Goal: Task Accomplishment & Management: Complete application form

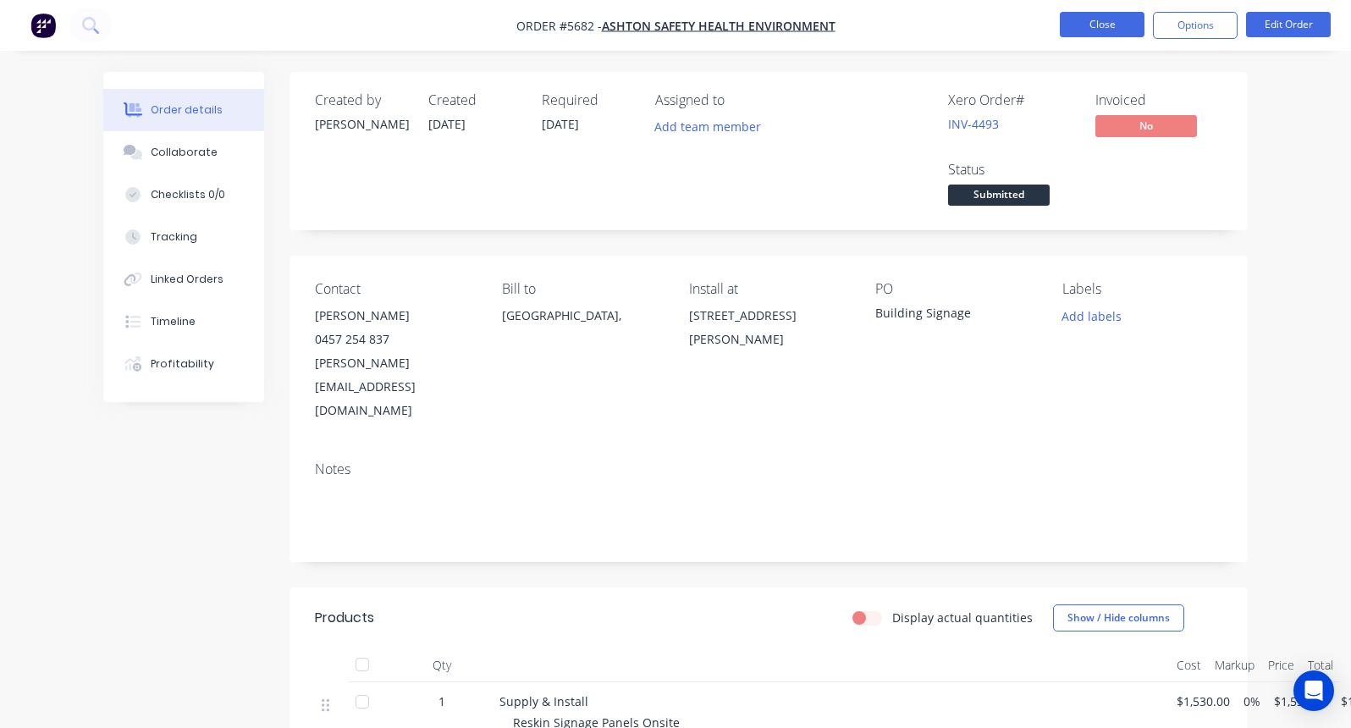
click at [1068, 28] on button "Close" at bounding box center [1102, 24] width 85 height 25
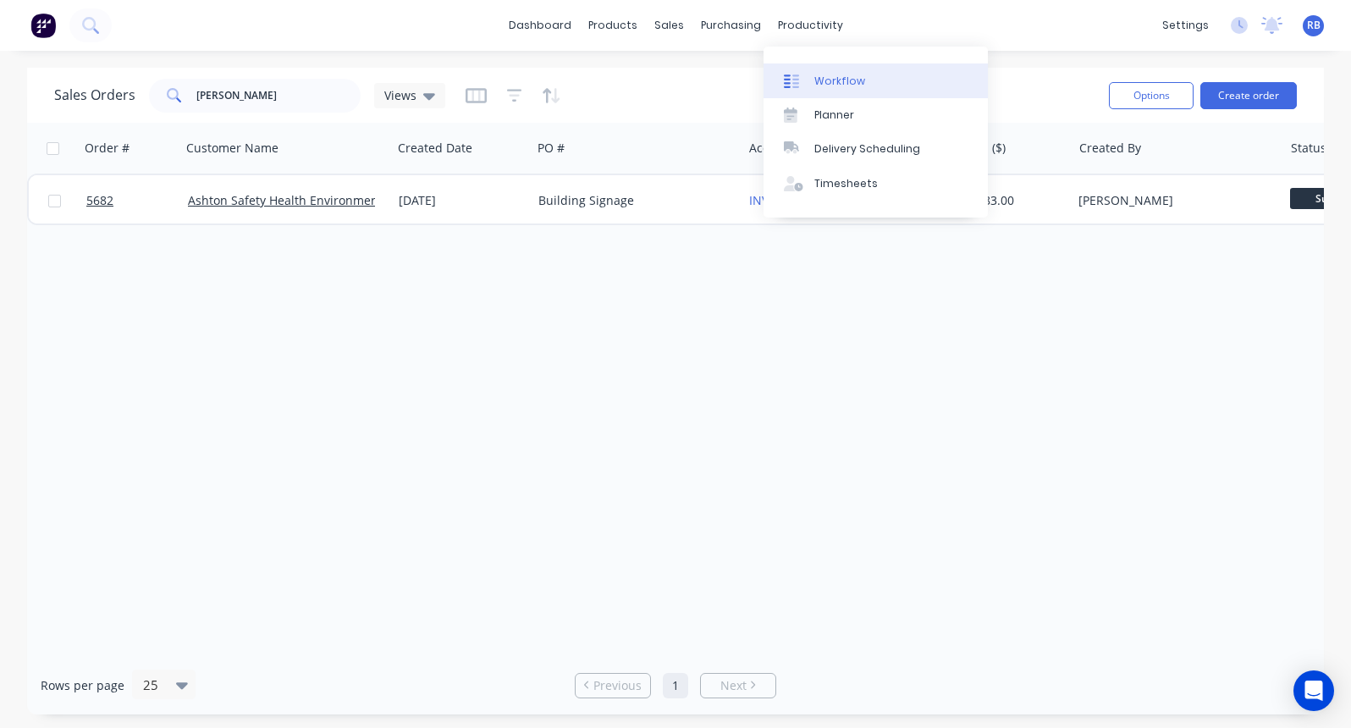
click at [861, 86] on link "Workflow" at bounding box center [876, 81] width 224 height 34
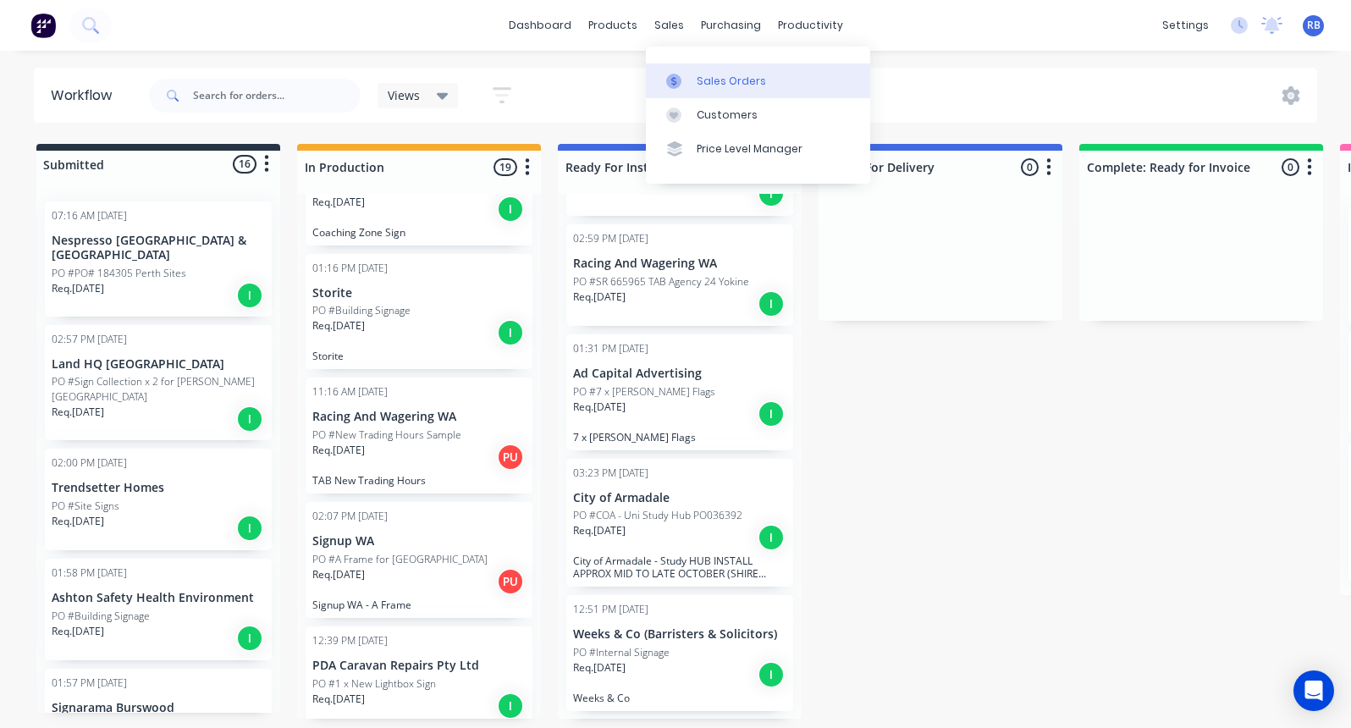
click at [705, 74] on div "Sales Orders" at bounding box center [731, 81] width 69 height 15
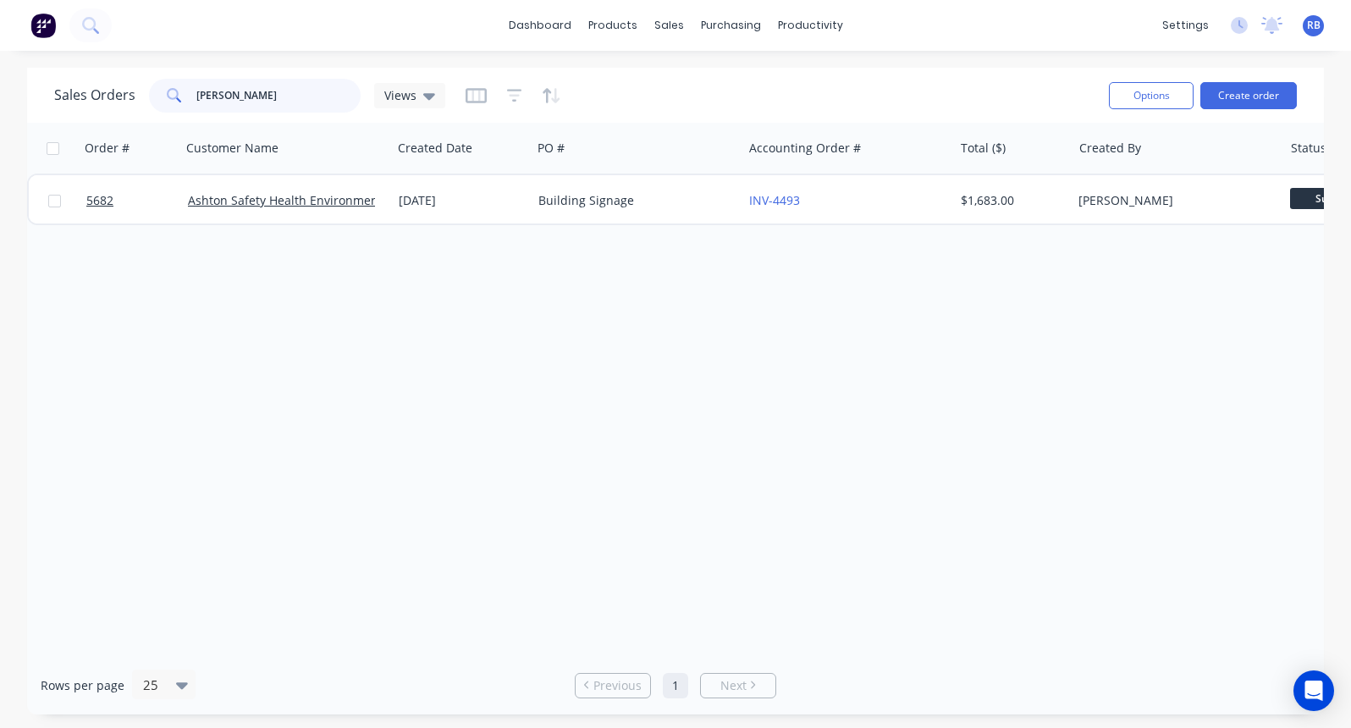
click at [244, 97] on input "Ashton" at bounding box center [278, 96] width 165 height 34
drag, startPoint x: 288, startPoint y: 96, endPoint x: 83, endPoint y: 96, distance: 204.9
click at [83, 96] on div "Sales Orders Ashton Views" at bounding box center [249, 96] width 391 height 34
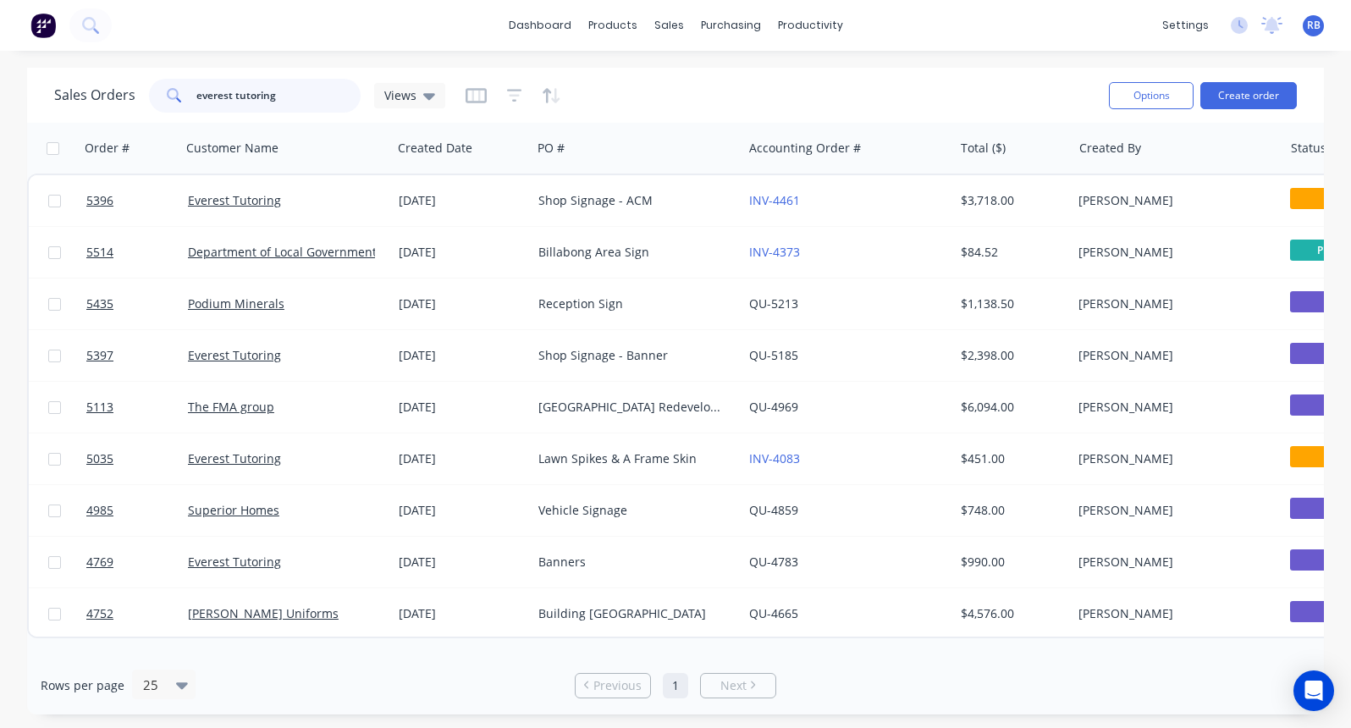
type input "everest tutoring"
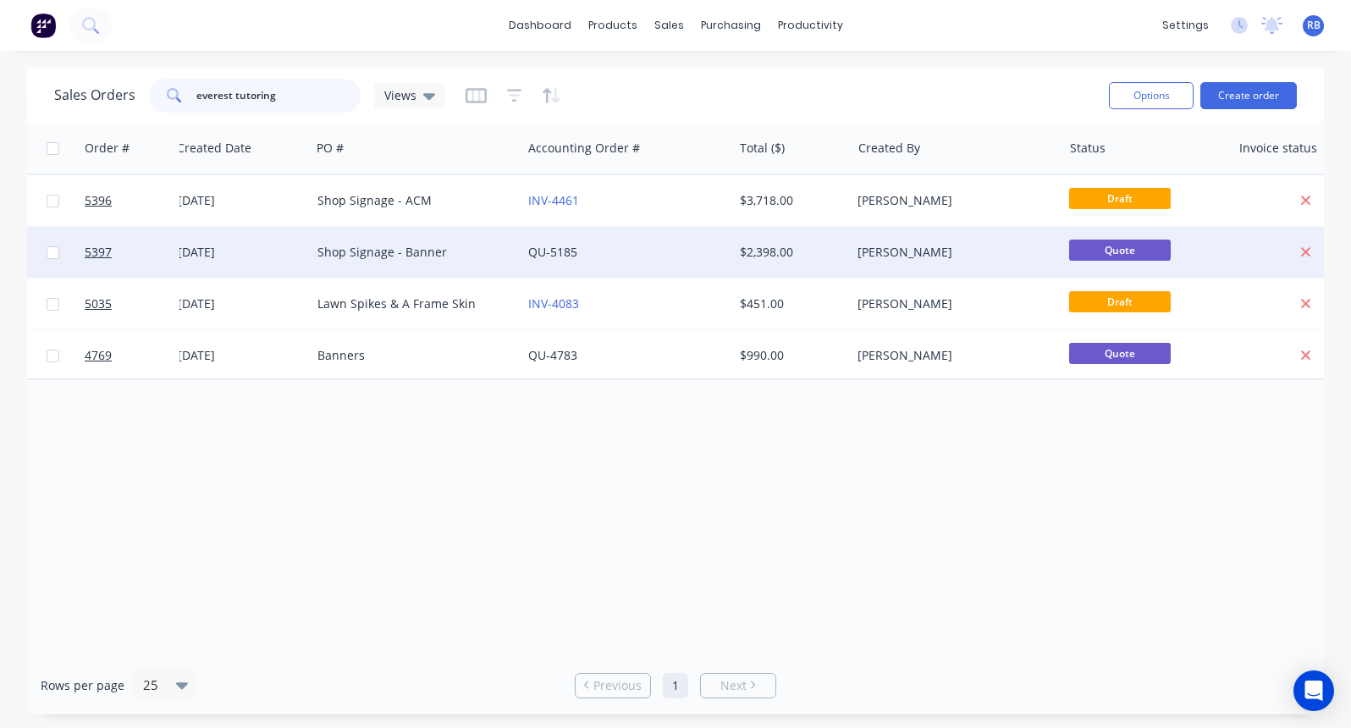
scroll to position [0, 286]
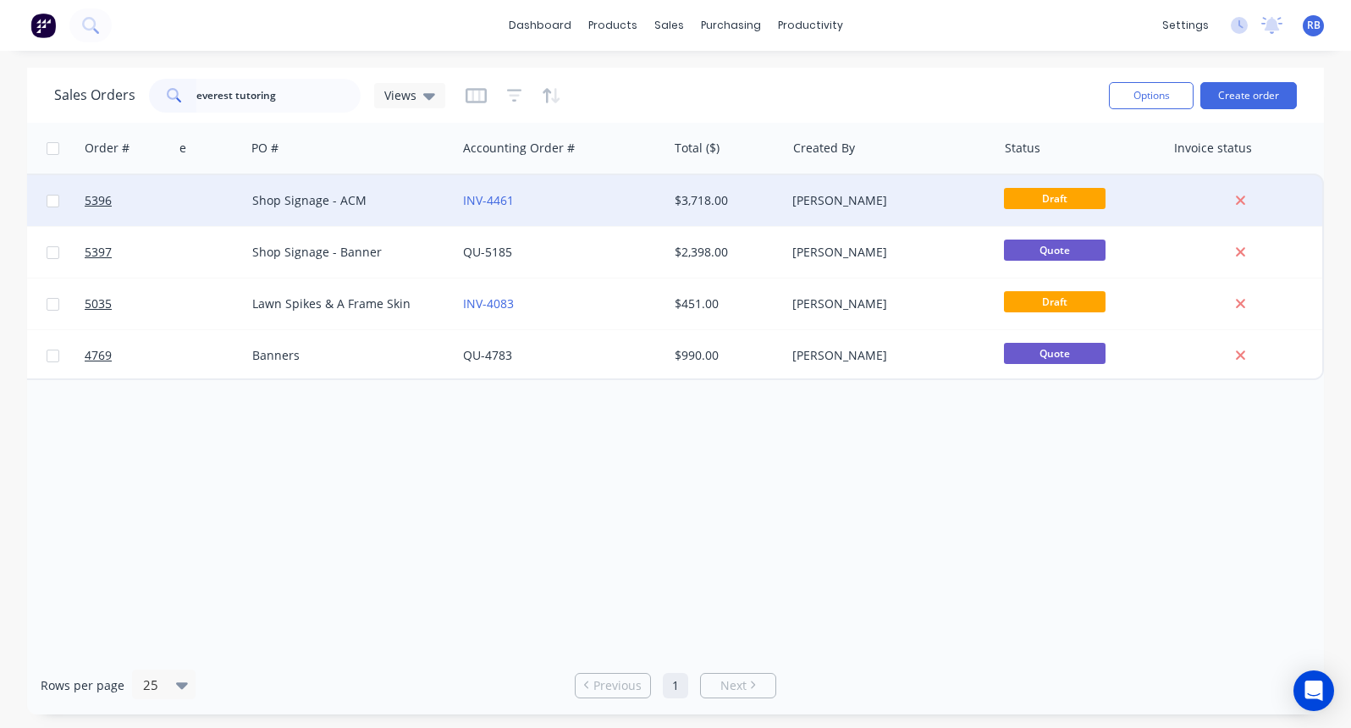
click at [536, 199] on div "INV-4461" at bounding box center [557, 200] width 188 height 17
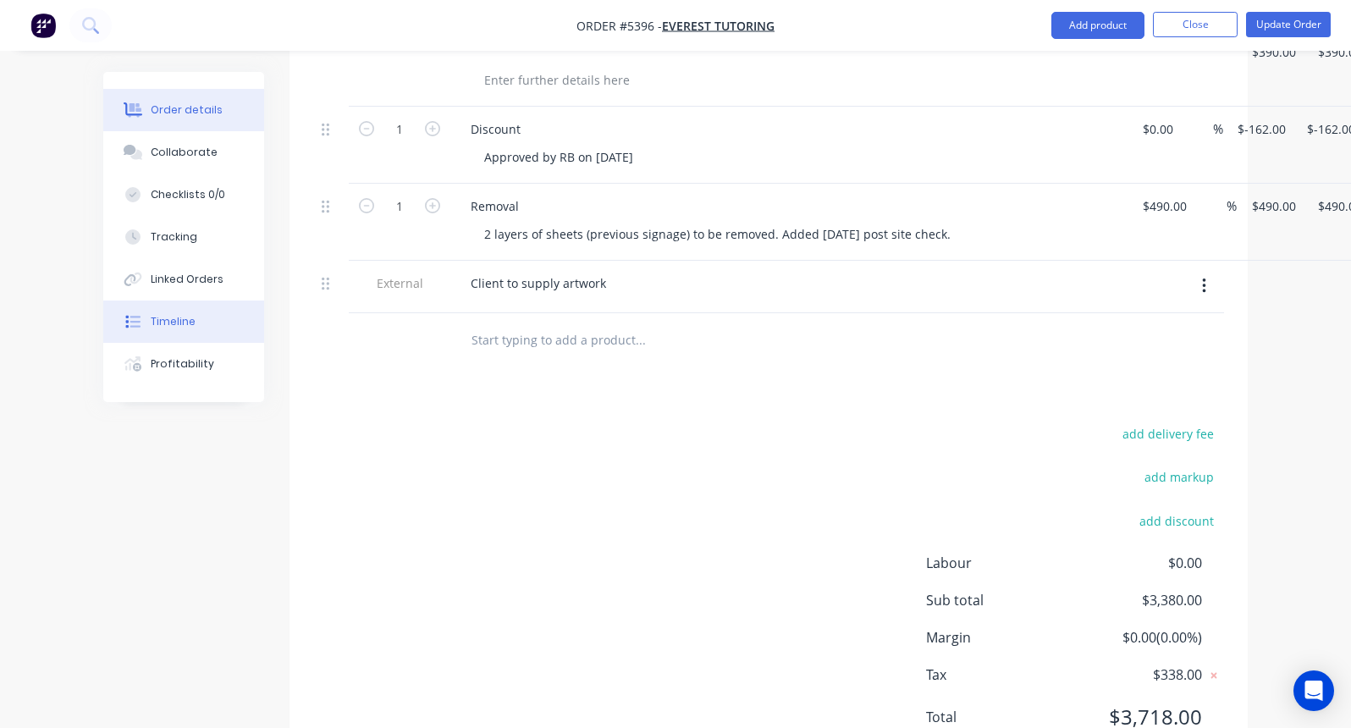
scroll to position [826, 0]
click at [180, 365] on div "Profitability" at bounding box center [183, 363] width 64 height 15
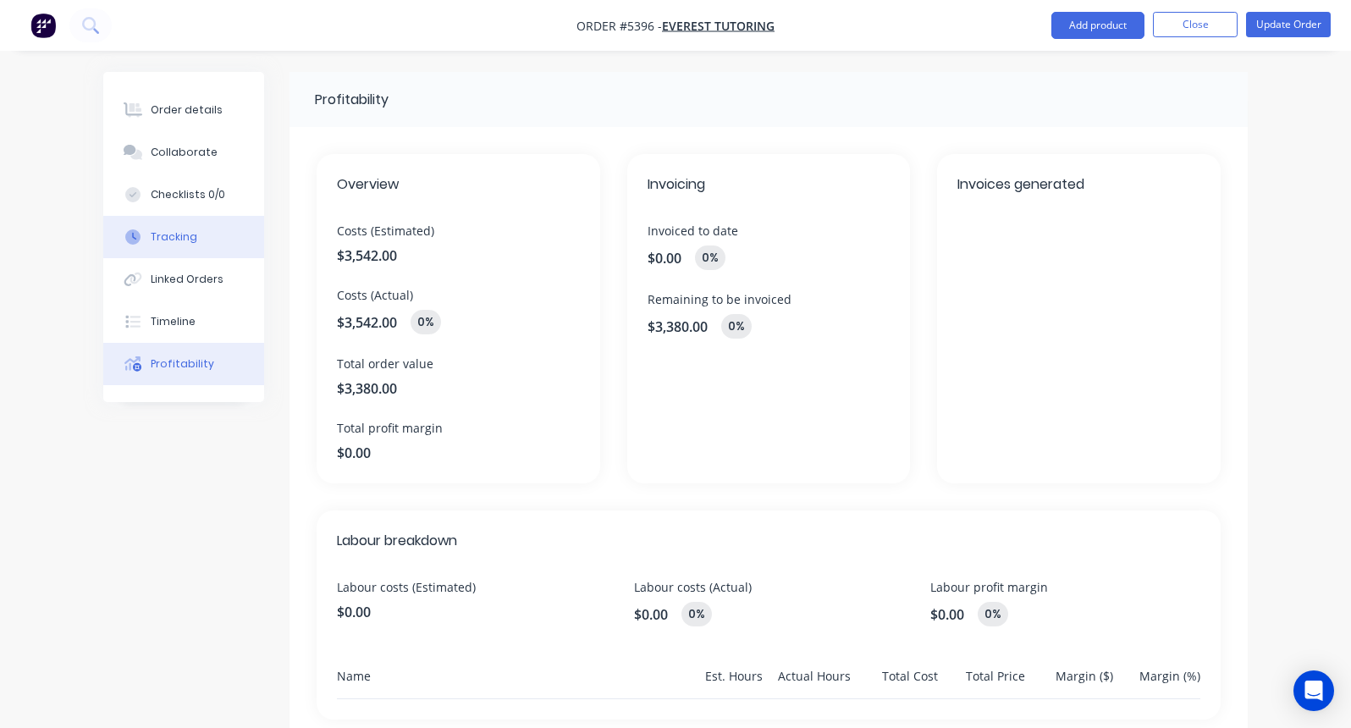
click at [167, 227] on button "Tracking" at bounding box center [183, 237] width 161 height 42
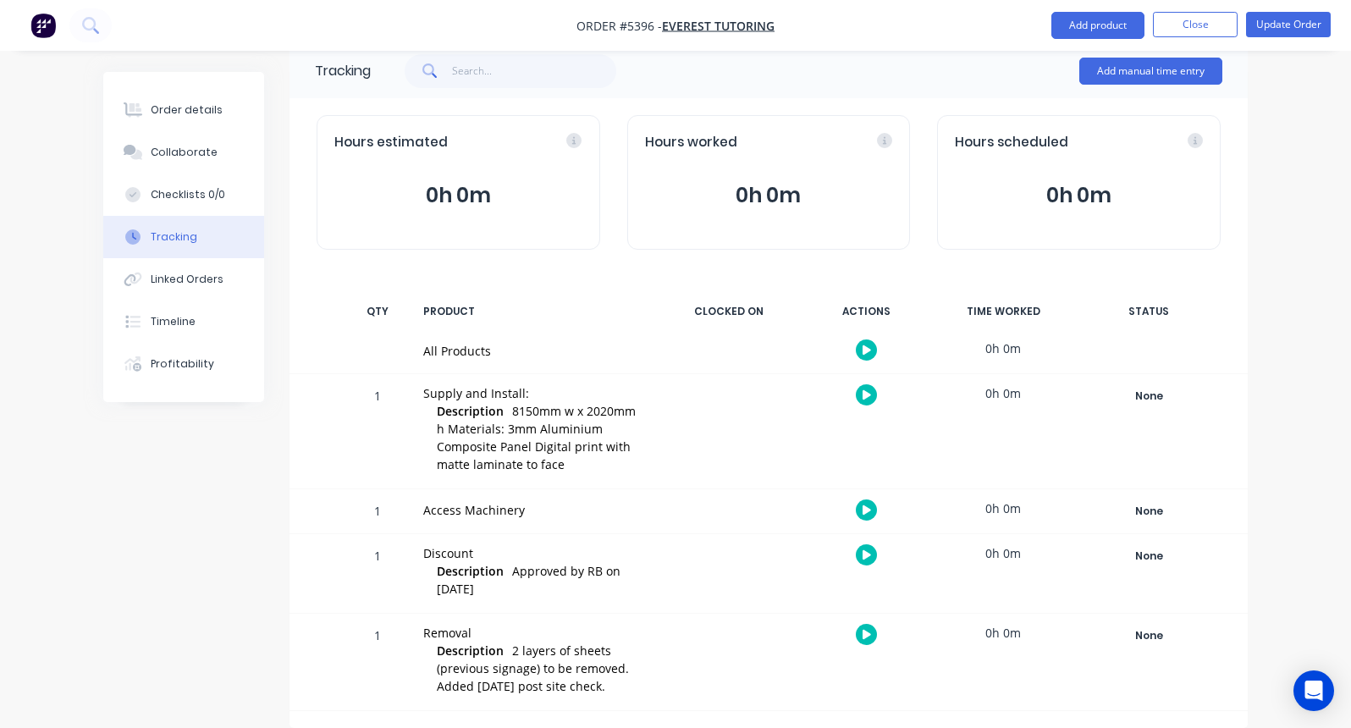
scroll to position [30, 0]
click at [160, 184] on button "Checklists 0/0" at bounding box center [183, 195] width 161 height 42
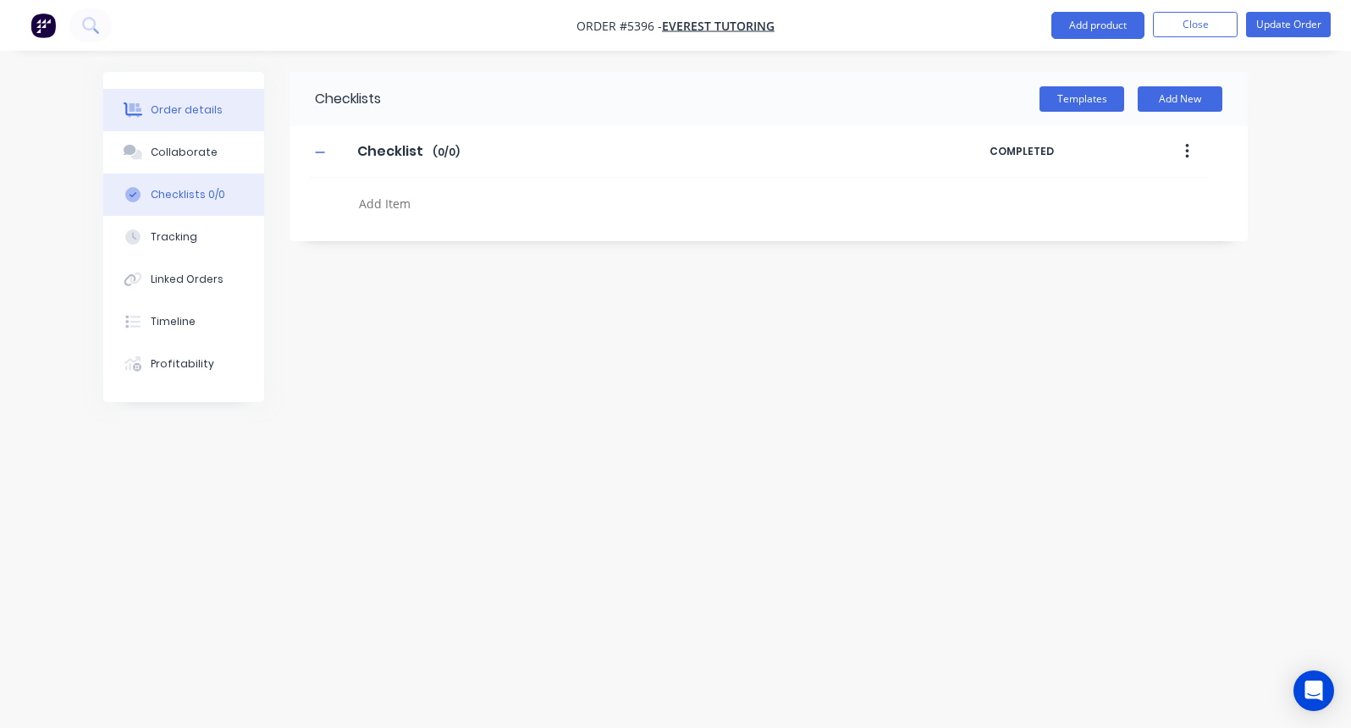
click at [191, 110] on div "Order details" at bounding box center [187, 109] width 72 height 15
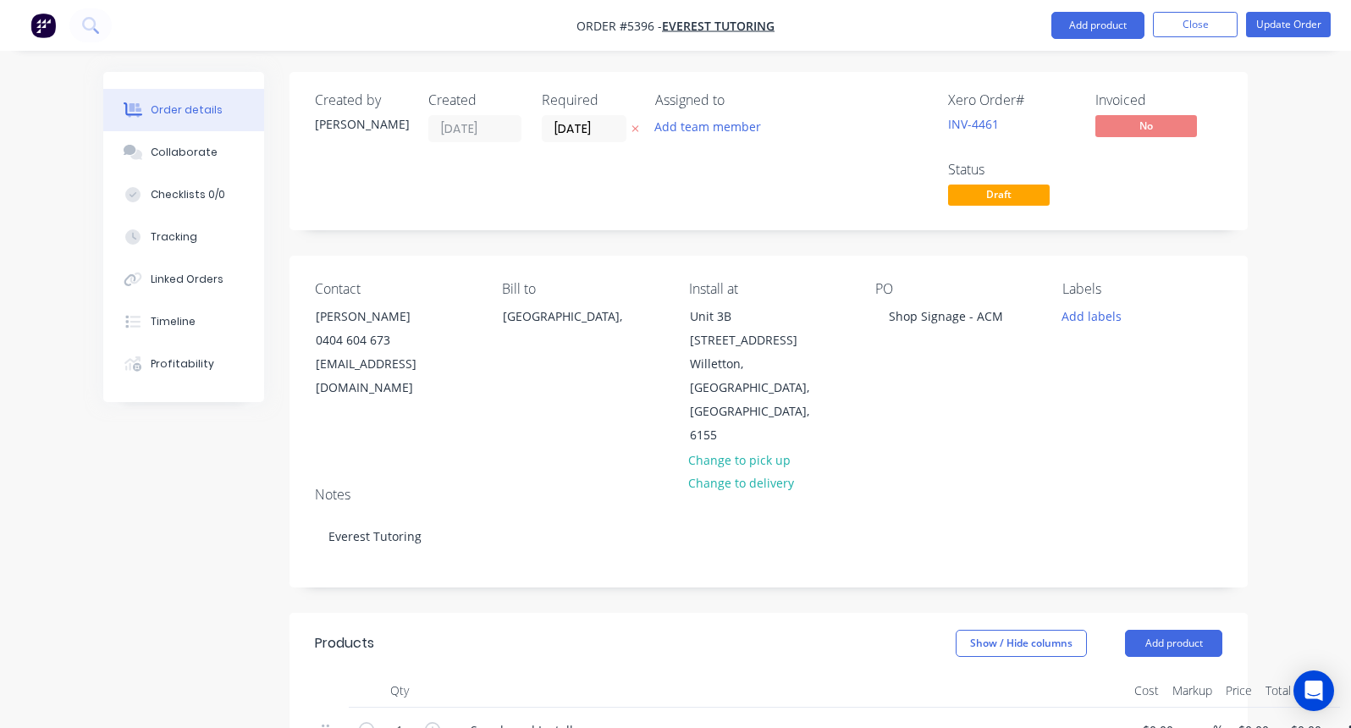
type input "$2,662.00"
type input "$390.00"
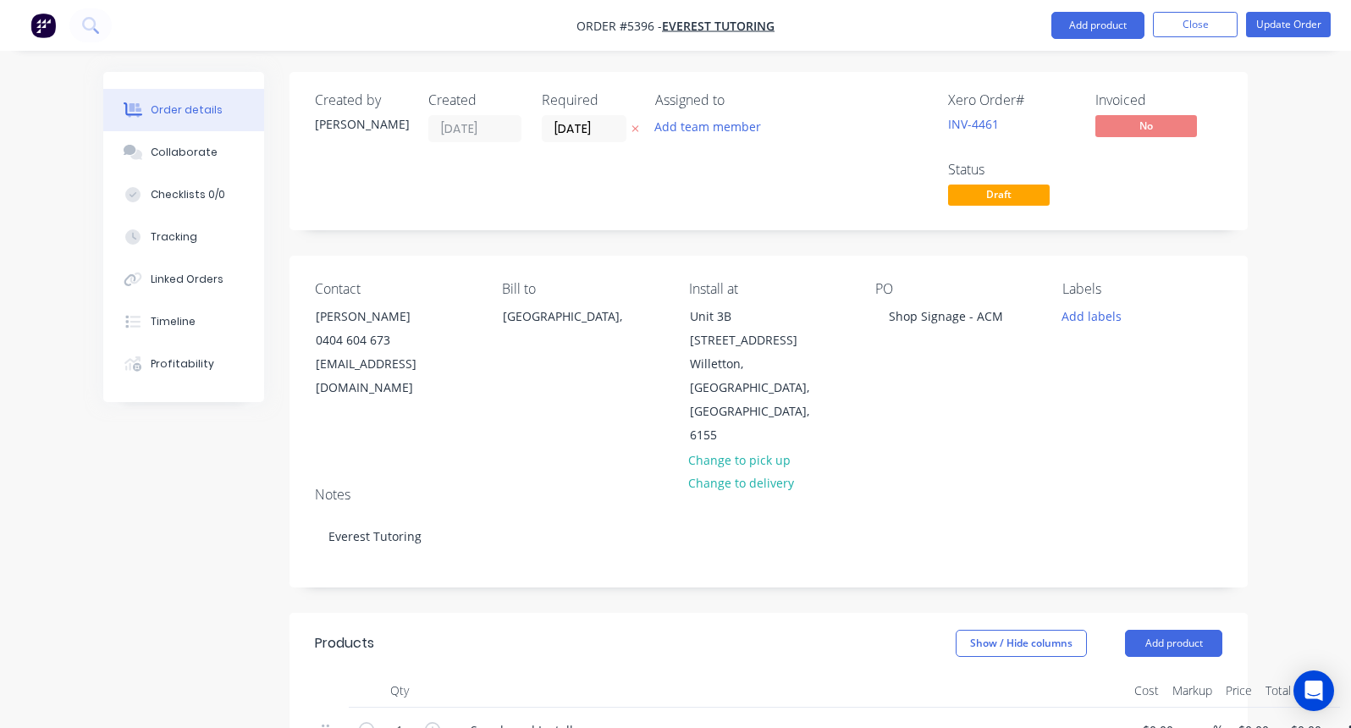
type input "$390.00"
type input "$-162.00"
type input "$490.00"
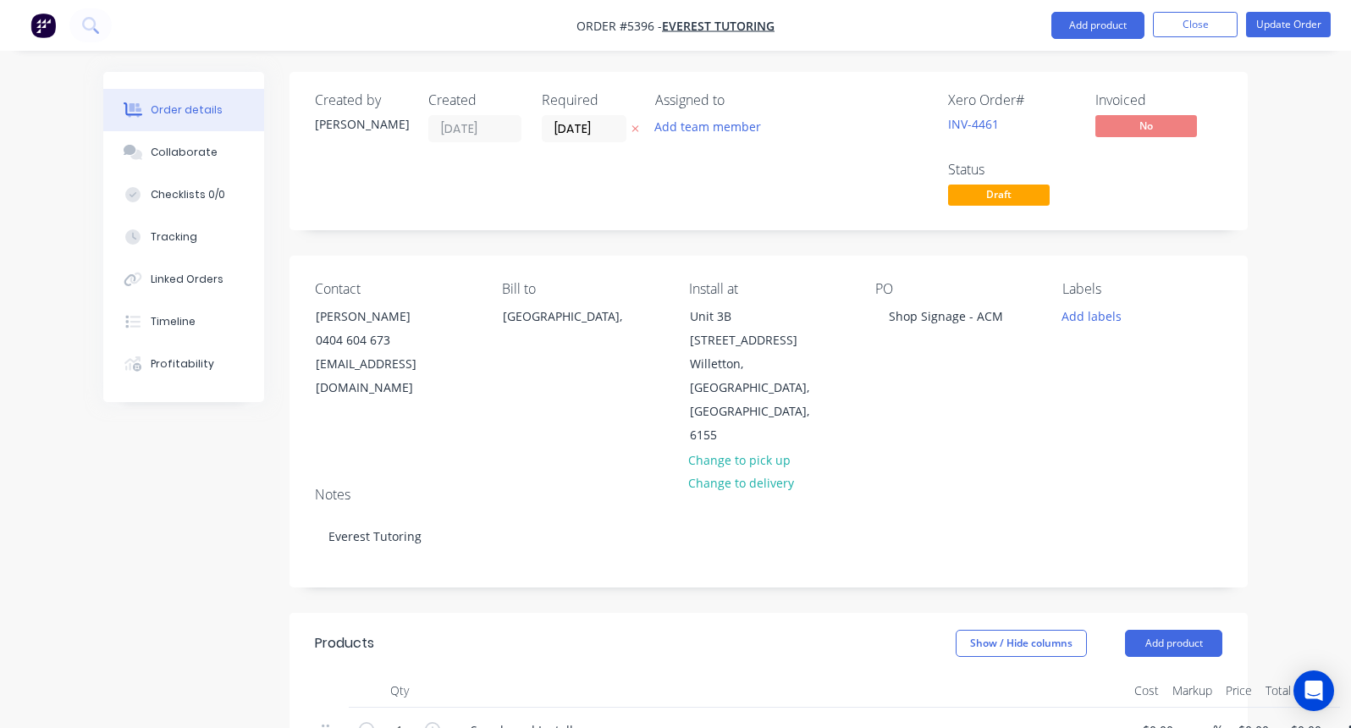
type input "$490.00"
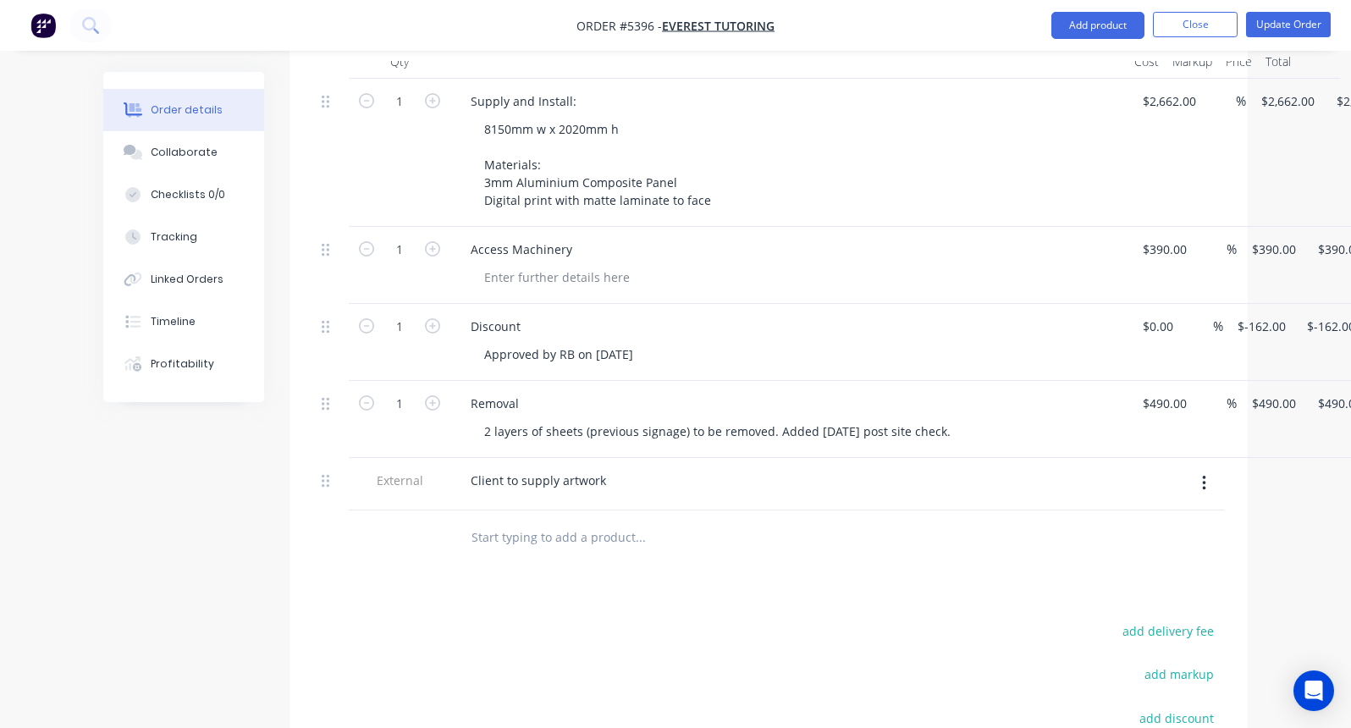
scroll to position [627, 0]
click at [171, 154] on div "Collaborate" at bounding box center [184, 152] width 67 height 15
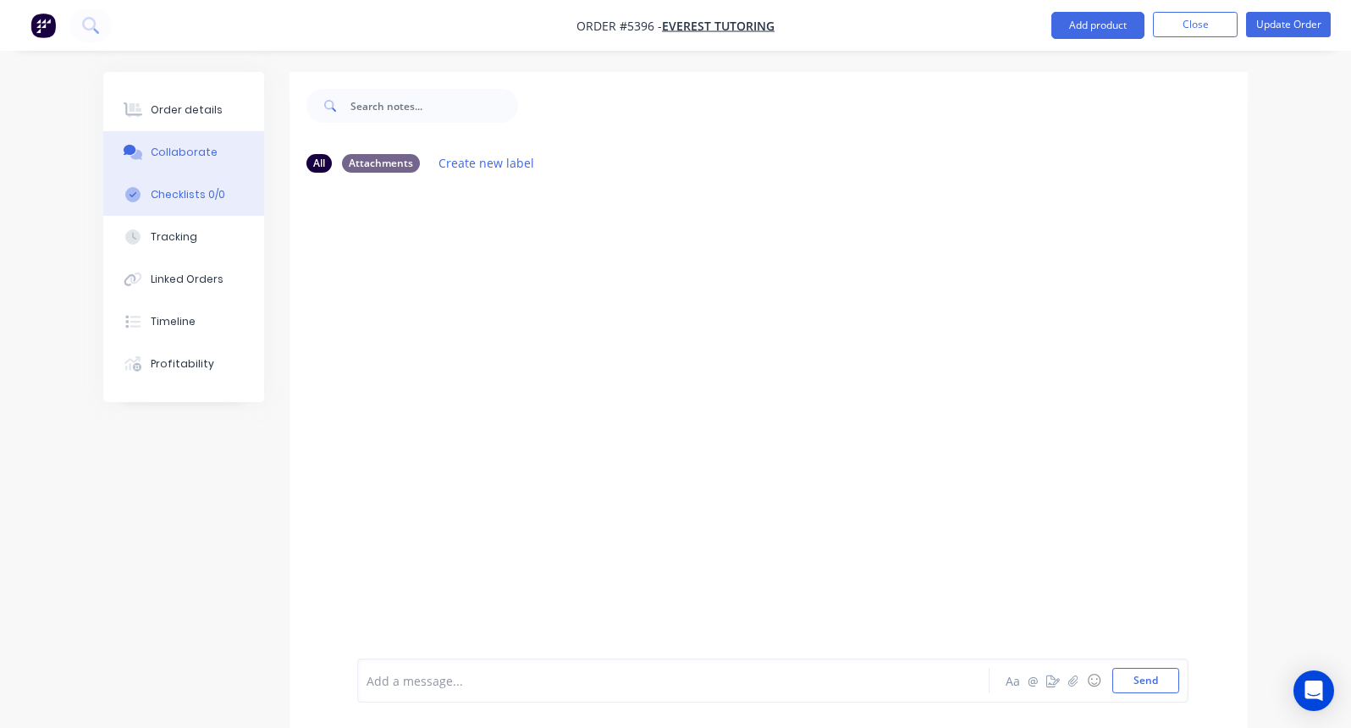
click at [202, 207] on button "Checklists 0/0" at bounding box center [183, 195] width 161 height 42
type textarea "x"
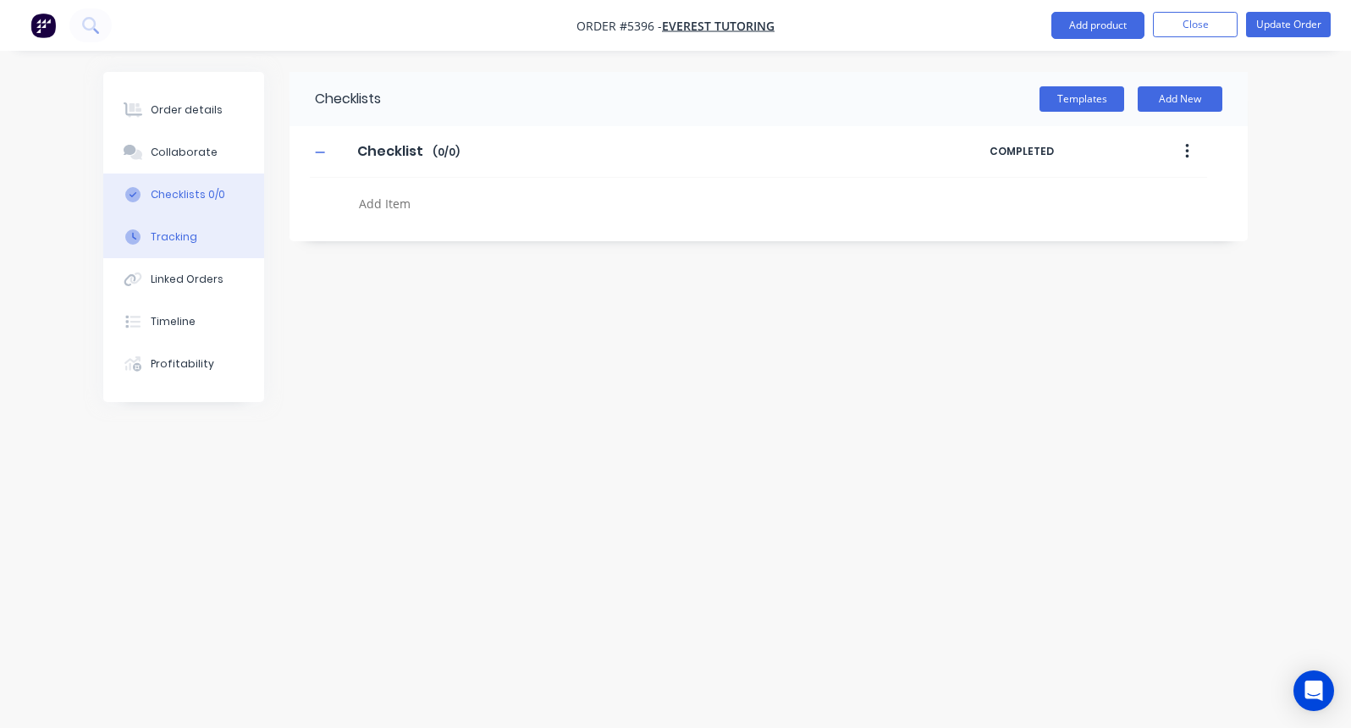
click at [169, 234] on div "Tracking" at bounding box center [174, 236] width 47 height 15
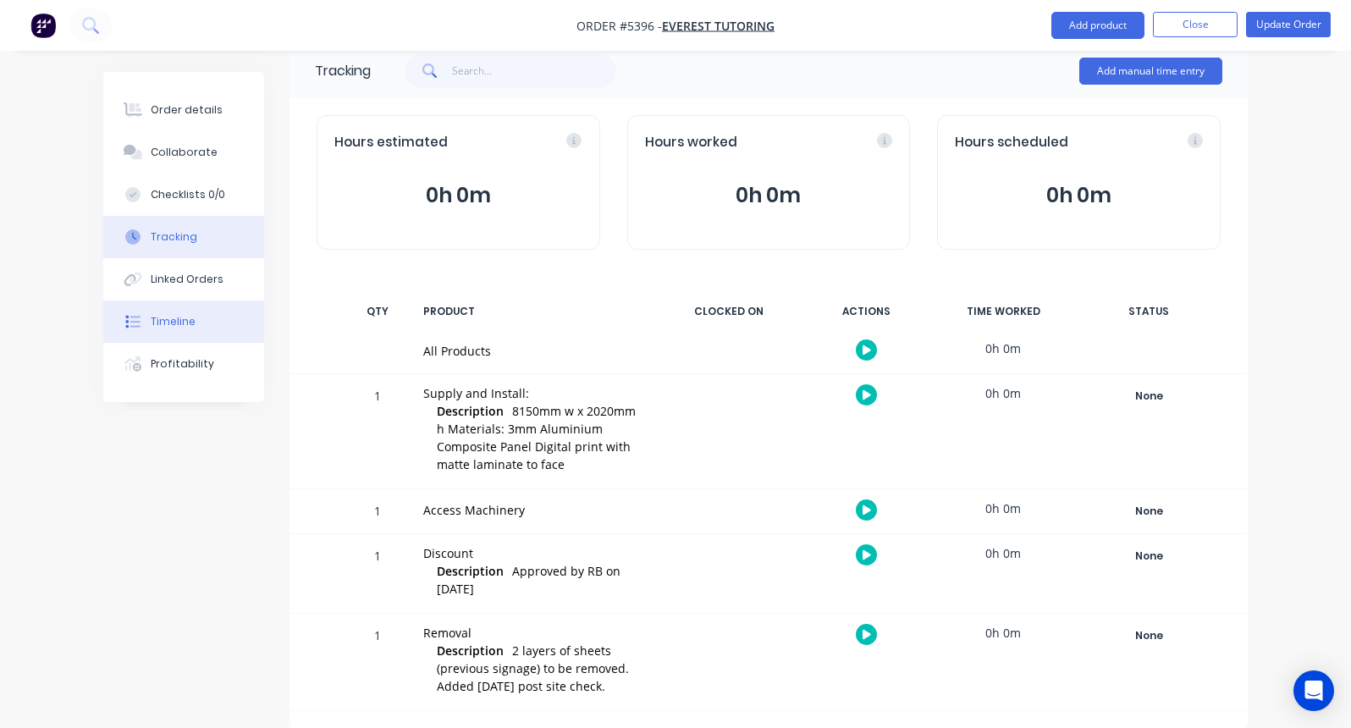
scroll to position [30, 0]
click at [167, 319] on div "Timeline" at bounding box center [173, 321] width 45 height 15
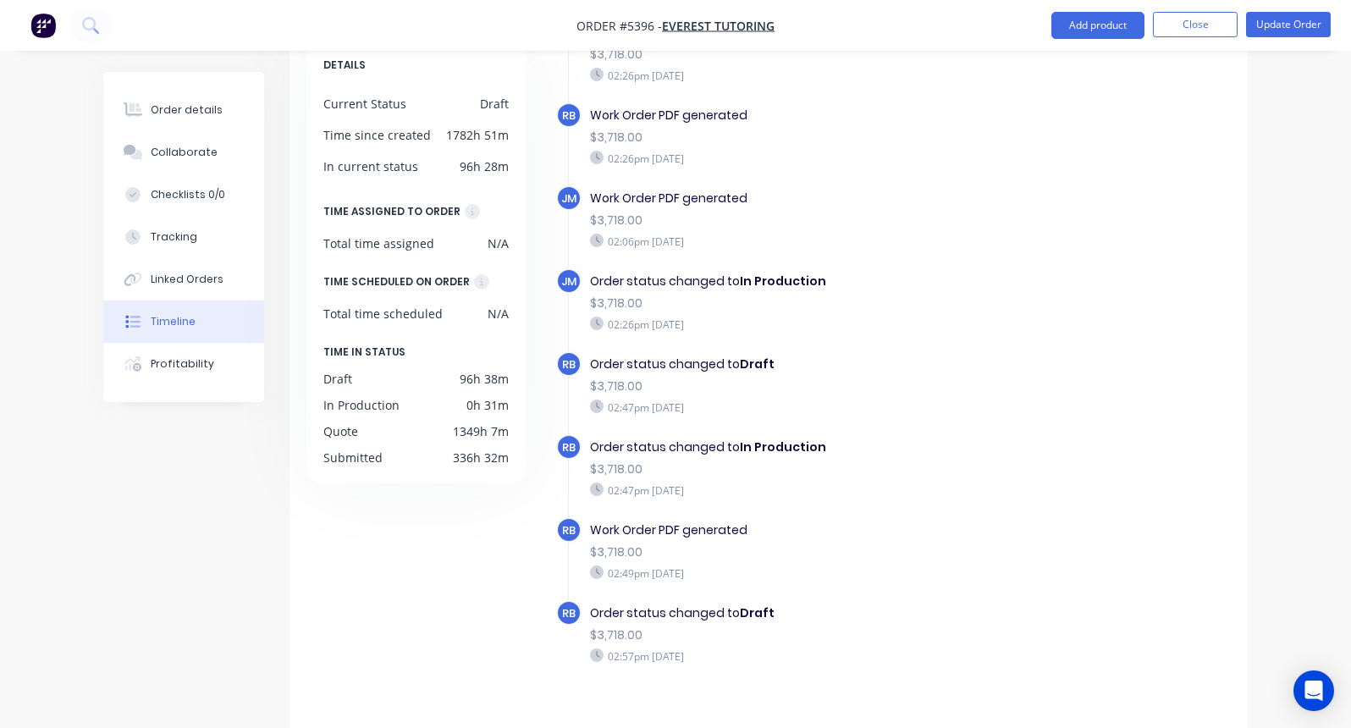
scroll to position [1503, 0]
drag, startPoint x: 593, startPoint y: 449, endPoint x: 875, endPoint y: 445, distance: 282.0
click at [875, 445] on div "Order status changed to In Production" at bounding box center [797, 448] width 414 height 18
drag, startPoint x: 589, startPoint y: 529, endPoint x: 739, endPoint y: 528, distance: 149.9
click at [739, 528] on div "Work Order PDF generated $3,718.00 02:49pm Thursday 04/09/25" at bounding box center [797, 551] width 431 height 68
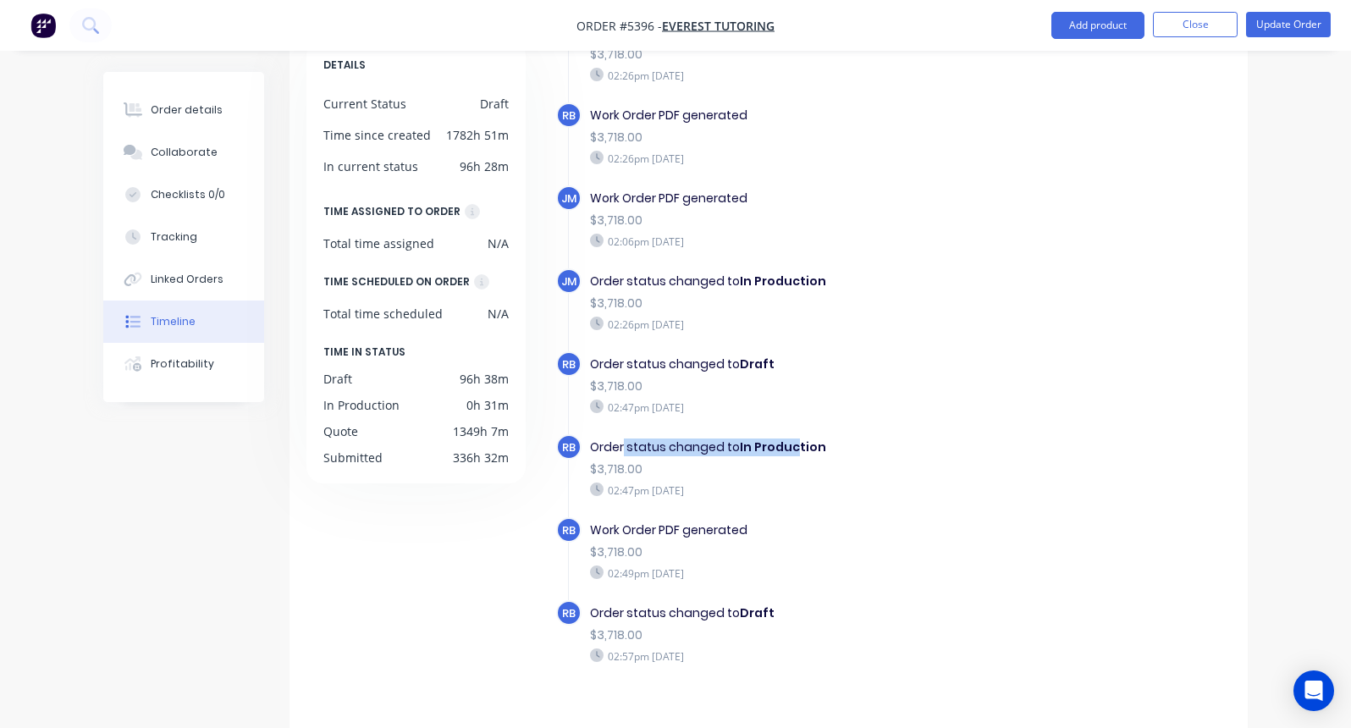
drag, startPoint x: 624, startPoint y: 450, endPoint x: 792, endPoint y: 450, distance: 167.7
click at [792, 450] on div "Order status changed to In Production" at bounding box center [797, 448] width 414 height 18
drag, startPoint x: 770, startPoint y: 612, endPoint x: 654, endPoint y: 612, distance: 116.0
click at [654, 612] on div "Order status changed to Draft" at bounding box center [797, 614] width 414 height 18
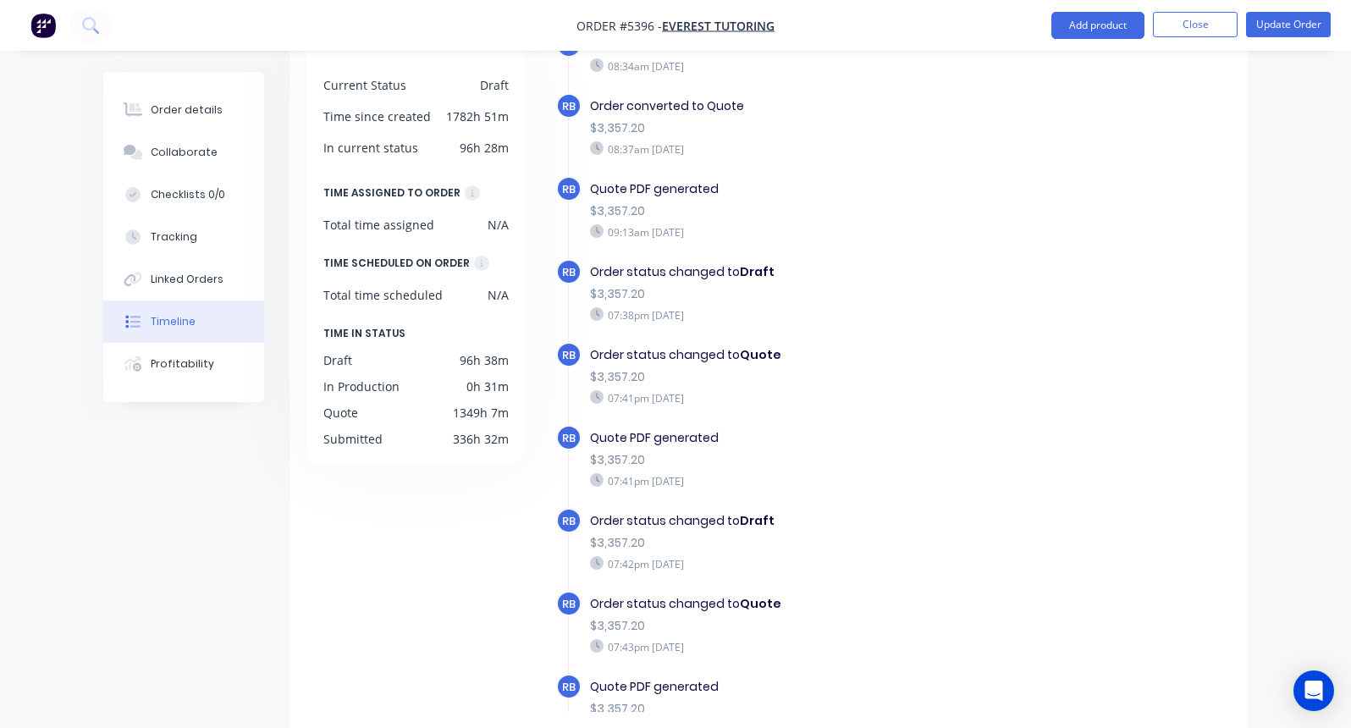
scroll to position [0, 0]
click at [1186, 19] on button "Close" at bounding box center [1195, 24] width 85 height 25
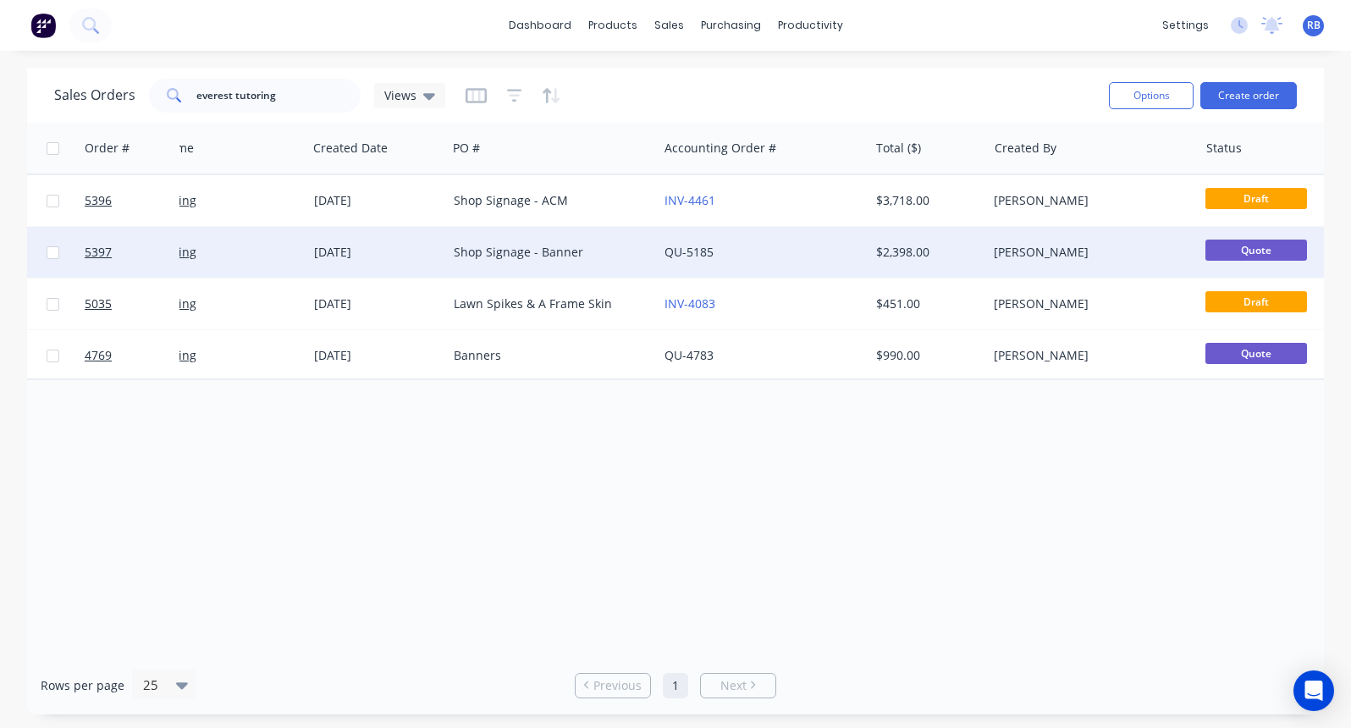
scroll to position [0, 101]
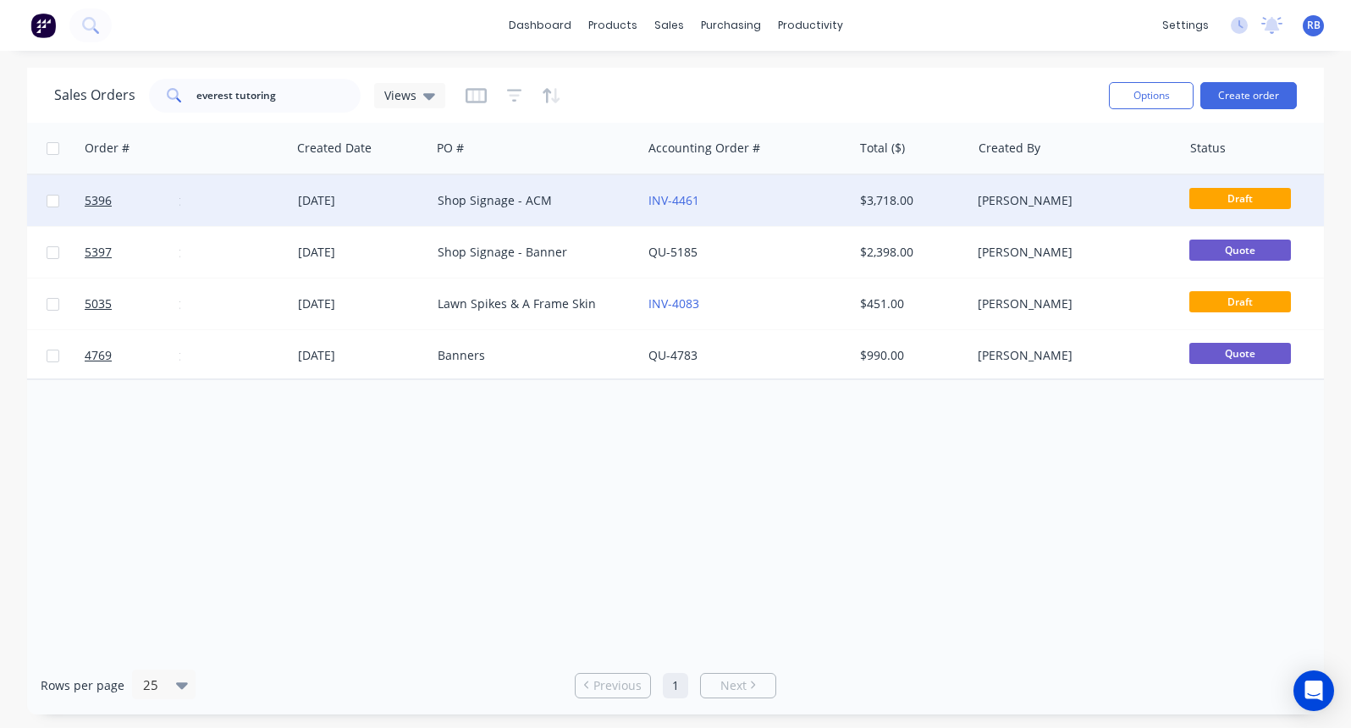
click at [754, 195] on div "INV-4461" at bounding box center [743, 200] width 188 height 17
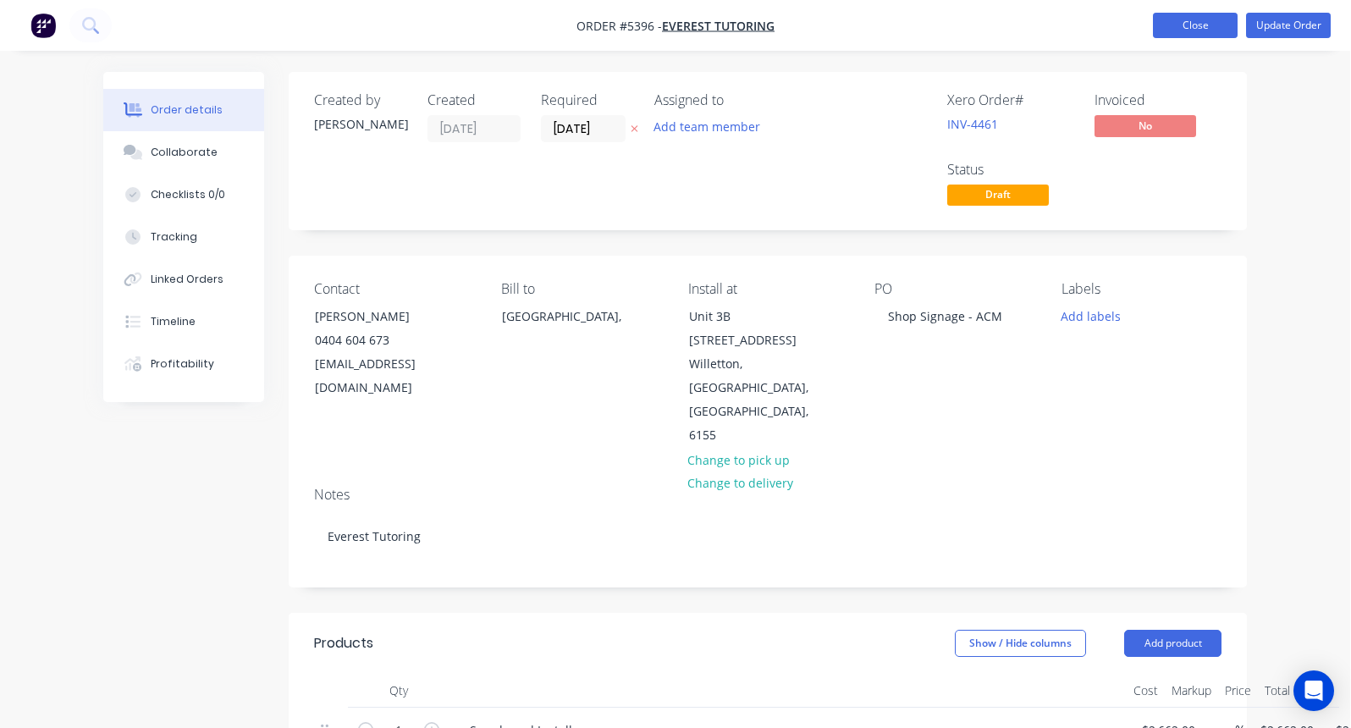
scroll to position [0, 1]
click at [1290, 27] on button "Update Order" at bounding box center [1288, 25] width 85 height 25
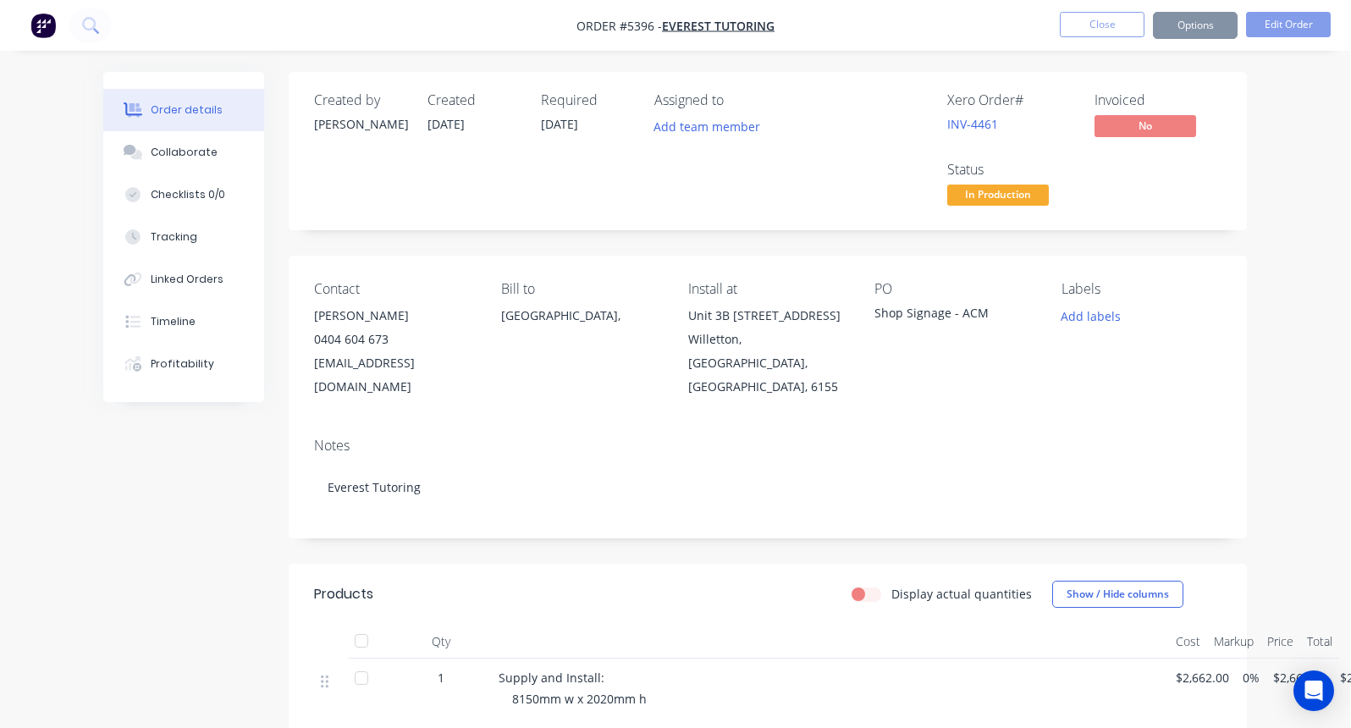
scroll to position [0, 0]
click at [979, 199] on span "In Production" at bounding box center [999, 195] width 102 height 21
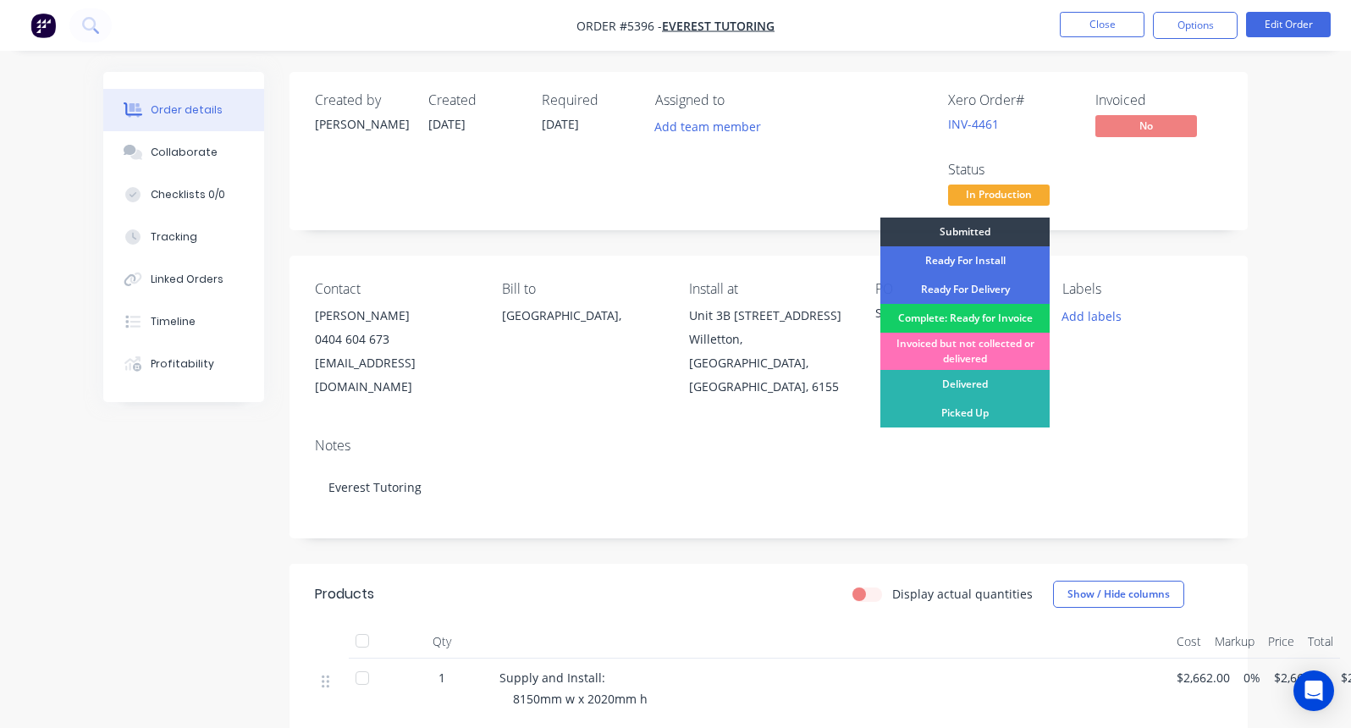
click at [932, 317] on div "Complete: Ready for Invoice" at bounding box center [965, 318] width 169 height 29
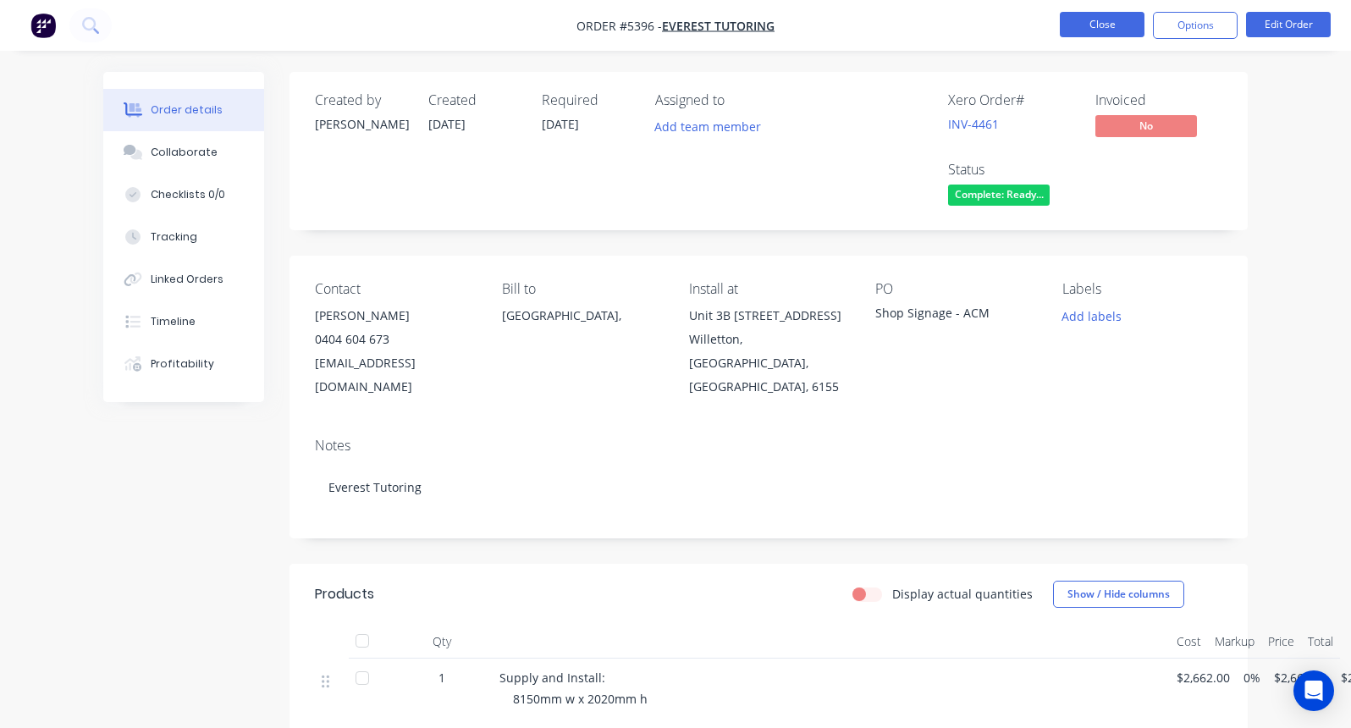
click at [1082, 28] on button "Close" at bounding box center [1102, 24] width 85 height 25
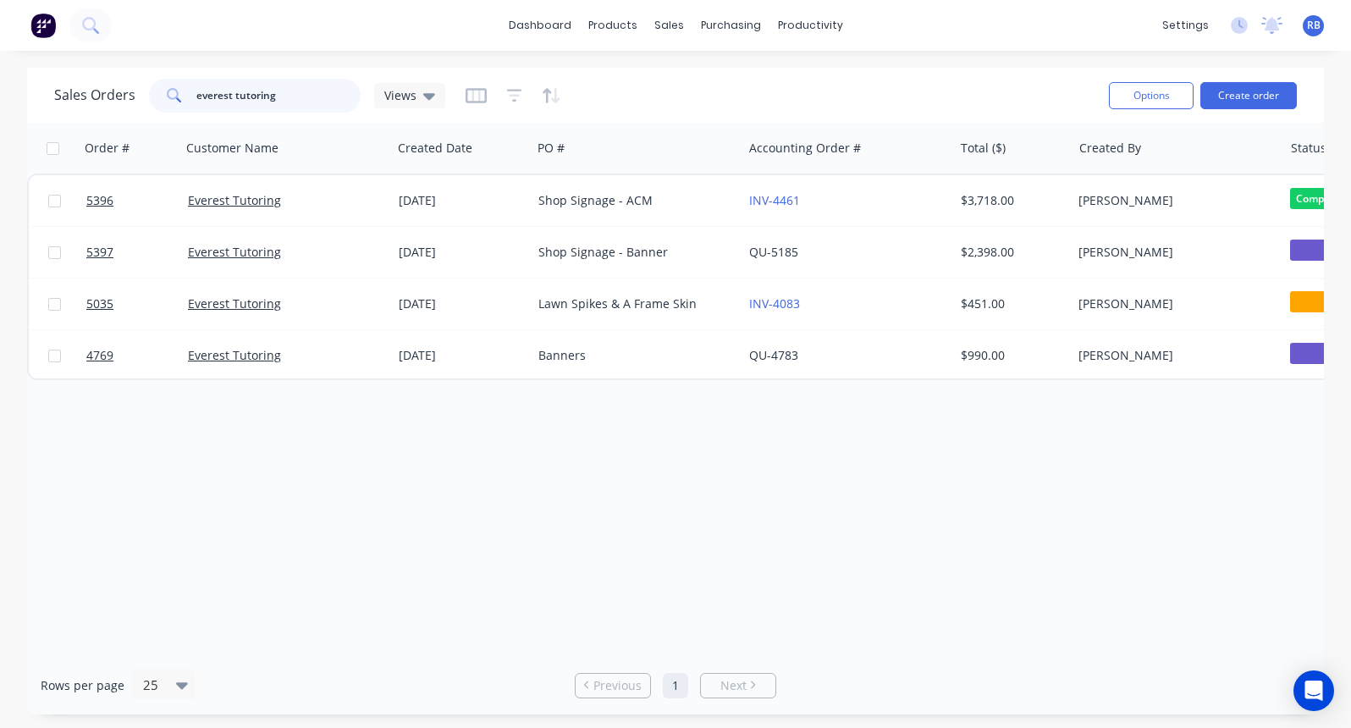
drag, startPoint x: 306, startPoint y: 94, endPoint x: 54, endPoint y: 94, distance: 251.5
click at [54, 94] on div "Sales Orders everest tutoring Views" at bounding box center [249, 96] width 391 height 34
type input "pizza"
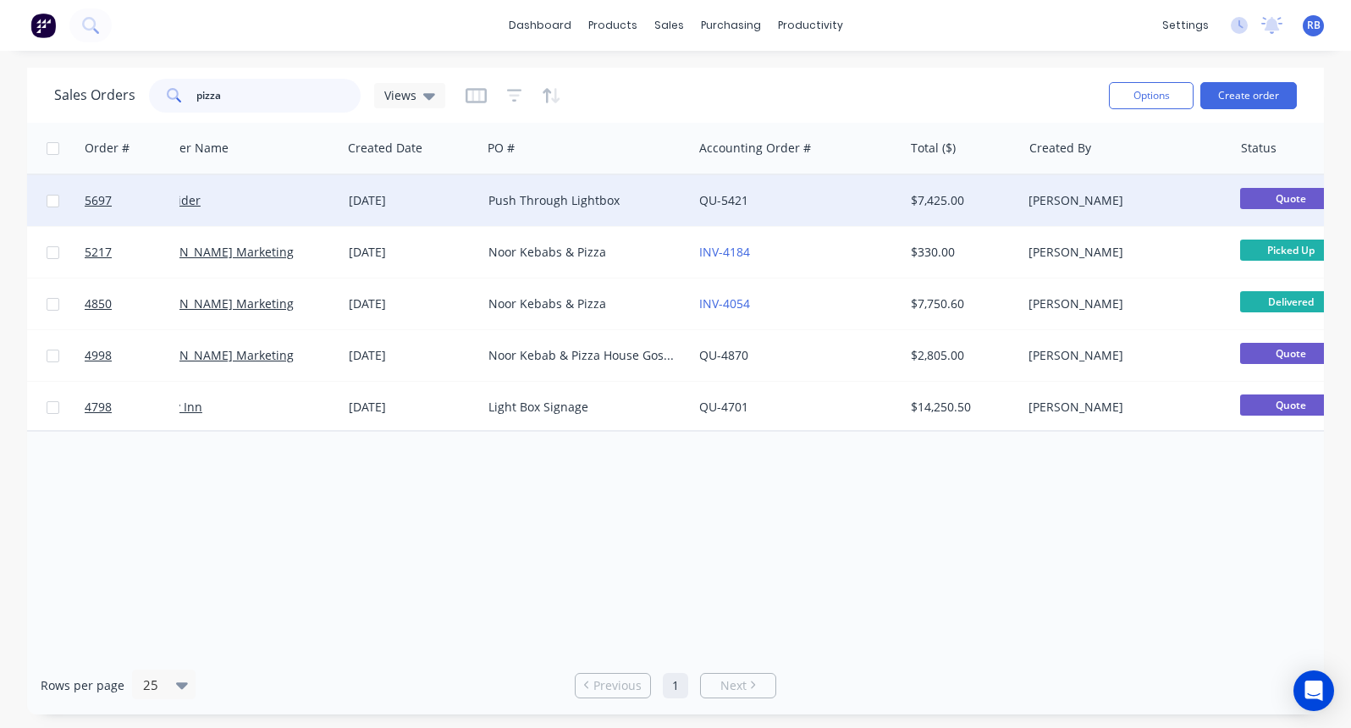
scroll to position [0, 64]
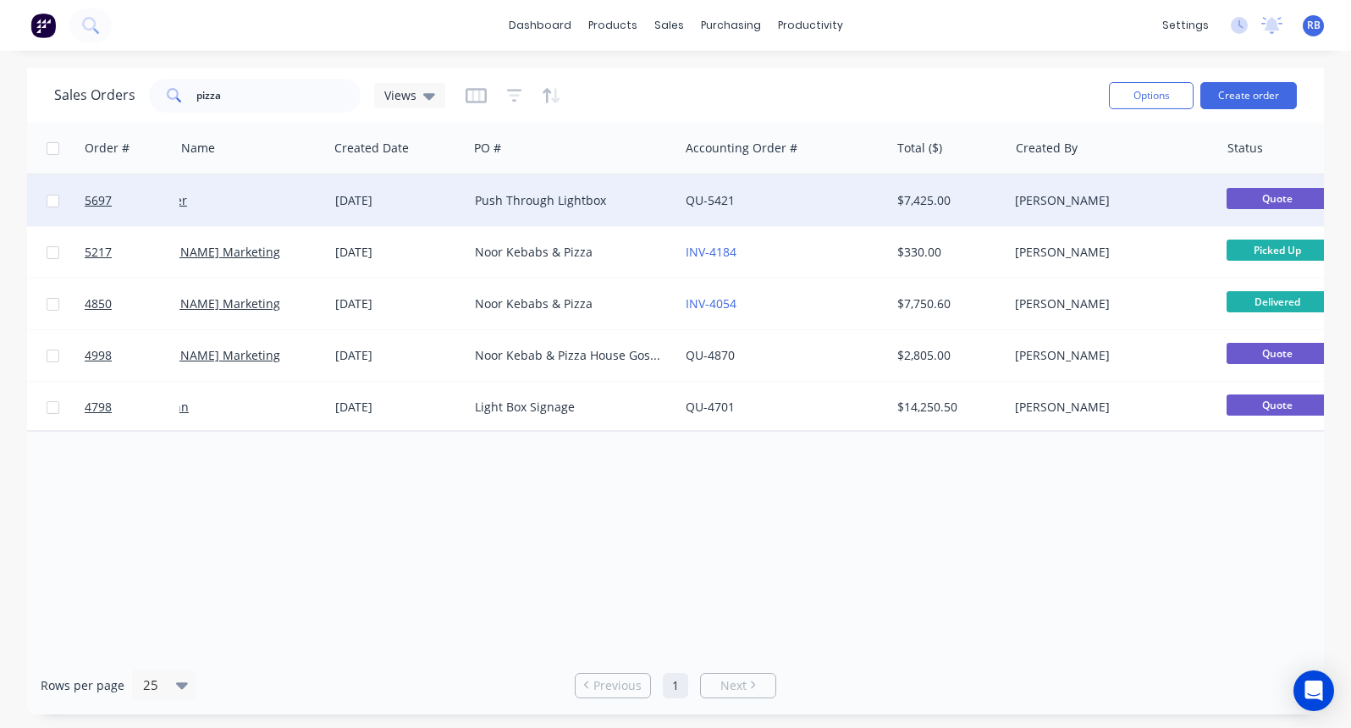
click at [793, 199] on div "QU-5421" at bounding box center [780, 200] width 188 height 17
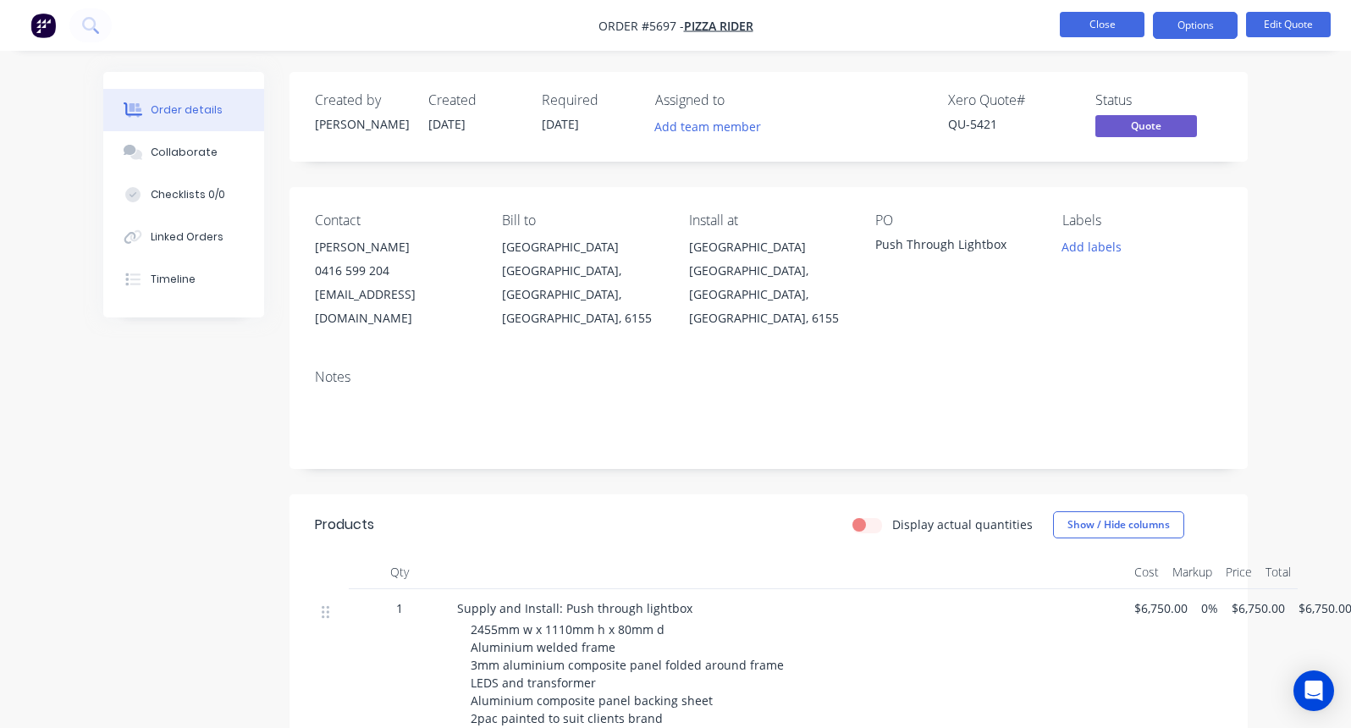
click at [1099, 16] on button "Close" at bounding box center [1102, 24] width 85 height 25
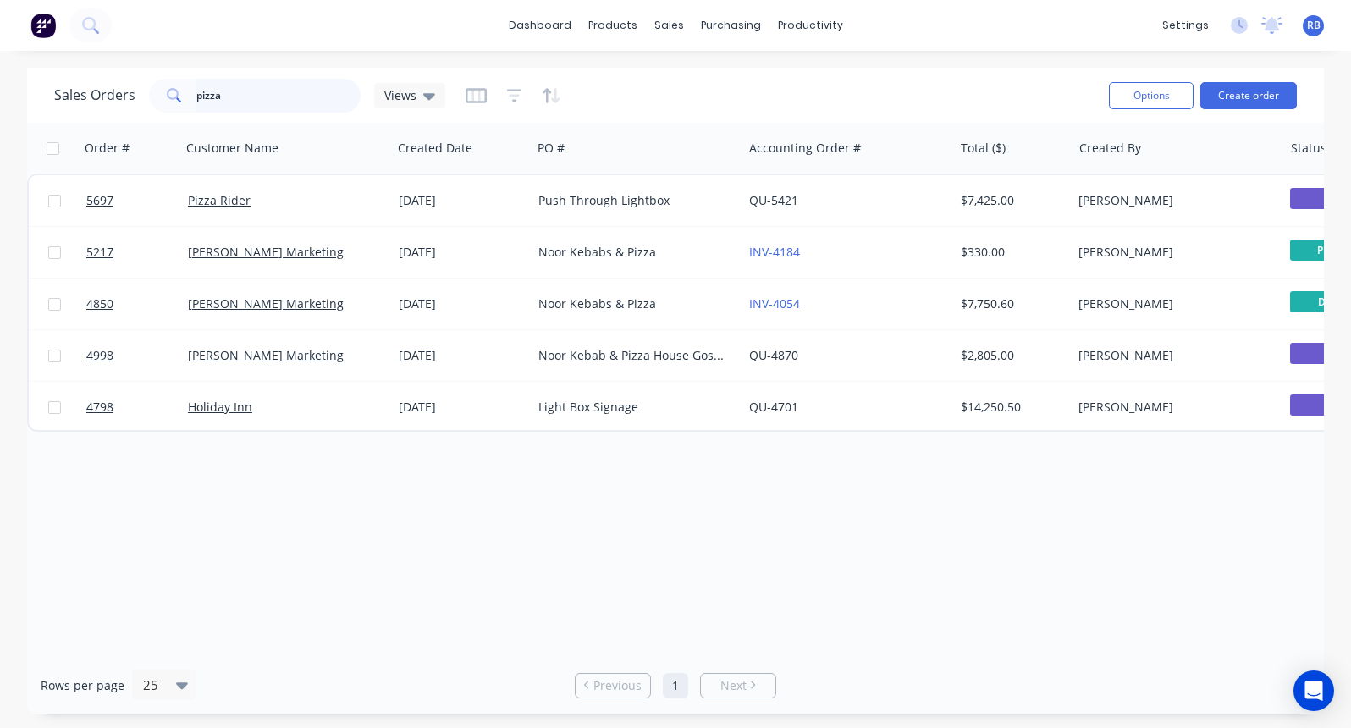
drag, startPoint x: 242, startPoint y: 101, endPoint x: 182, endPoint y: 101, distance: 60.1
click at [182, 101] on div "pizza" at bounding box center [255, 96] width 212 height 34
type input "VET"
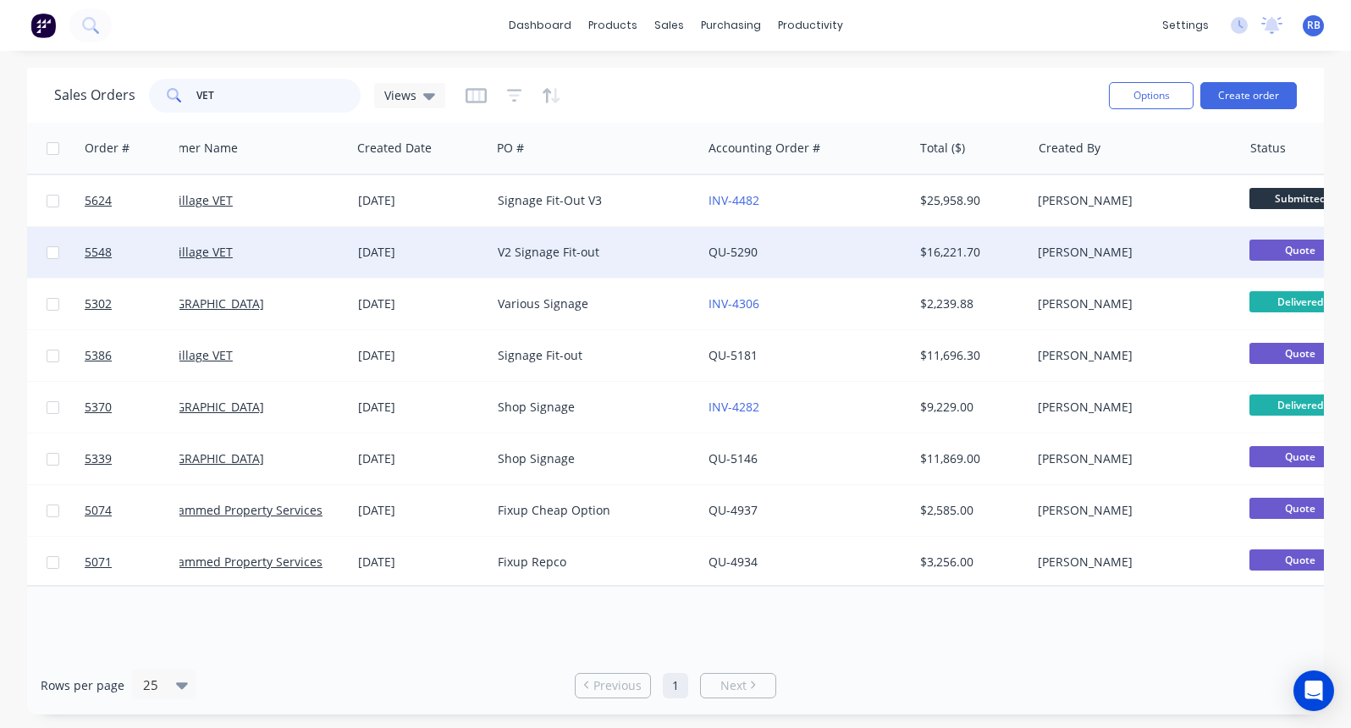
scroll to position [0, 49]
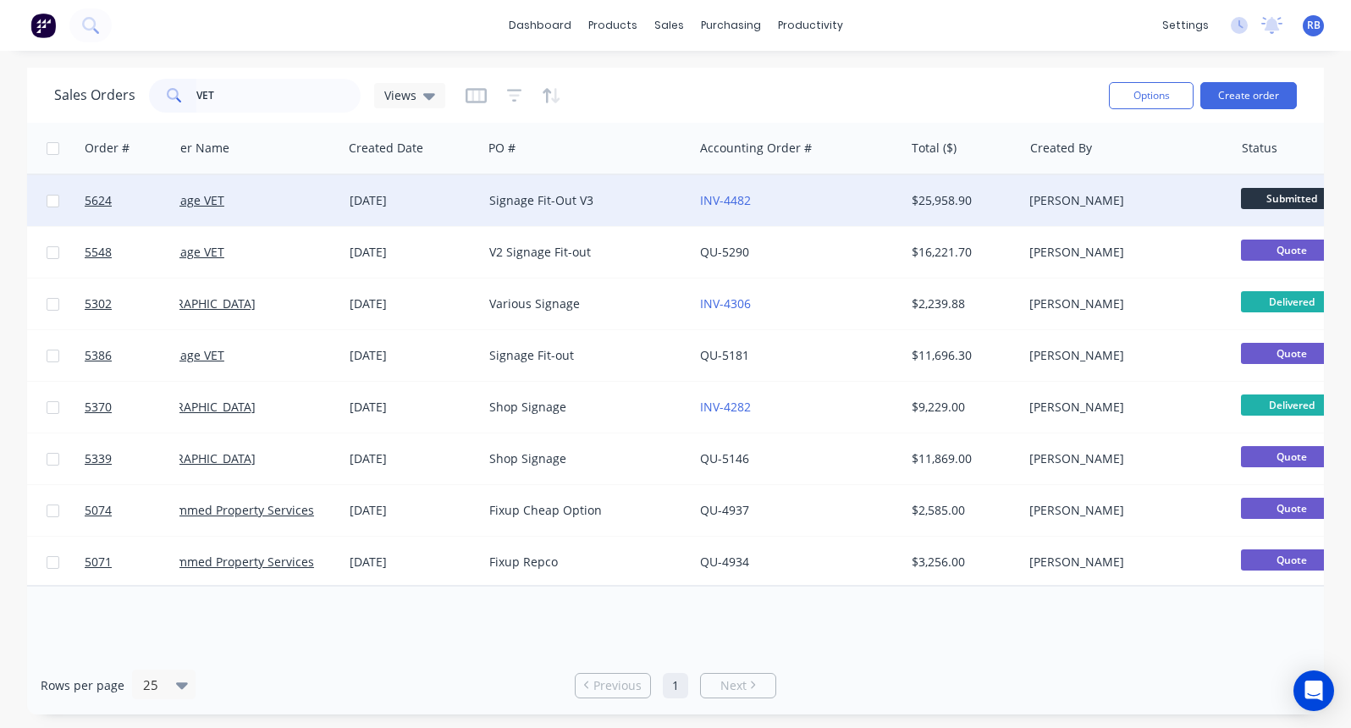
click at [589, 199] on div "Signage Fit-Out V3" at bounding box center [583, 200] width 188 height 17
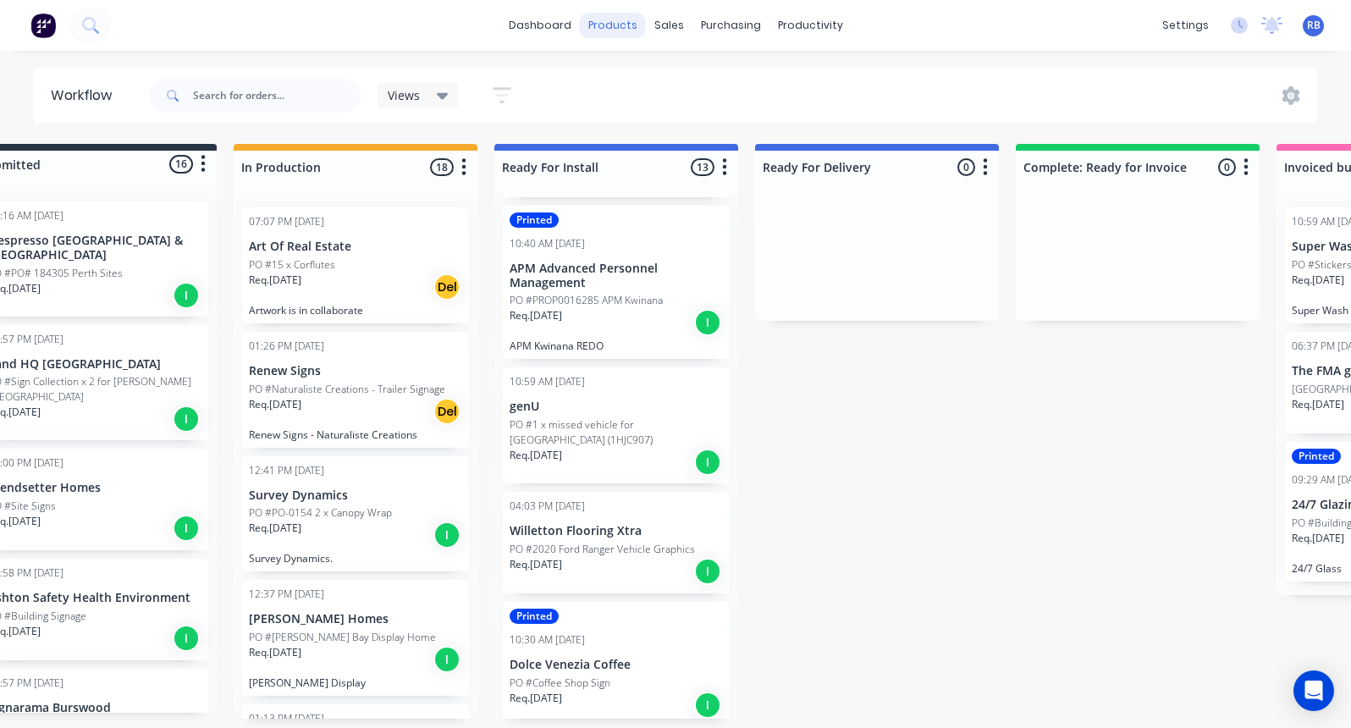
scroll to position [0, 64]
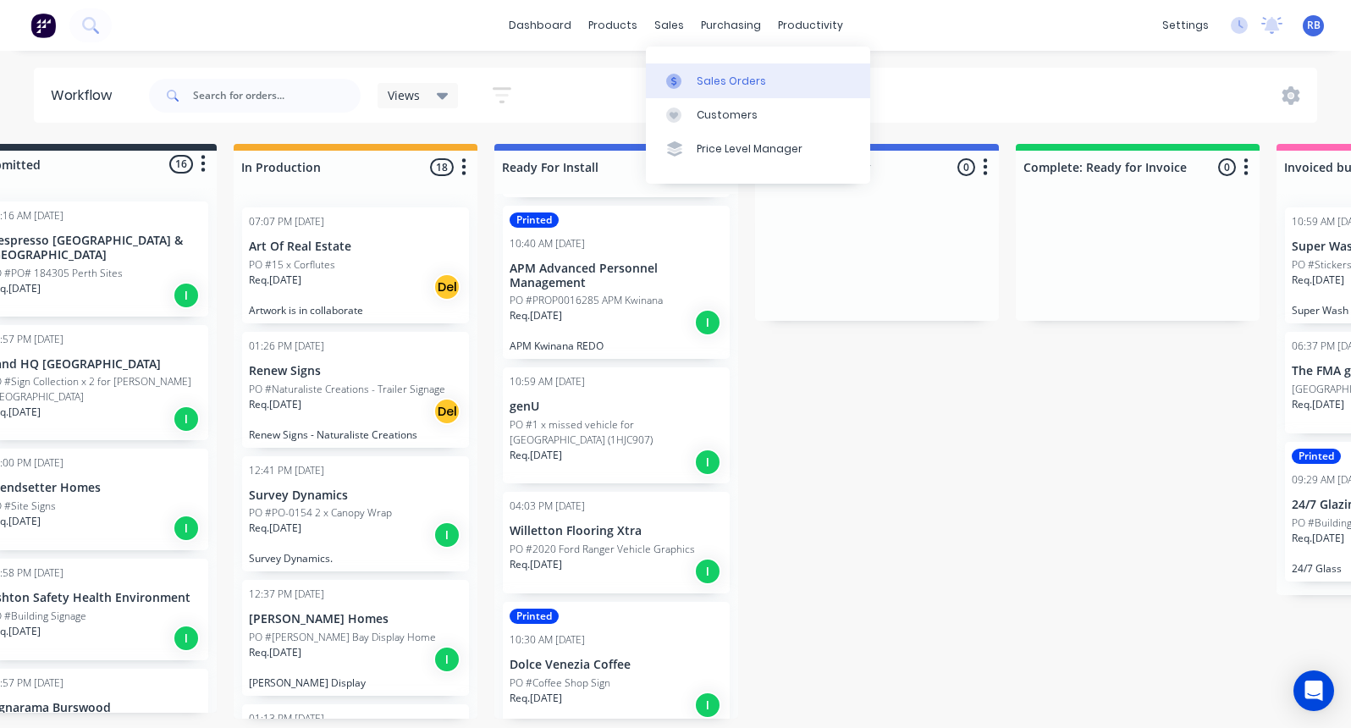
click at [730, 75] on div "Sales Orders" at bounding box center [731, 81] width 69 height 15
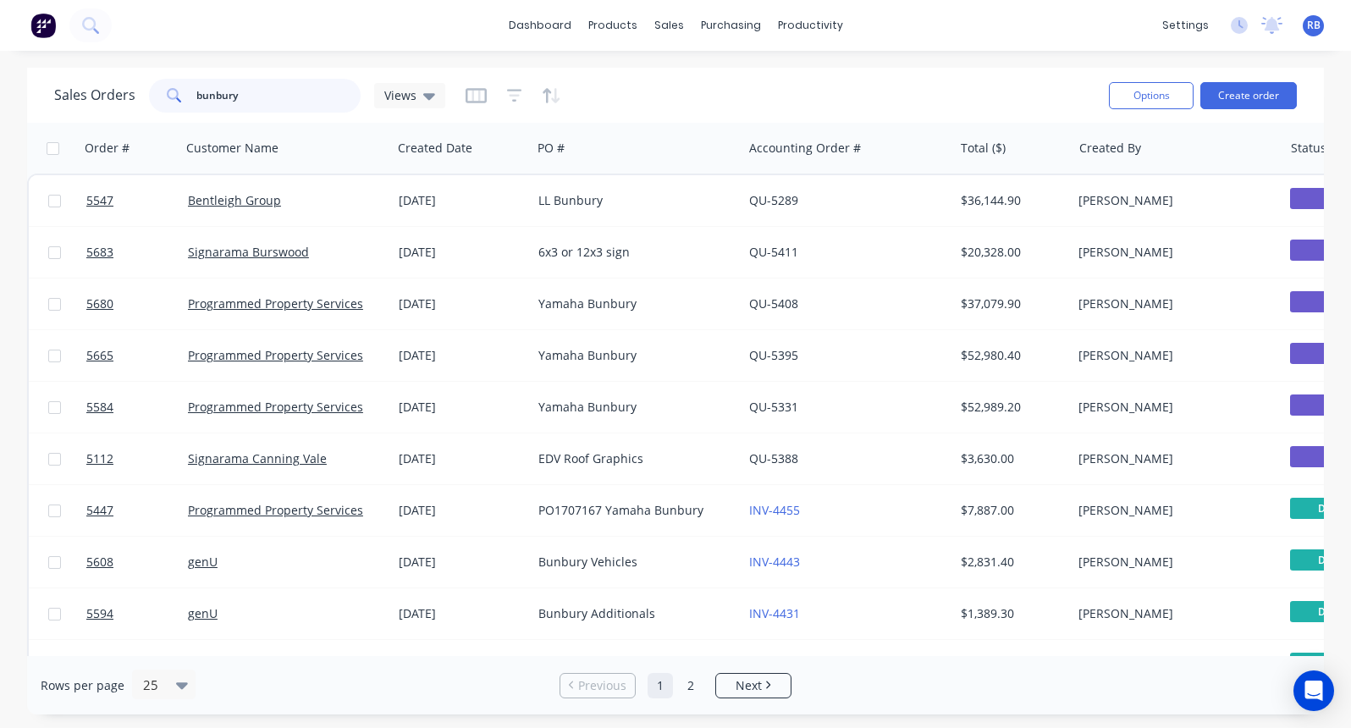
drag, startPoint x: 262, startPoint y: 97, endPoint x: 122, endPoint y: 97, distance: 139.7
click at [122, 97] on div "Sales Orders bunbury Views" at bounding box center [249, 96] width 391 height 34
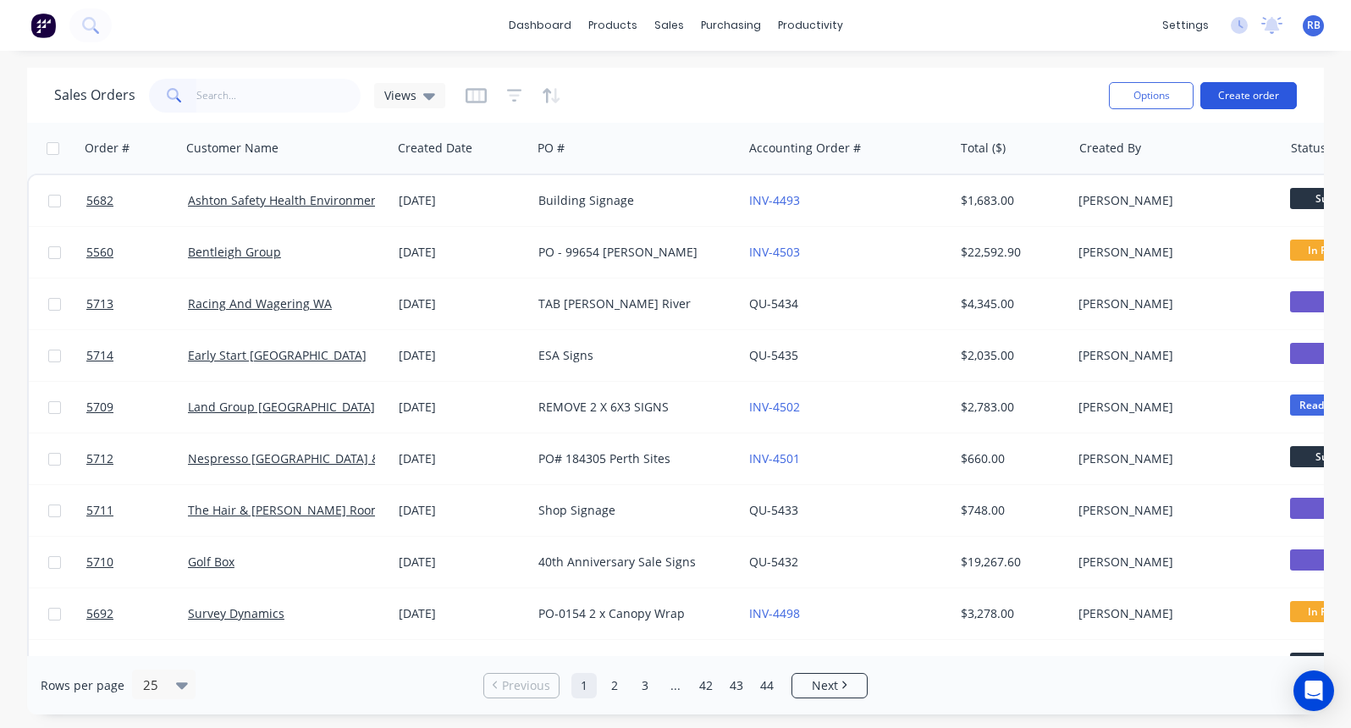
click at [1260, 84] on button "Create order" at bounding box center [1249, 95] width 97 height 27
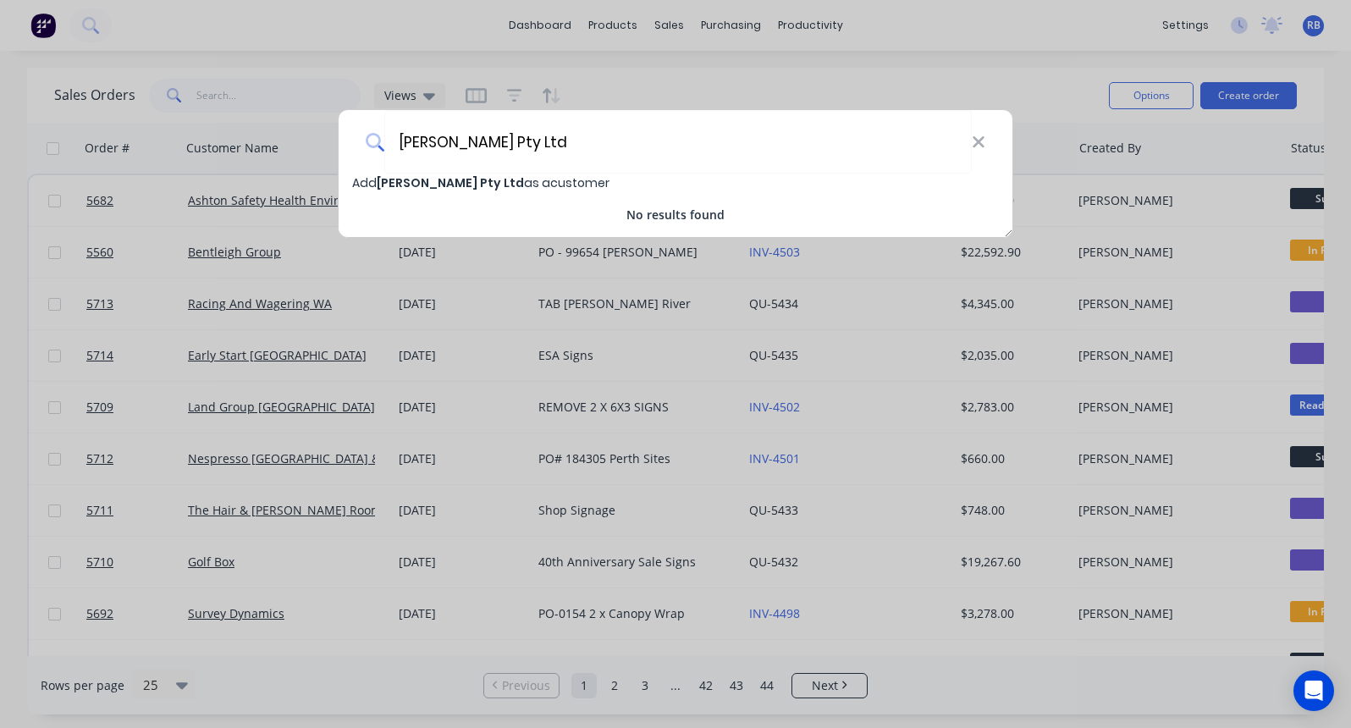
type input "[PERSON_NAME] Pty Ltd"
click at [469, 184] on span "[PERSON_NAME] Pty Ltd" at bounding box center [450, 182] width 147 height 17
select select "AU"
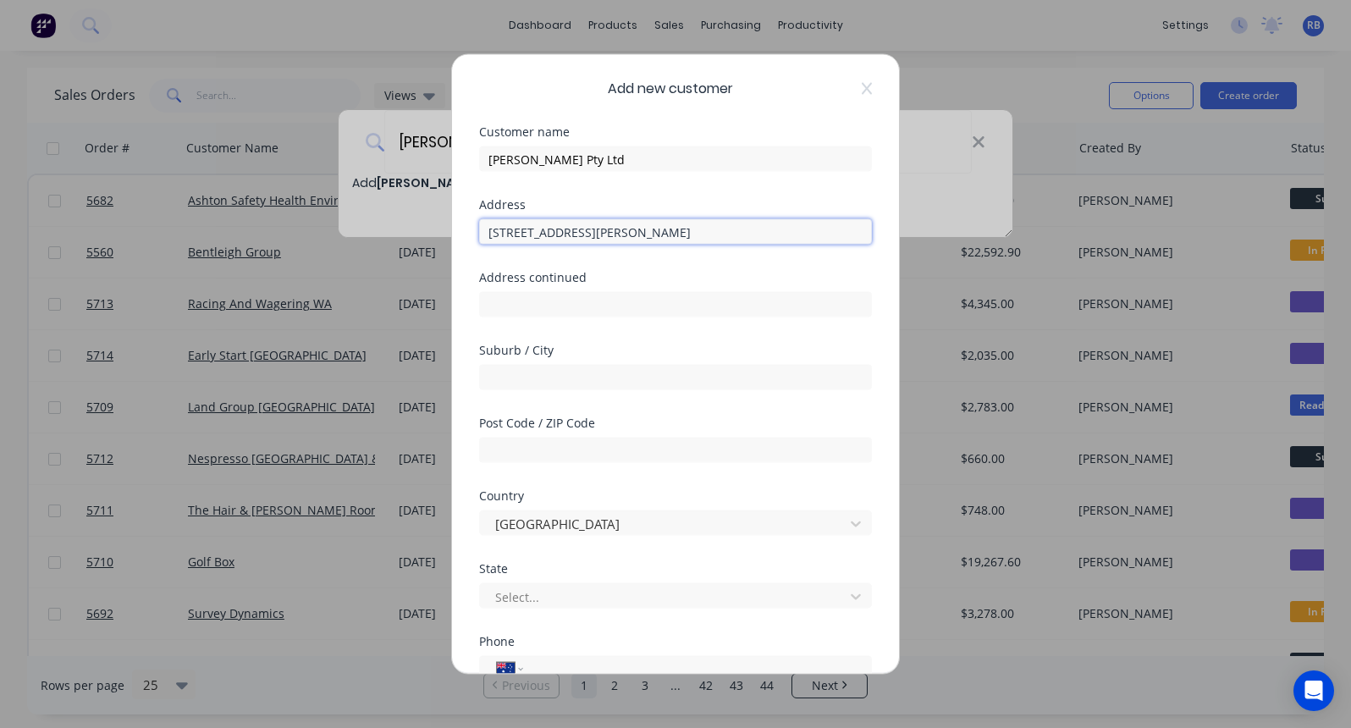
type input "[STREET_ADDRESS][PERSON_NAME]"
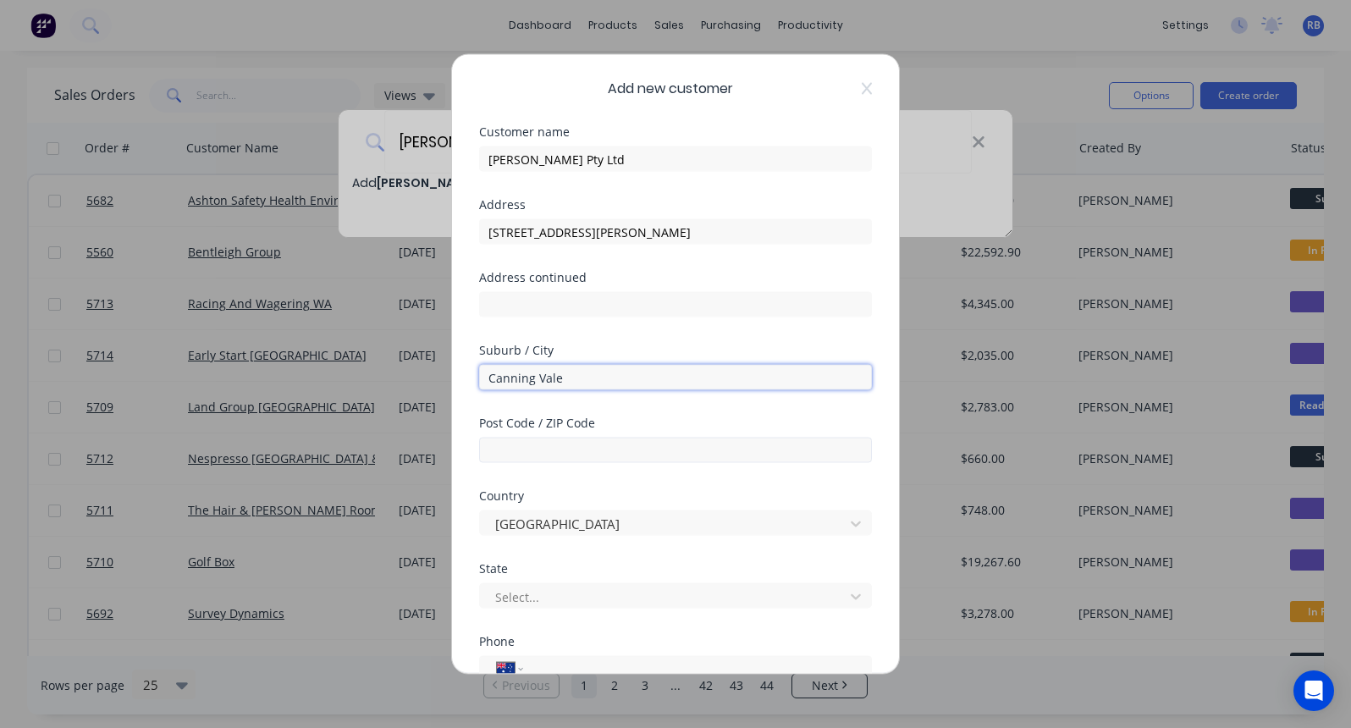
type input "Canning Vale"
type input "6155"
click at [515, 583] on div "Select..." at bounding box center [675, 594] width 393 height 30
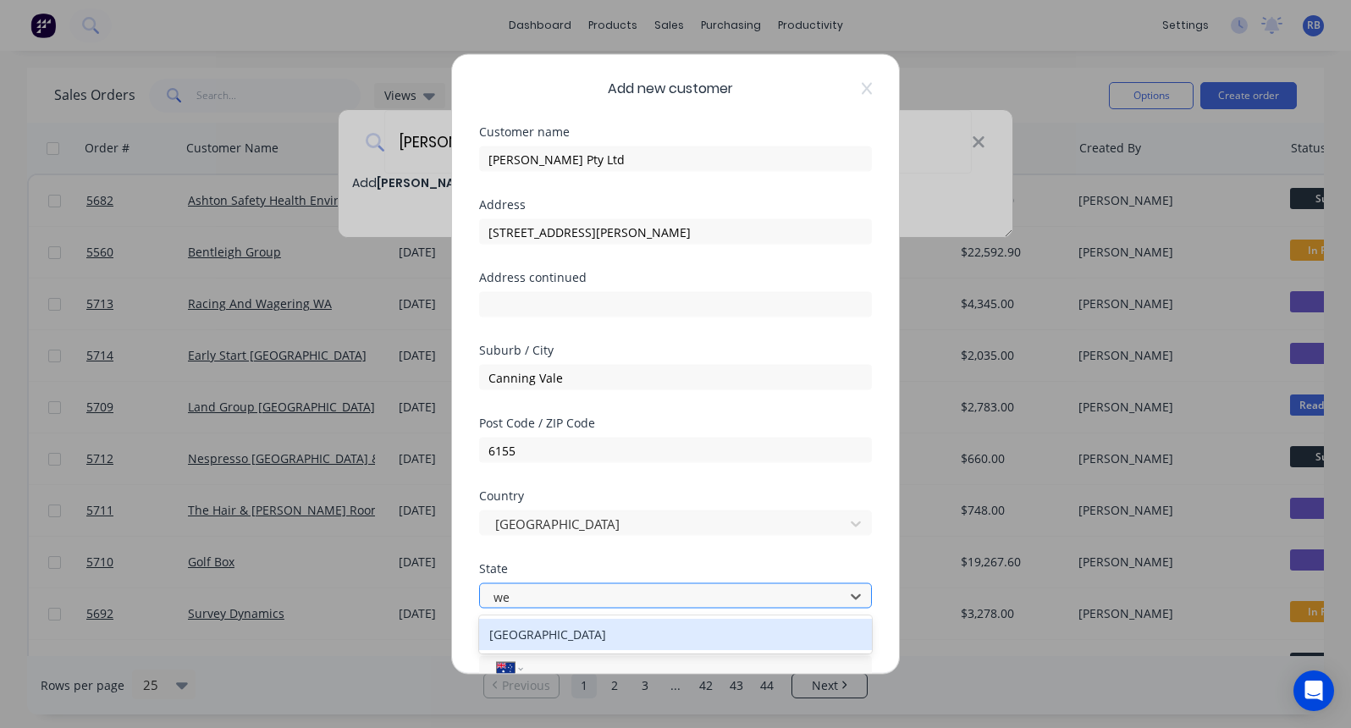
type input "[PERSON_NAME]"
click at [548, 624] on div "[GEOGRAPHIC_DATA]" at bounding box center [675, 634] width 393 height 31
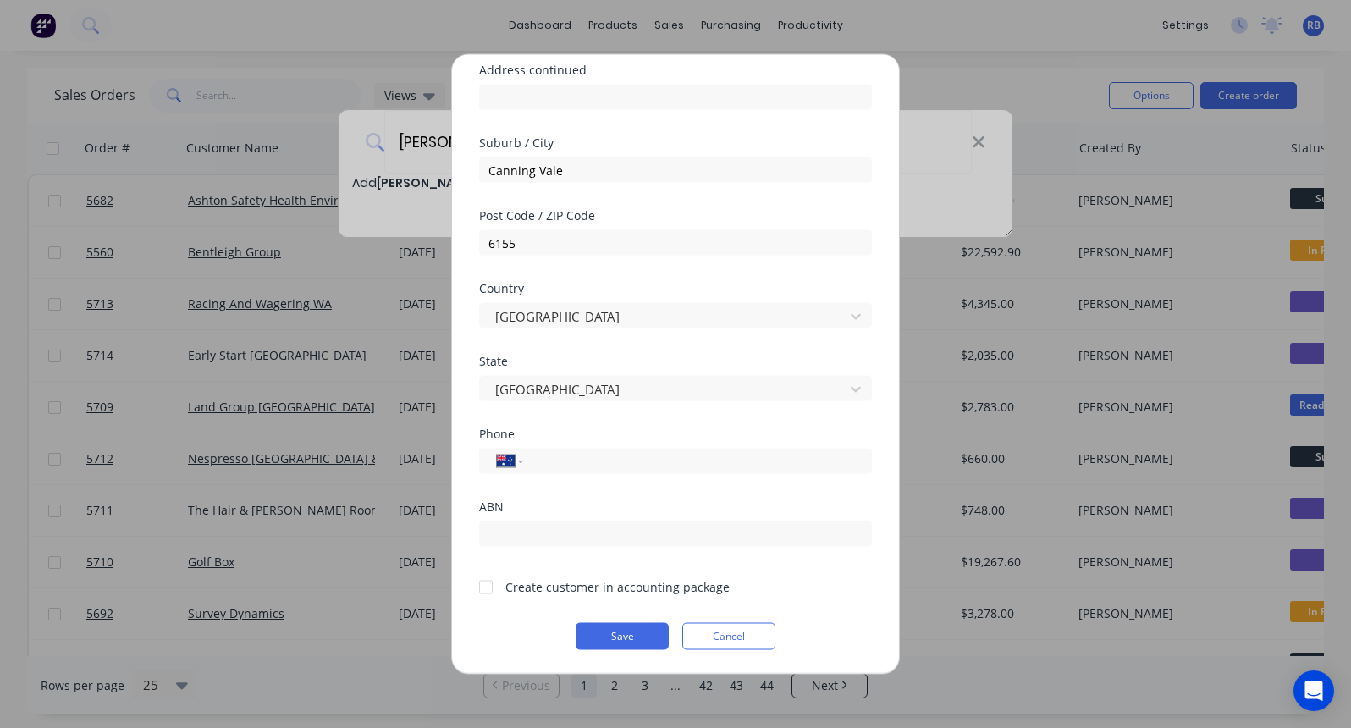
scroll to position [207, 0]
type input "0407 901 185"
click at [487, 586] on div at bounding box center [486, 587] width 34 height 34
click at [614, 633] on button "Save" at bounding box center [622, 636] width 93 height 27
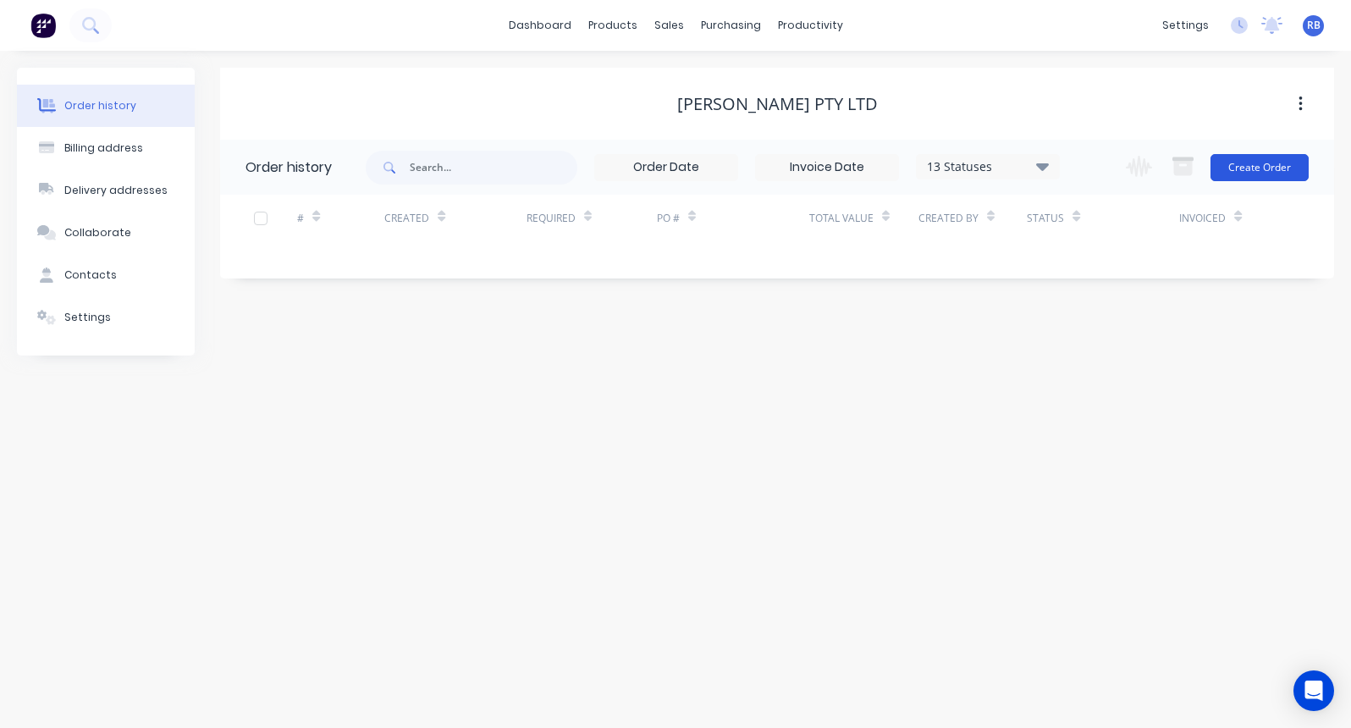
click at [1269, 168] on button "Create Order" at bounding box center [1260, 167] width 98 height 27
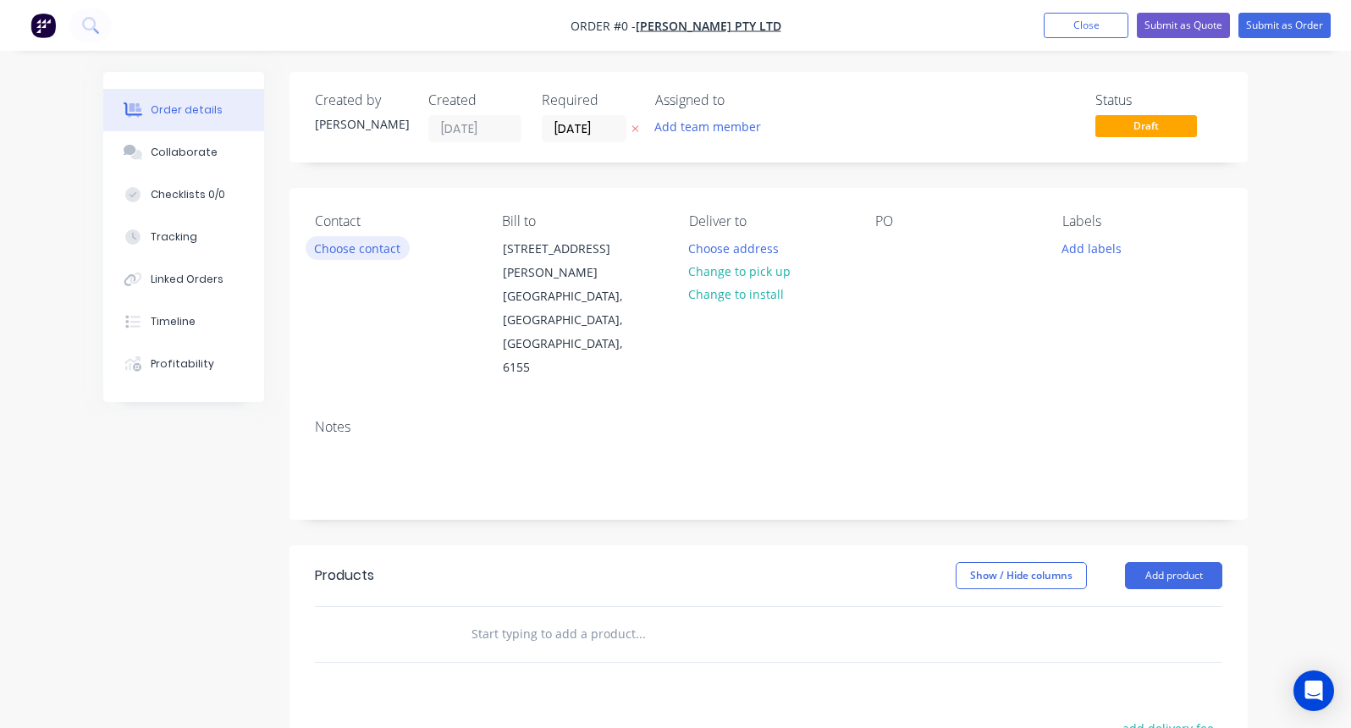
click at [334, 246] on button "Choose contact" at bounding box center [358, 247] width 104 height 23
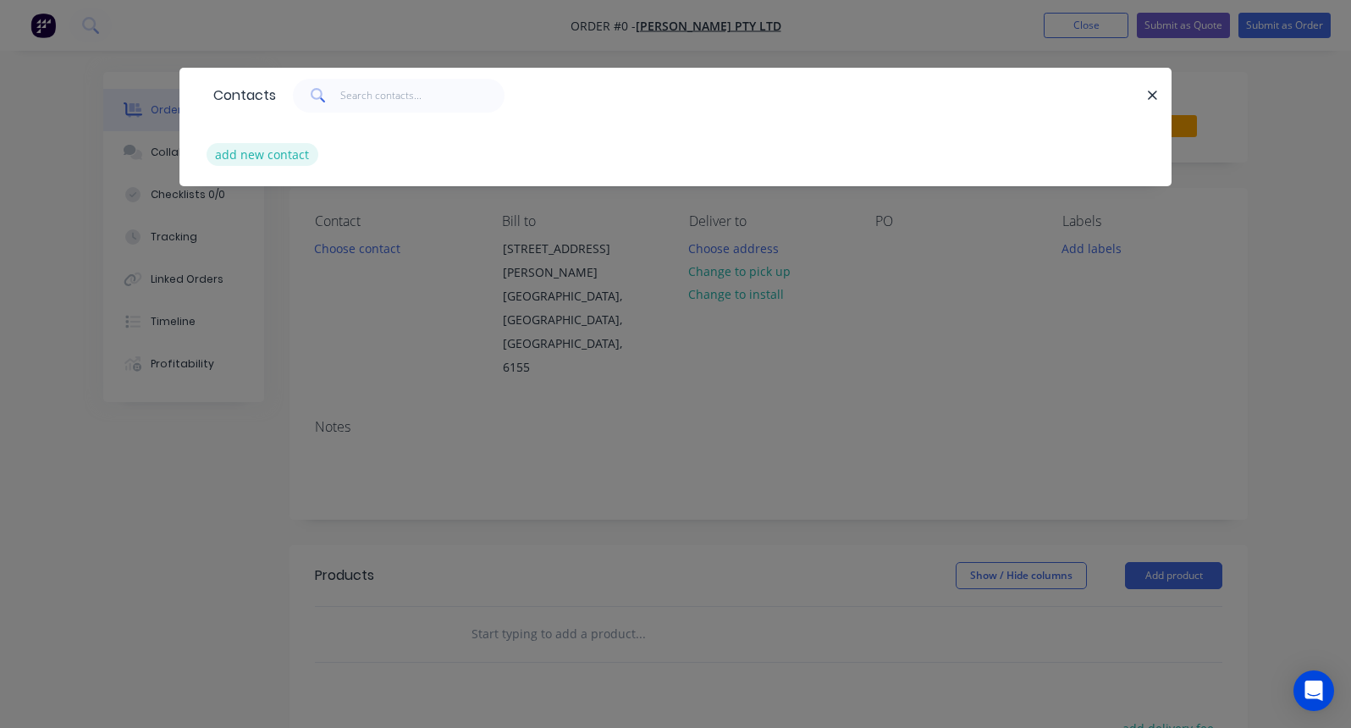
click at [257, 151] on button "add new contact" at bounding box center [263, 154] width 112 height 23
select select "AU"
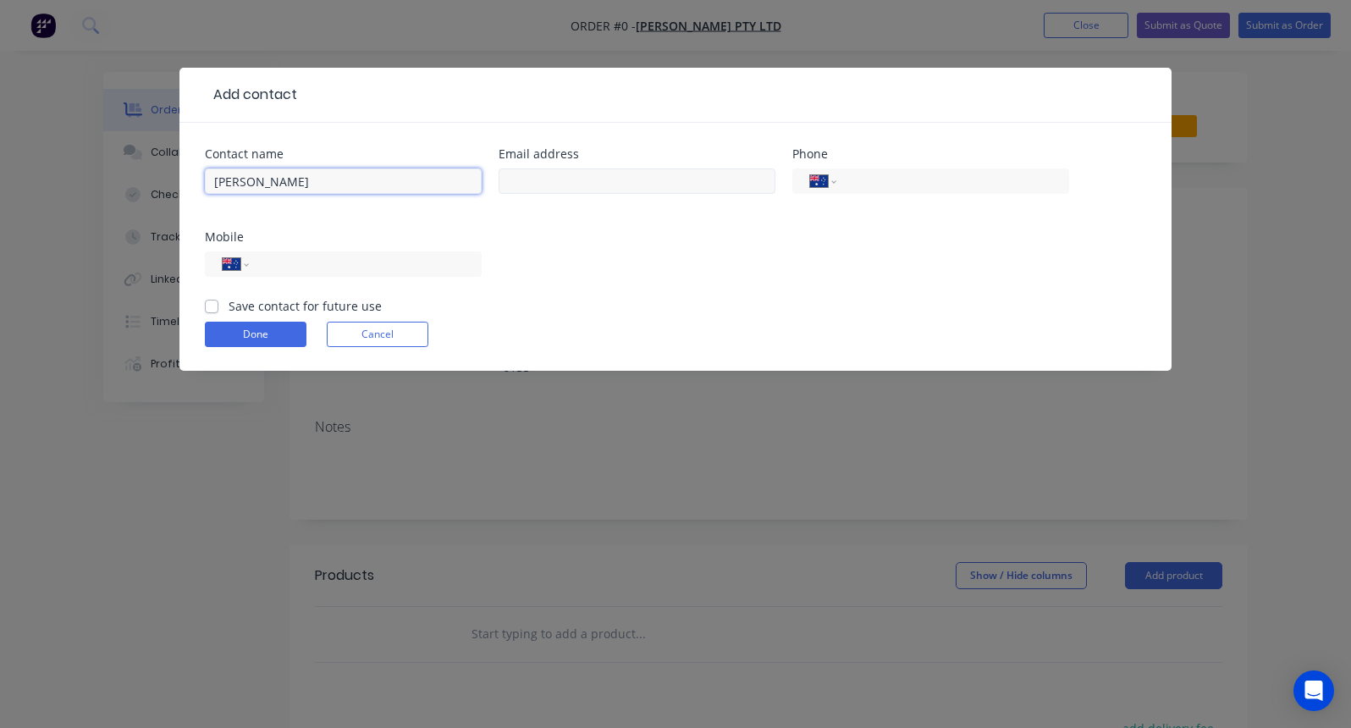
type input "[PERSON_NAME]"
paste input "[PERSON_NAME][EMAIL_ADDRESS][DOMAIN_NAME]"
type input "[PERSON_NAME][EMAIL_ADDRESS][DOMAIN_NAME]"
click at [294, 268] on input "tel" at bounding box center [362, 264] width 203 height 19
type input "0407 901 185"
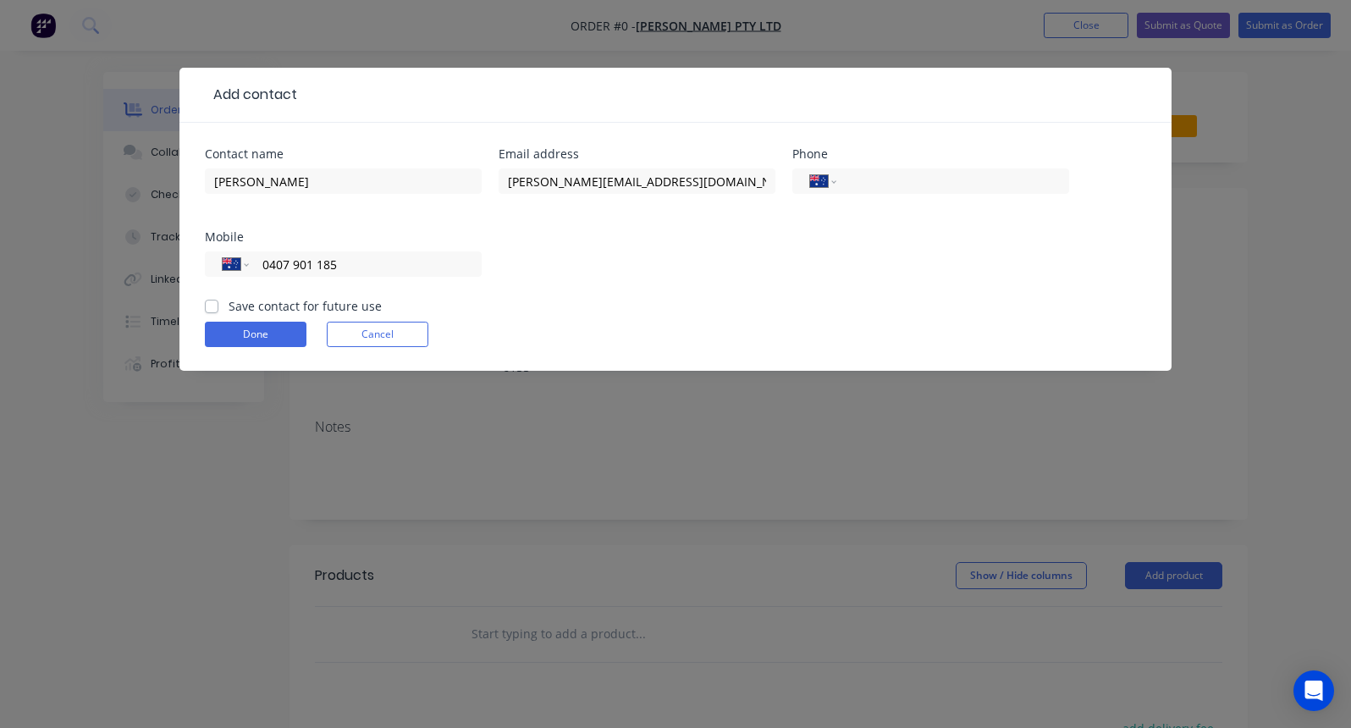
click at [229, 306] on label "Save contact for future use" at bounding box center [305, 306] width 153 height 18
click at [213, 306] on input "Save contact for future use" at bounding box center [212, 305] width 14 height 16
checkbox input "true"
click at [232, 323] on button "Done" at bounding box center [256, 334] width 102 height 25
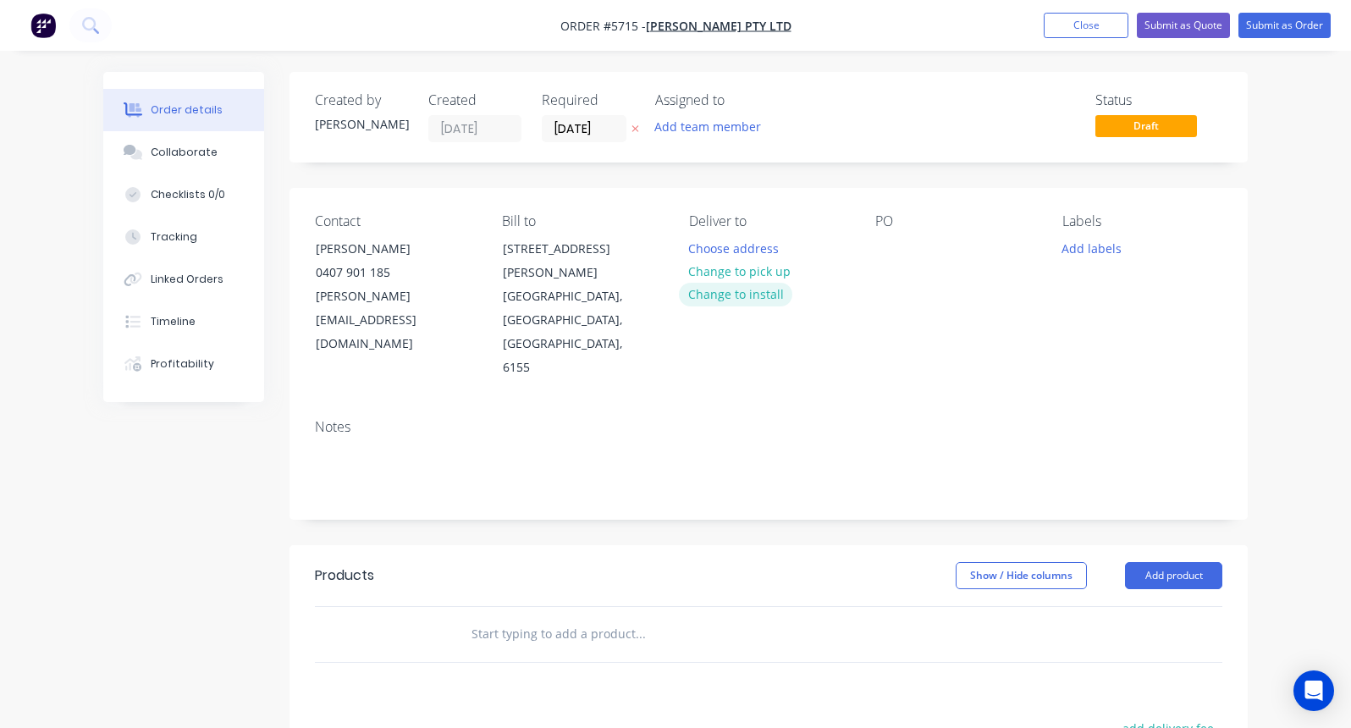
click at [741, 295] on button "Change to install" at bounding box center [735, 294] width 113 height 23
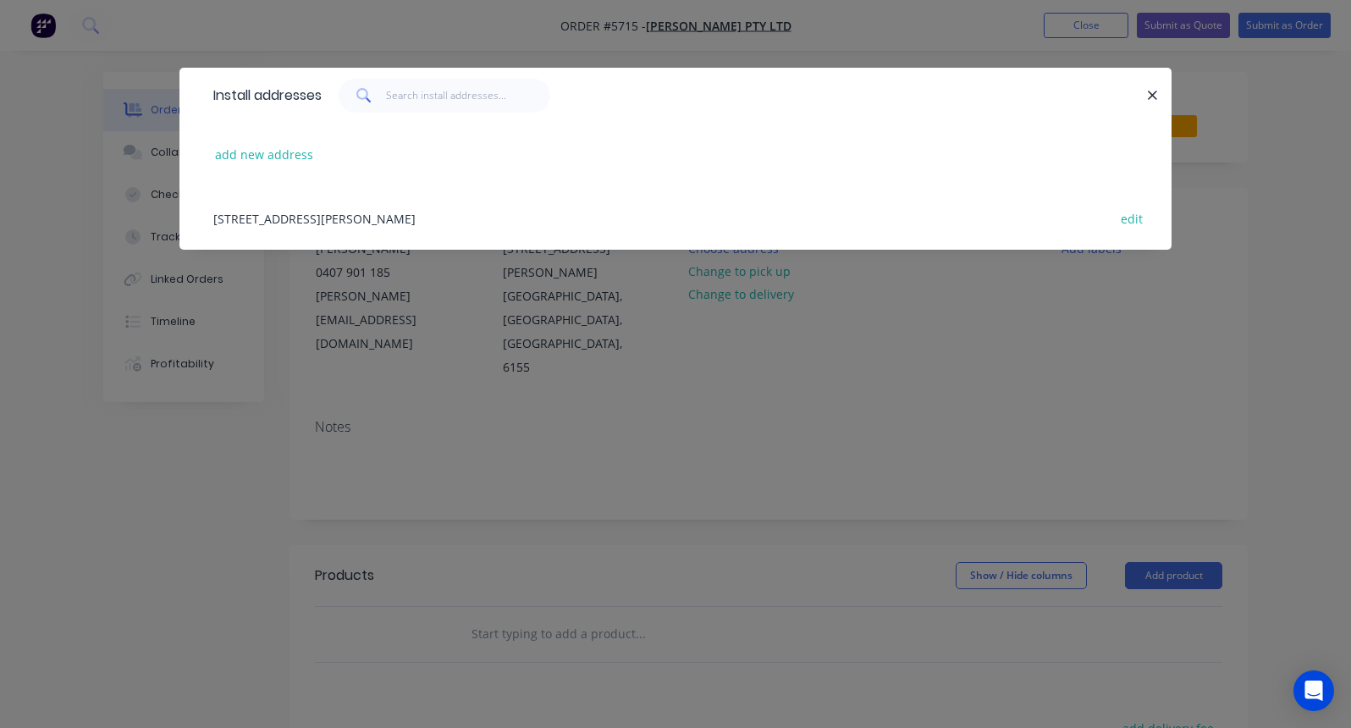
click at [277, 216] on div "[STREET_ADDRESS][PERSON_NAME] edit" at bounding box center [676, 218] width 942 height 64
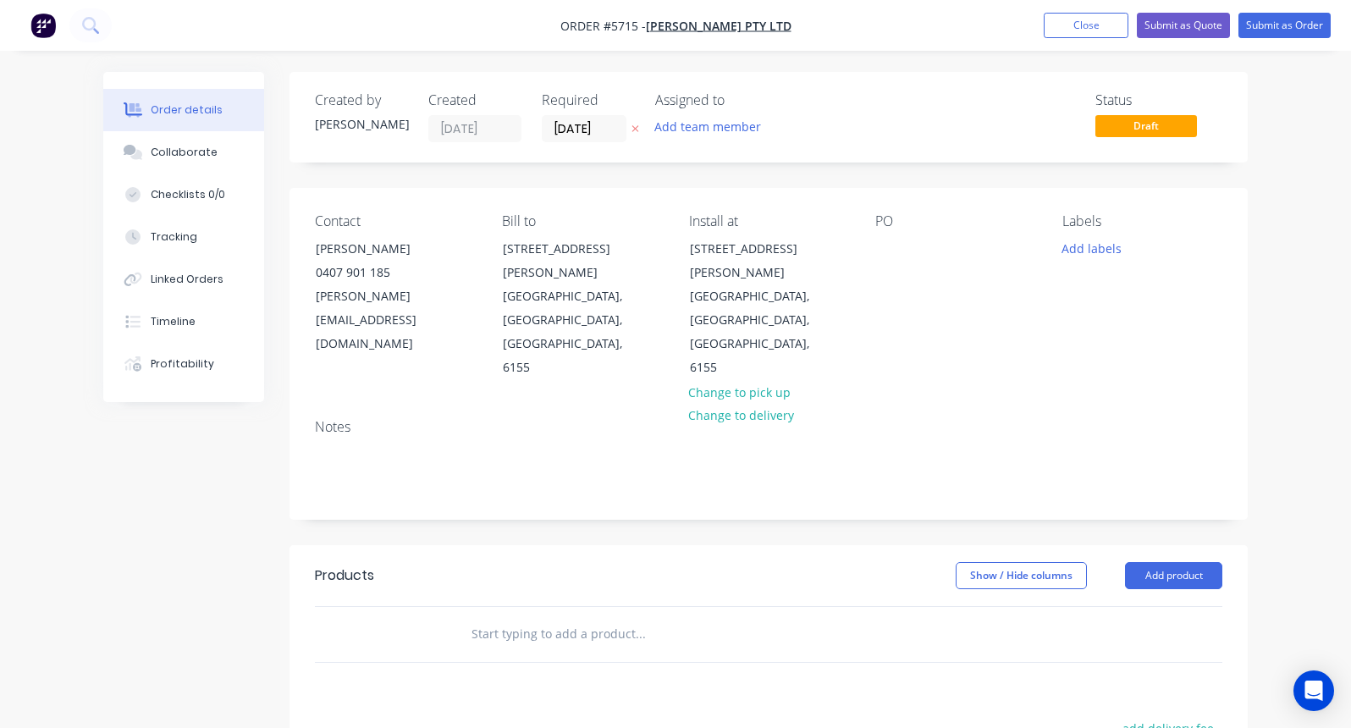
click at [498, 617] on input "text" at bounding box center [640, 634] width 339 height 34
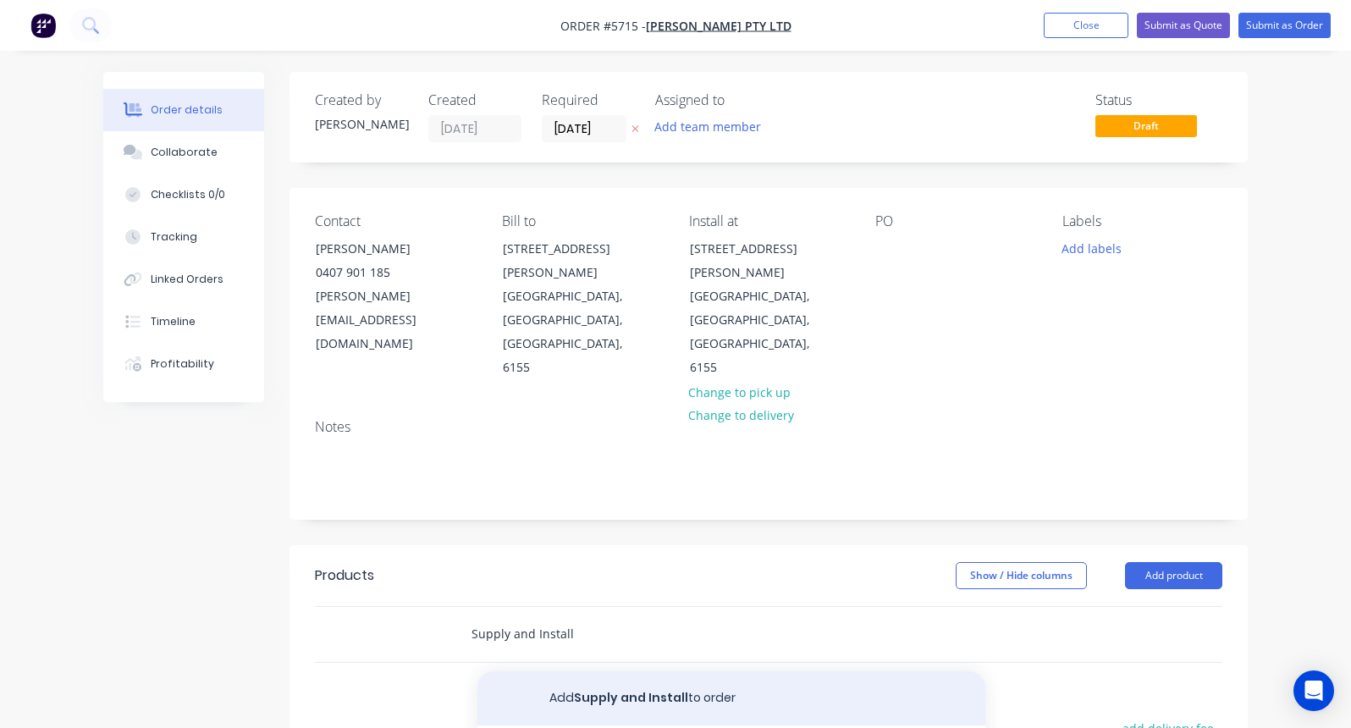
type input "Supply and Install"
click at [605, 671] on button "Add Supply and Install to order" at bounding box center [732, 698] width 508 height 54
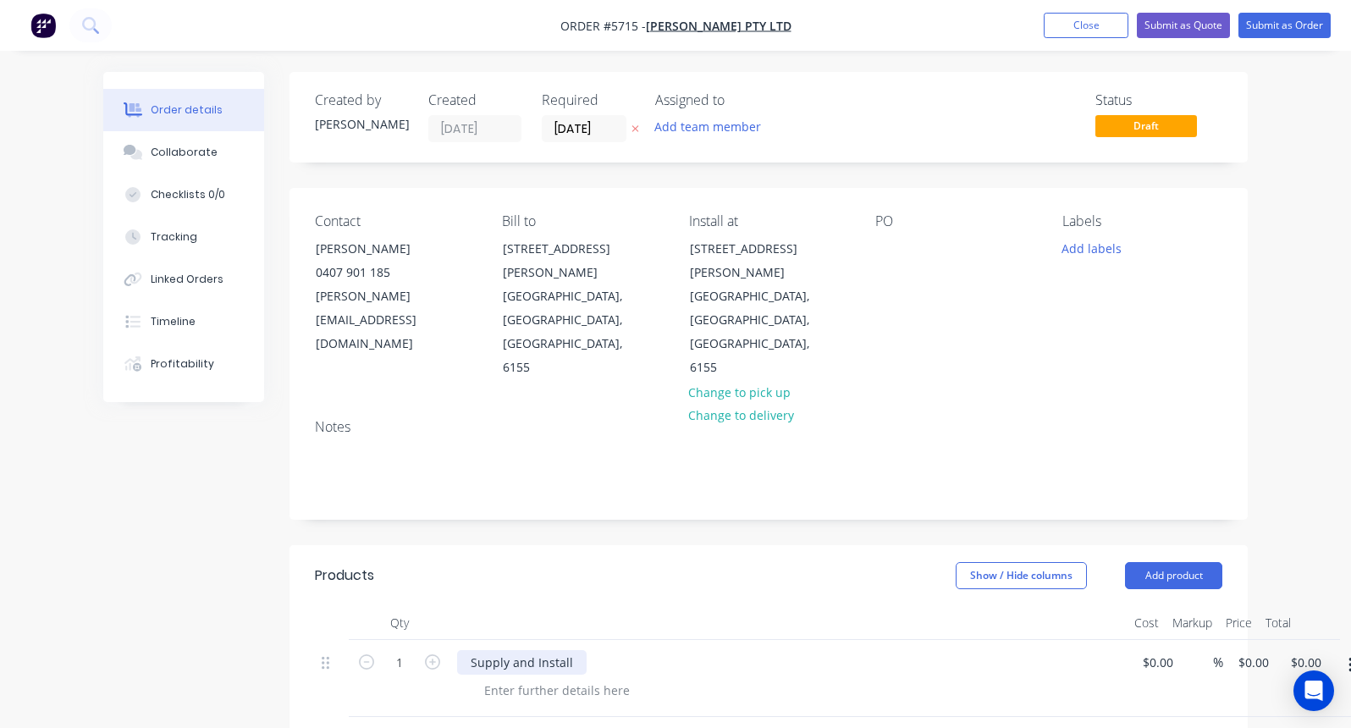
click at [577, 650] on div "Supply and Install" at bounding box center [522, 662] width 130 height 25
click at [556, 678] on div at bounding box center [557, 690] width 173 height 25
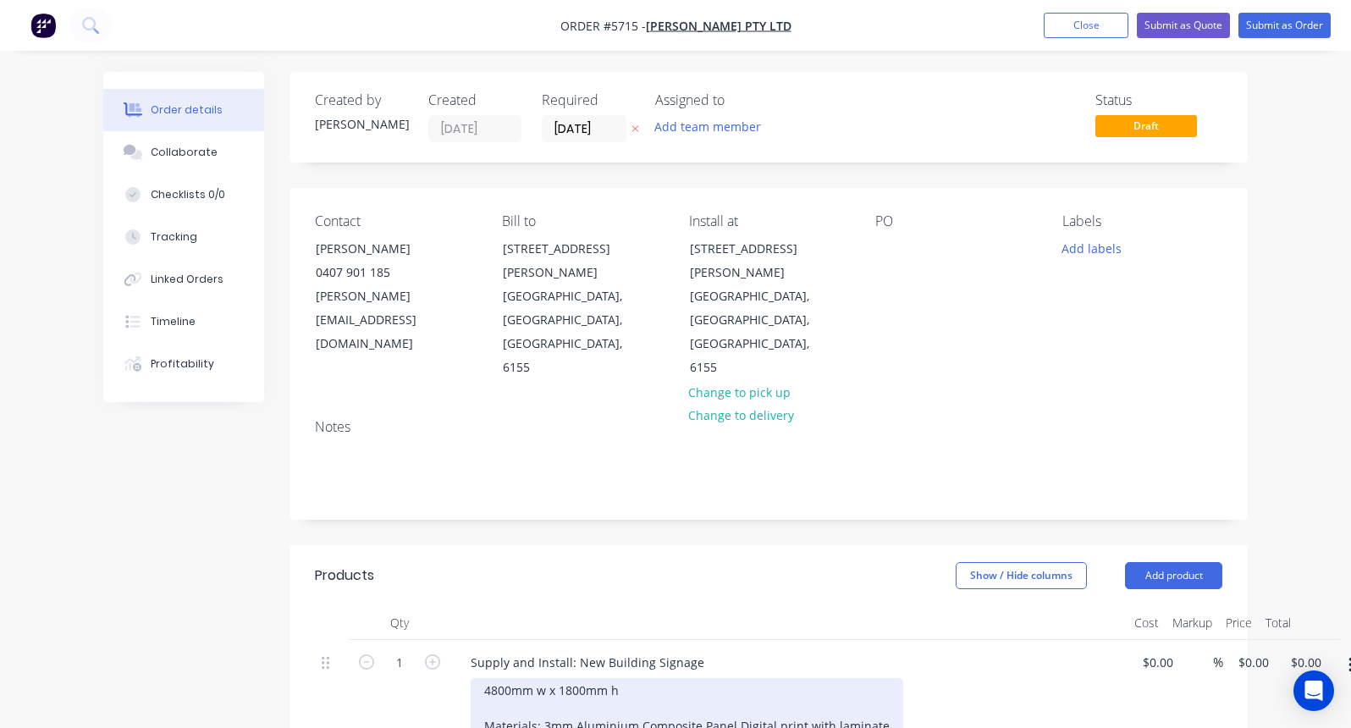
click at [544, 679] on div "4800mm w x 1800mm h Materials: 3mm Aluminium Composite Panel Digital print with…" at bounding box center [687, 708] width 433 height 60
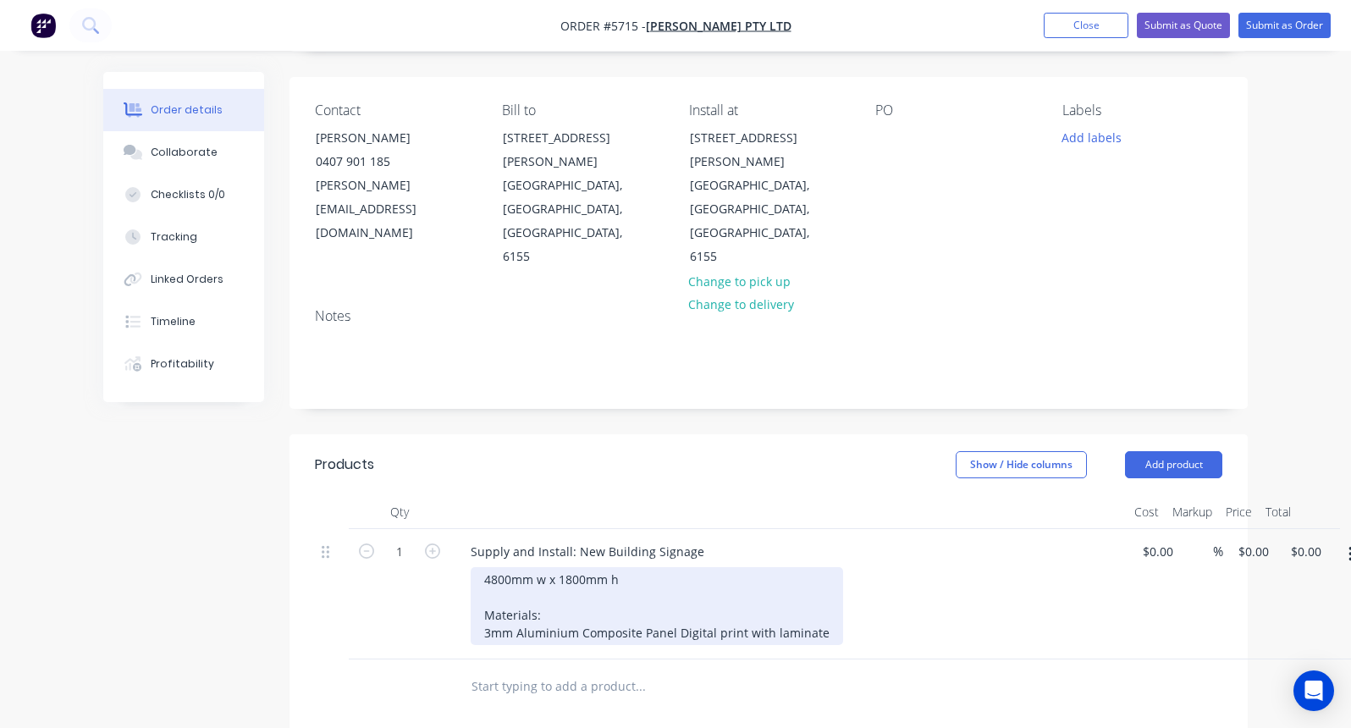
scroll to position [148, 0]
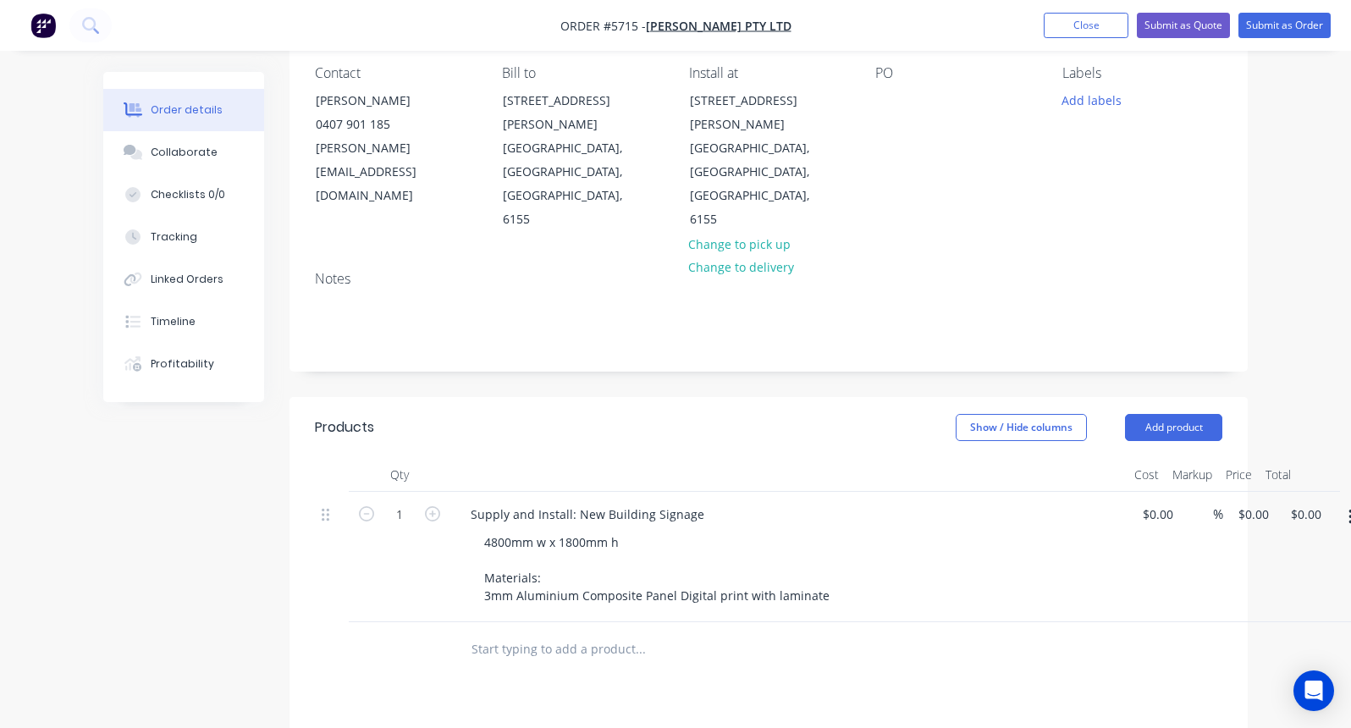
click at [478, 633] on input "text" at bounding box center [640, 650] width 339 height 34
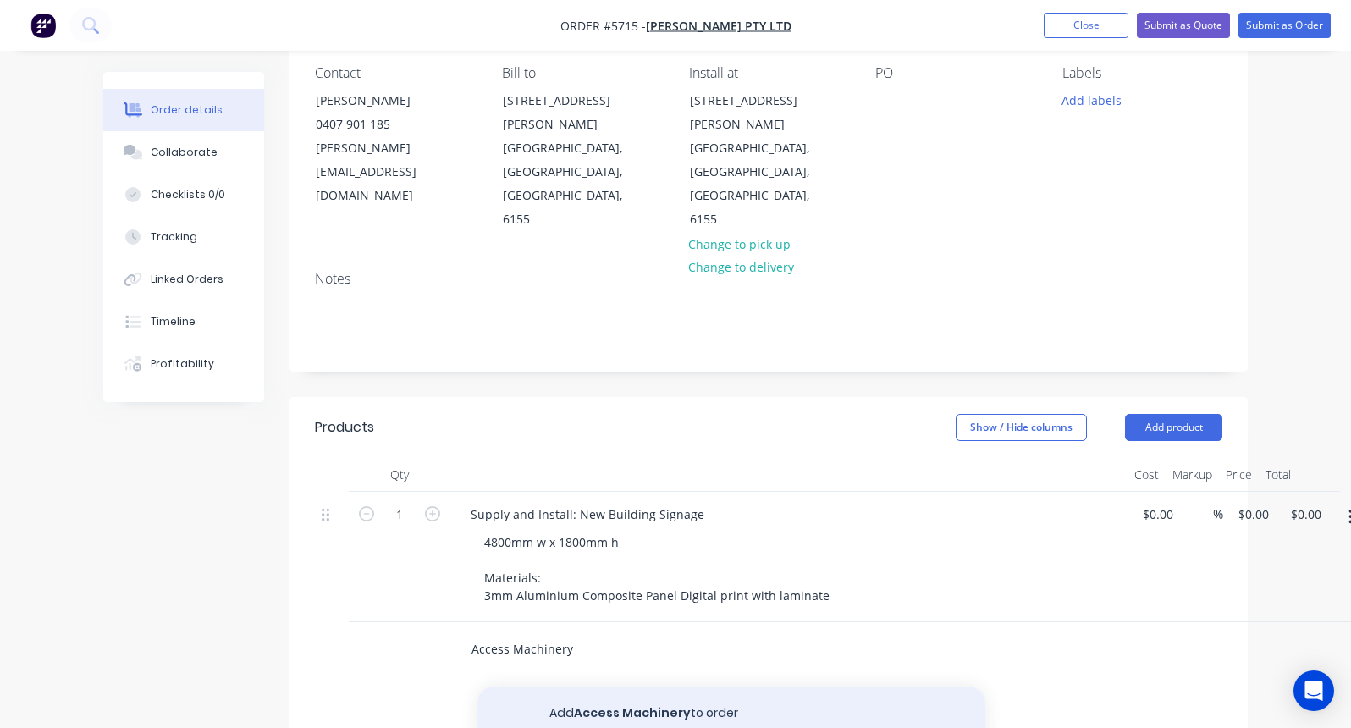
type input "Access Machinery"
click at [597, 687] on button "Add Access Machinery to order" at bounding box center [732, 714] width 508 height 54
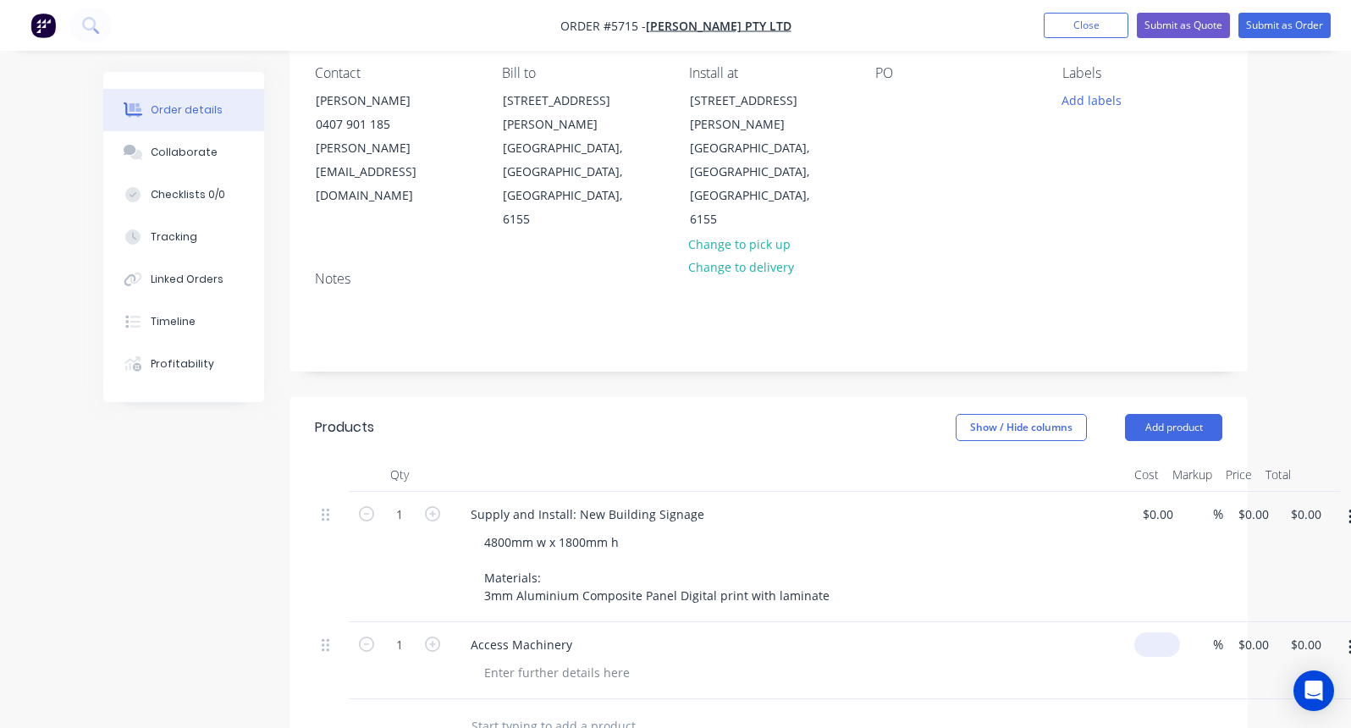
click at [1155, 633] on input at bounding box center [1160, 645] width 39 height 25
type input "$390.00"
click at [1004, 660] on div at bounding box center [796, 672] width 650 height 25
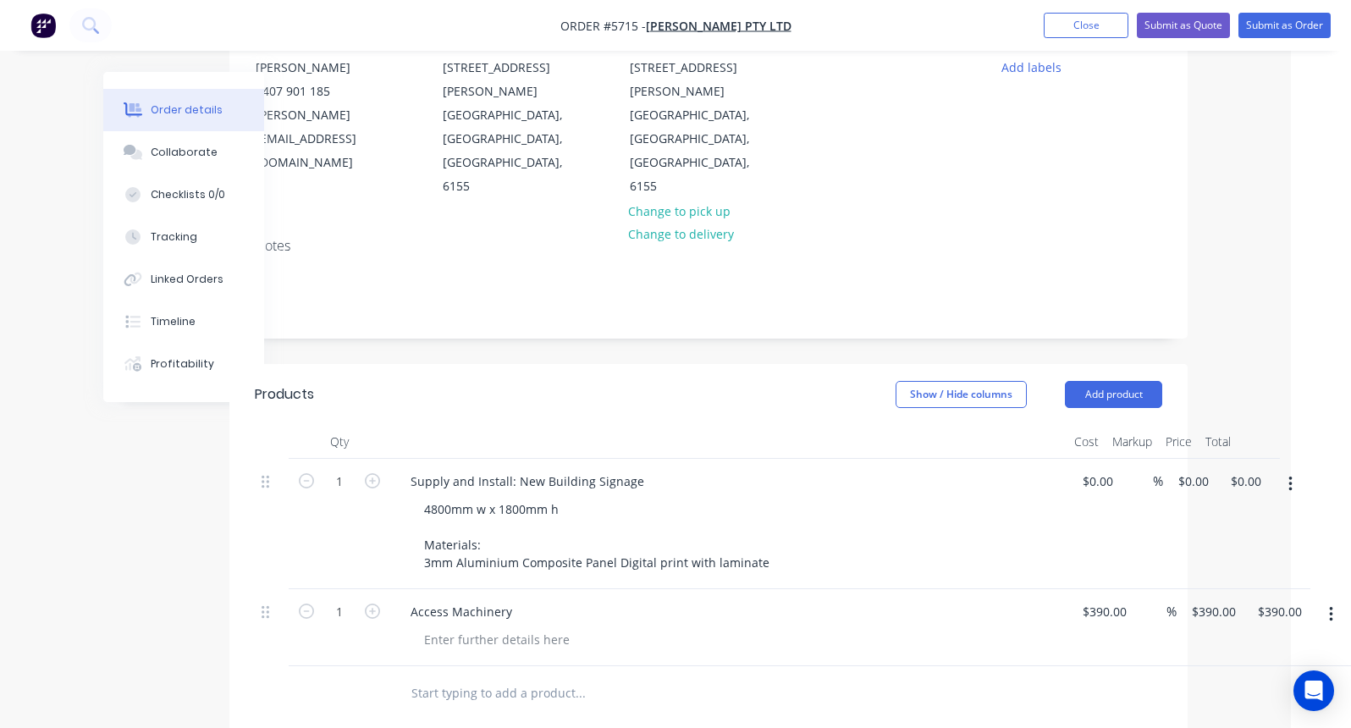
scroll to position [181, 60]
click at [1097, 469] on input at bounding box center [1090, 481] width 19 height 25
type input "$2,176.00"
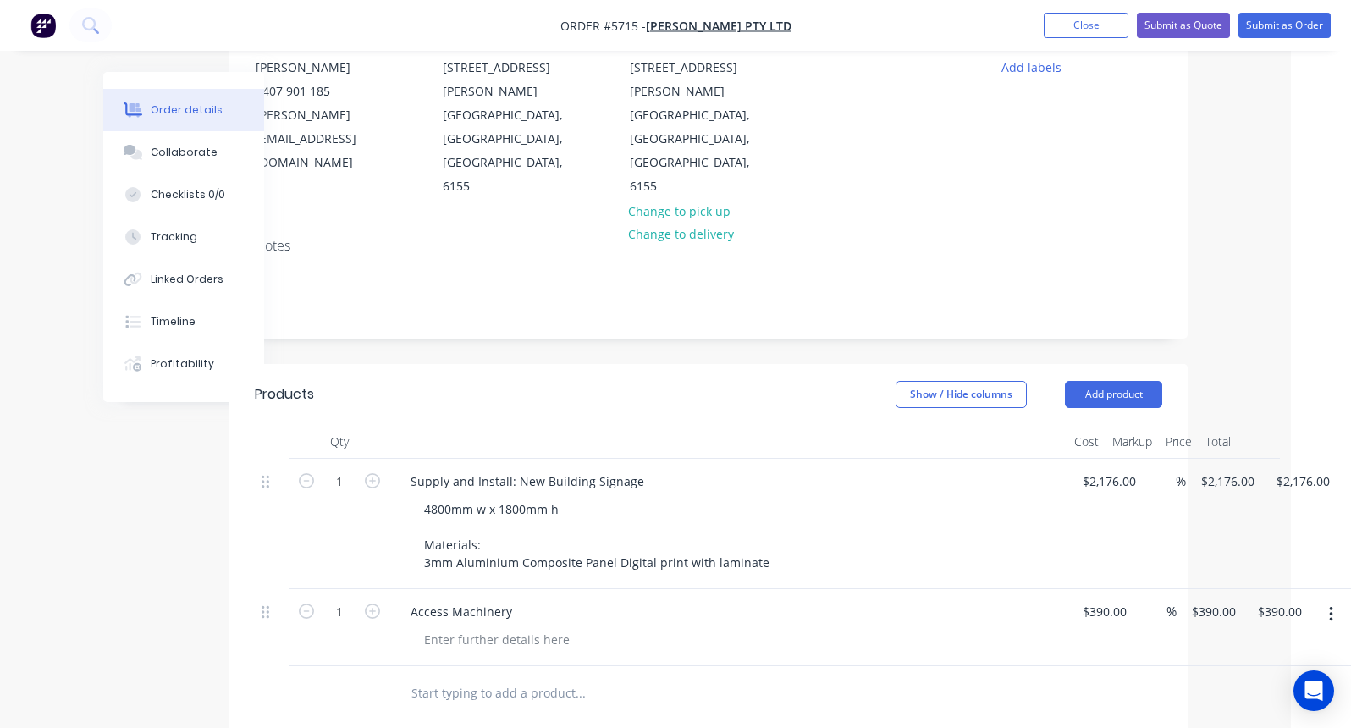
click at [986, 589] on div "Access Machinery" at bounding box center [728, 627] width 677 height 77
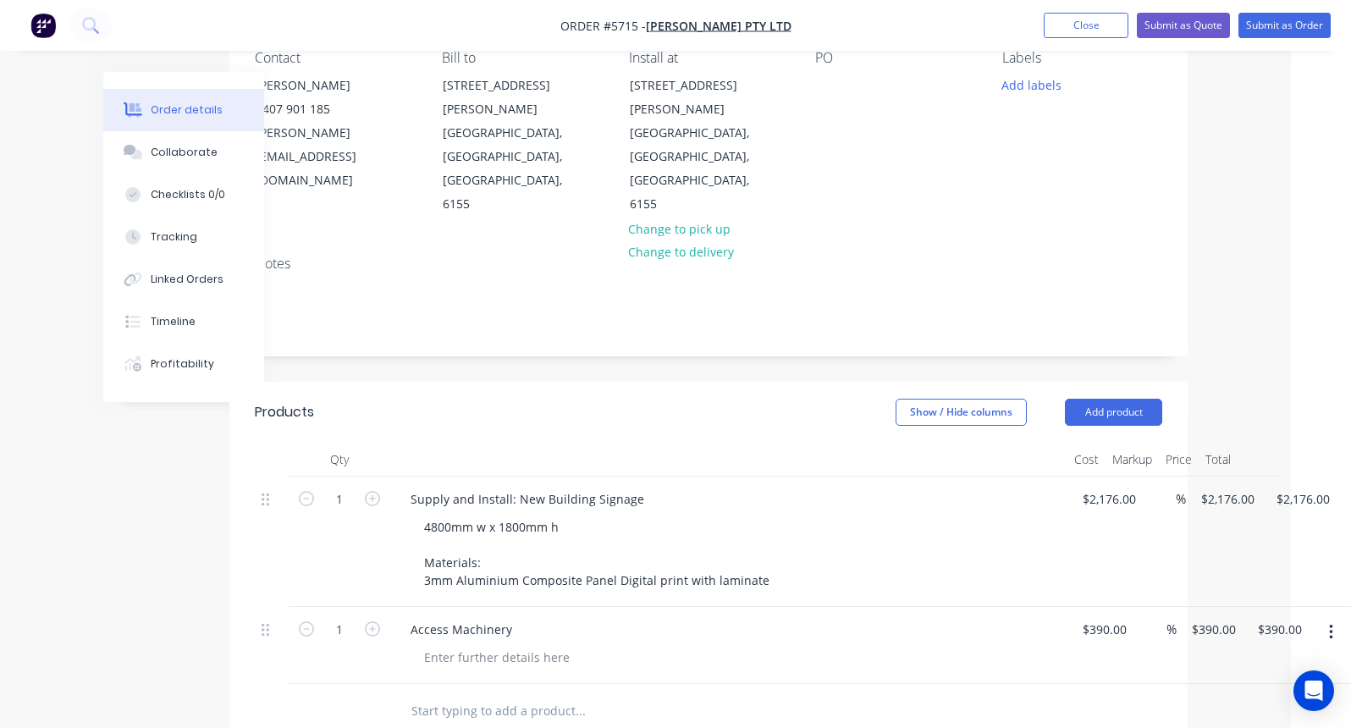
scroll to position [251, 60]
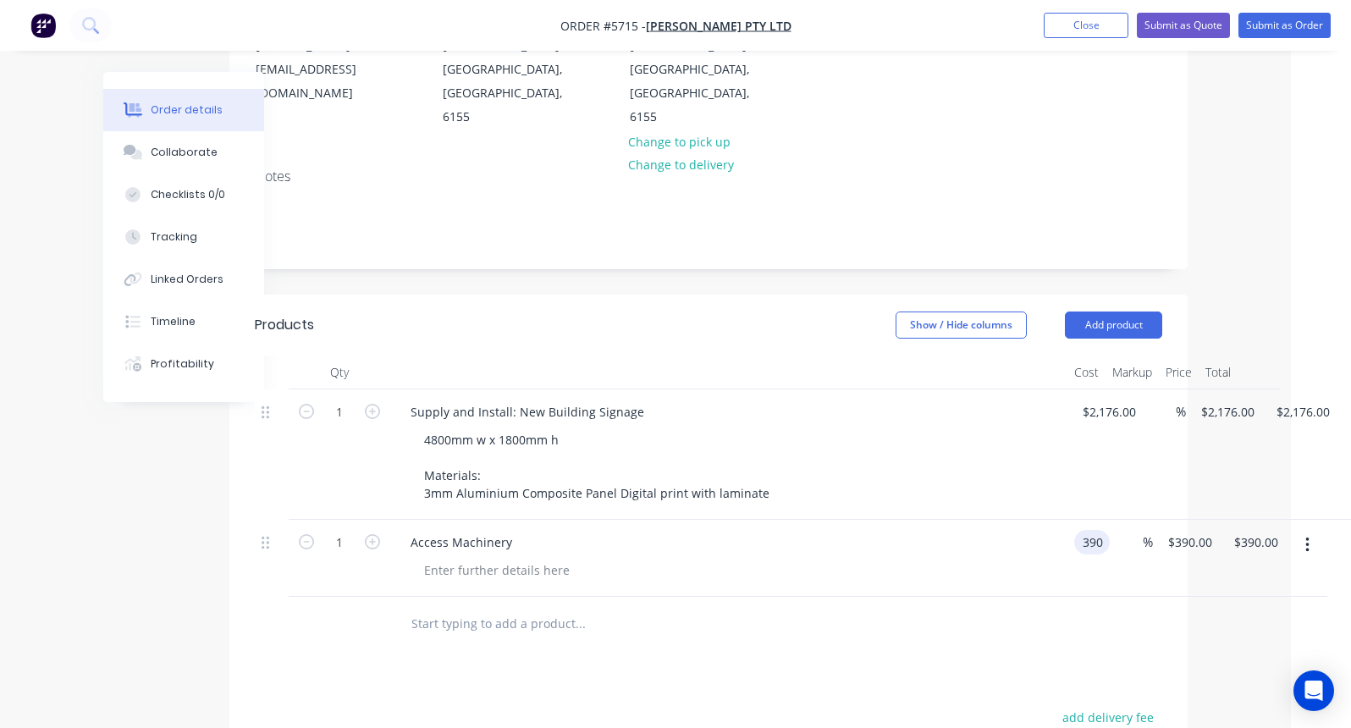
click at [1106, 530] on input "390" at bounding box center [1095, 542] width 29 height 25
type input "$390.00"
click at [473, 558] on div at bounding box center [497, 570] width 173 height 25
click at [1119, 520] on div "1 Access Machinery 15M Trailer Mont 390 390 % $390.00 $390.00 $390.00 $390.00" at bounding box center [709, 558] width 908 height 77
drag, startPoint x: 1111, startPoint y: 489, endPoint x: 1021, endPoint y: 489, distance: 89.8
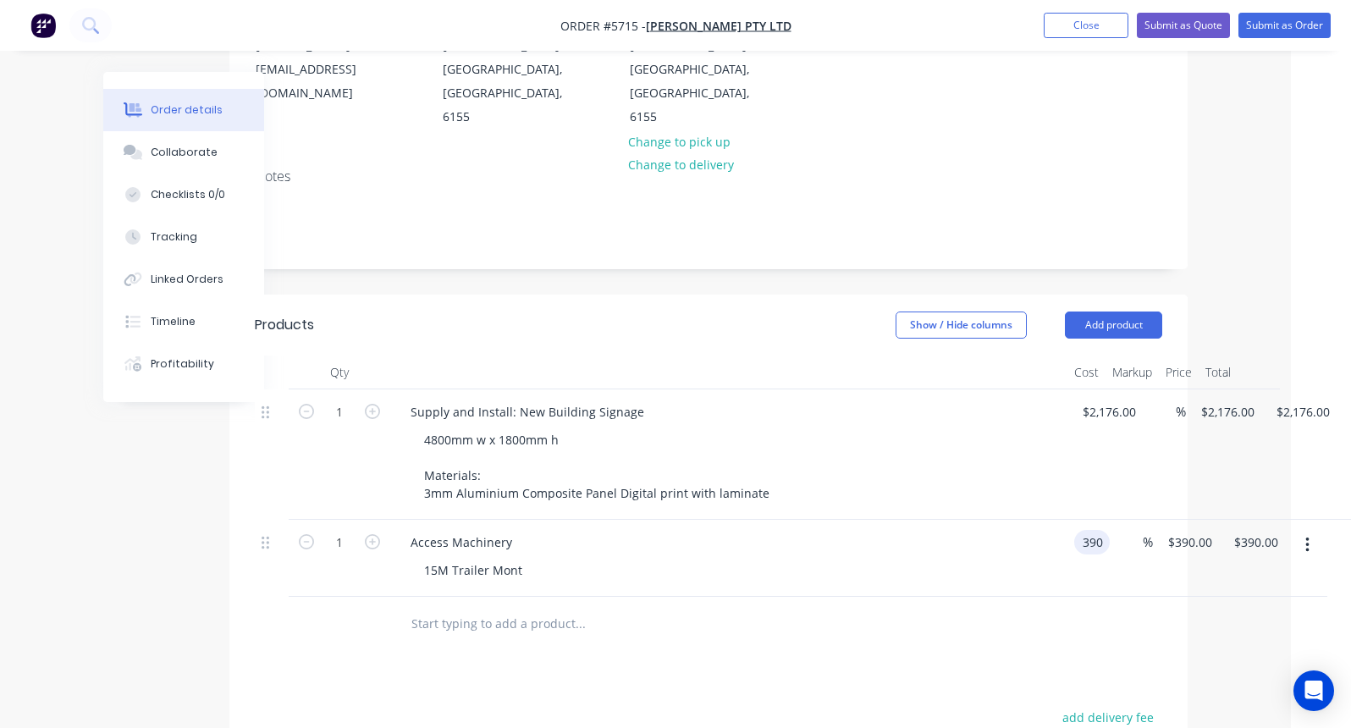
click at [1021, 520] on div "1 Access Machinery 15M Trailer Mont 390 390 % $390.00 $390.00 $390.00 $390.00" at bounding box center [709, 558] width 908 height 77
drag, startPoint x: 1101, startPoint y: 497, endPoint x: 1021, endPoint y: 497, distance: 79.6
click at [1021, 520] on div "1 Access Machinery 15M Trailer Mont 390 390 % $390.00 $390.00 $390.00 $390.00" at bounding box center [709, 558] width 908 height 77
type input "$490.00"
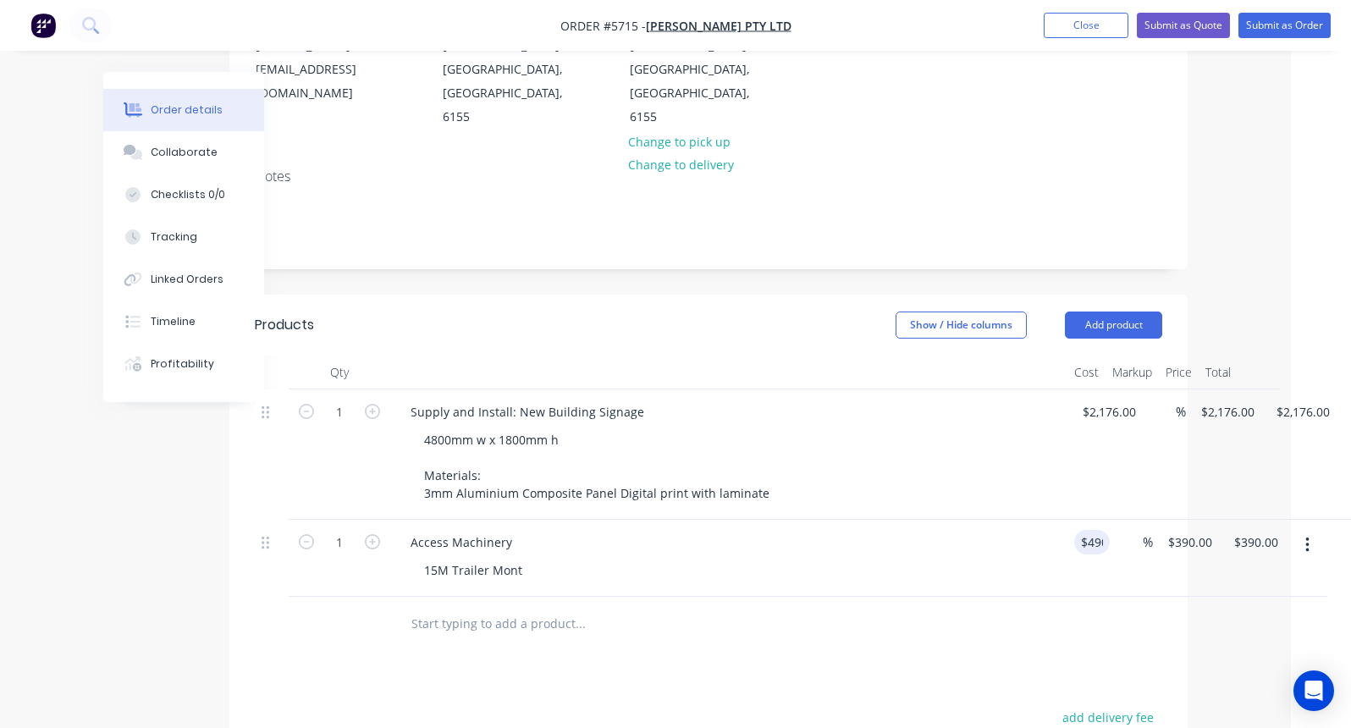
type input "$490.00"
click at [908, 597] on div at bounding box center [695, 624] width 610 height 55
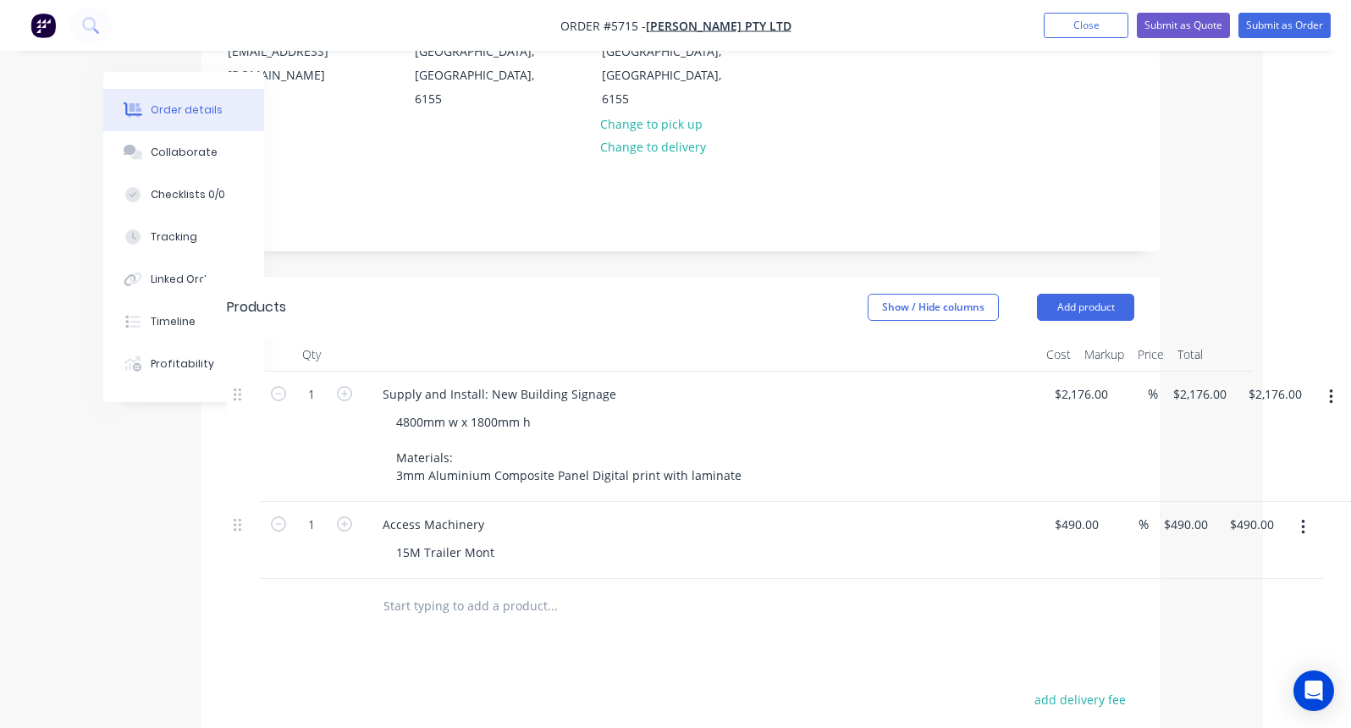
scroll to position [272, 88]
click at [1080, 290] on button "Add product" at bounding box center [1085, 303] width 97 height 27
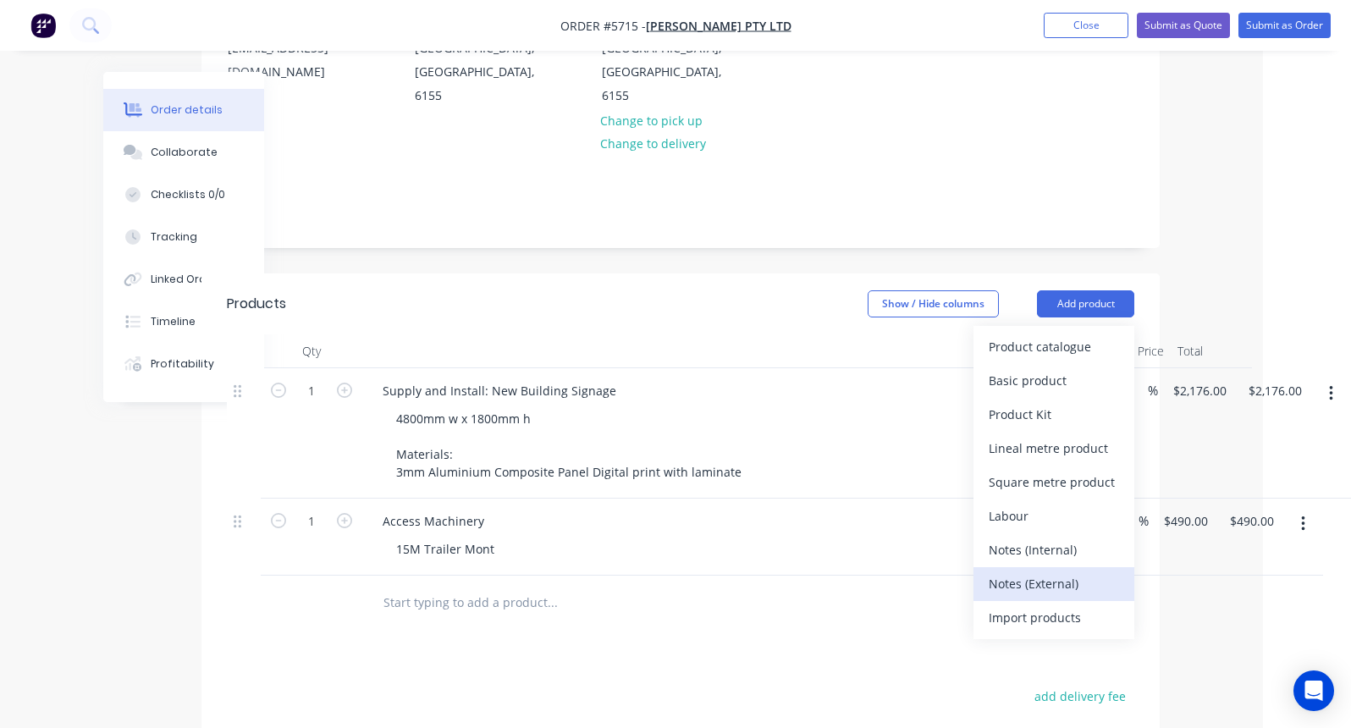
click at [1026, 572] on div "Notes (External)" at bounding box center [1054, 584] width 130 height 25
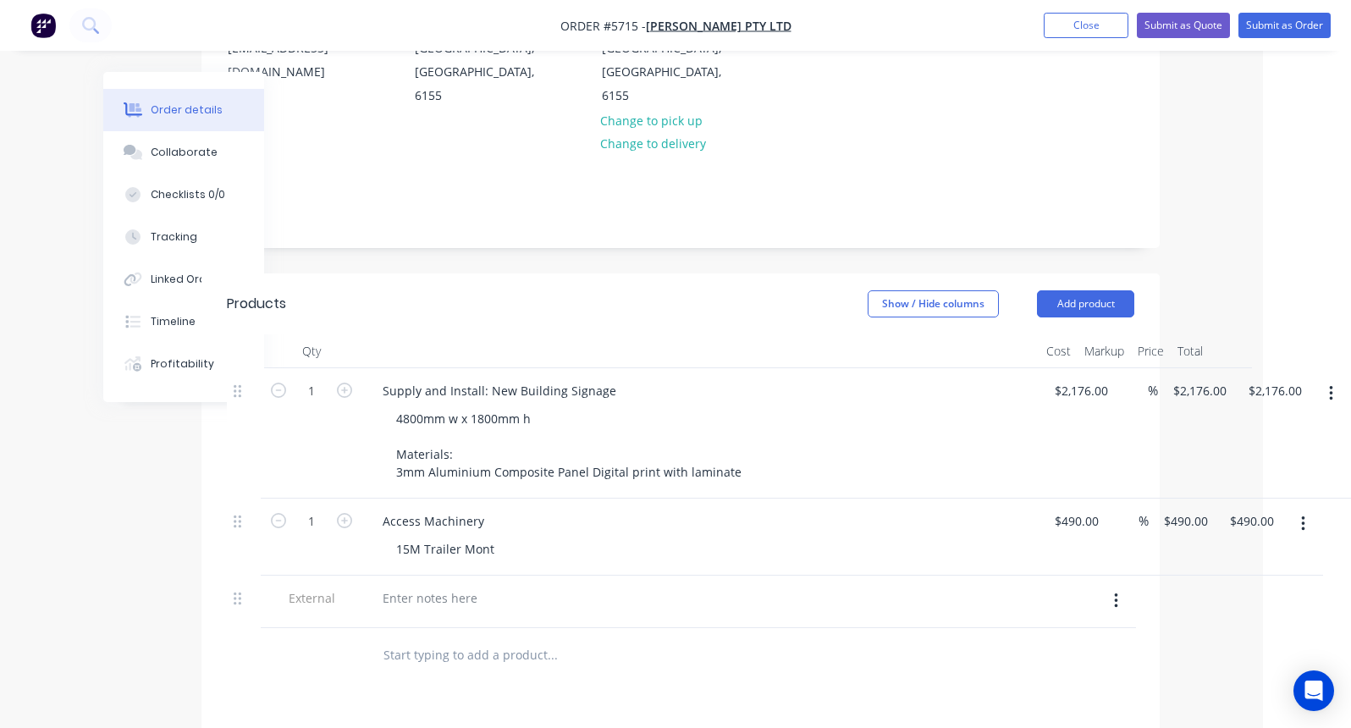
click at [413, 576] on div at bounding box center [700, 602] width 677 height 52
click at [396, 586] on div at bounding box center [430, 598] width 122 height 25
click at [393, 638] on input "text" at bounding box center [552, 655] width 339 height 34
type input "S"
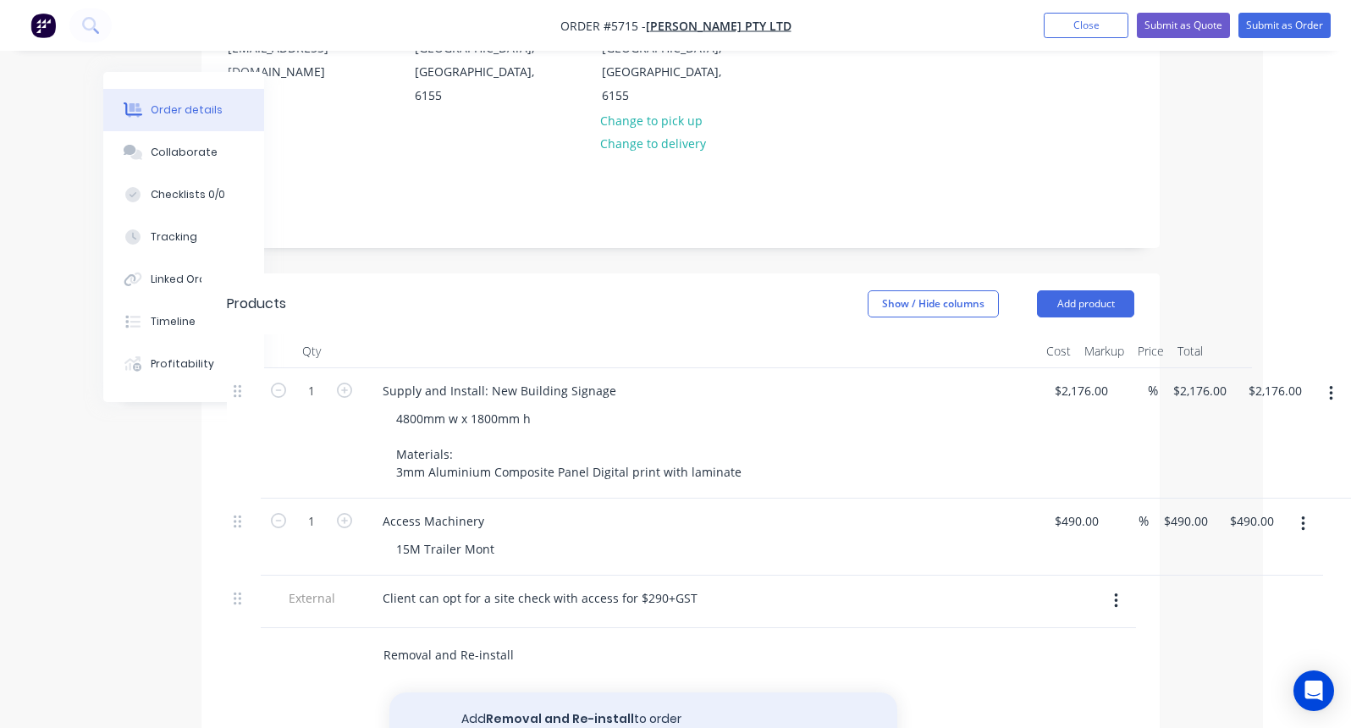
type input "Removal and Re-install"
click at [493, 693] on button "Add Removal and Re-install to order" at bounding box center [643, 720] width 508 height 54
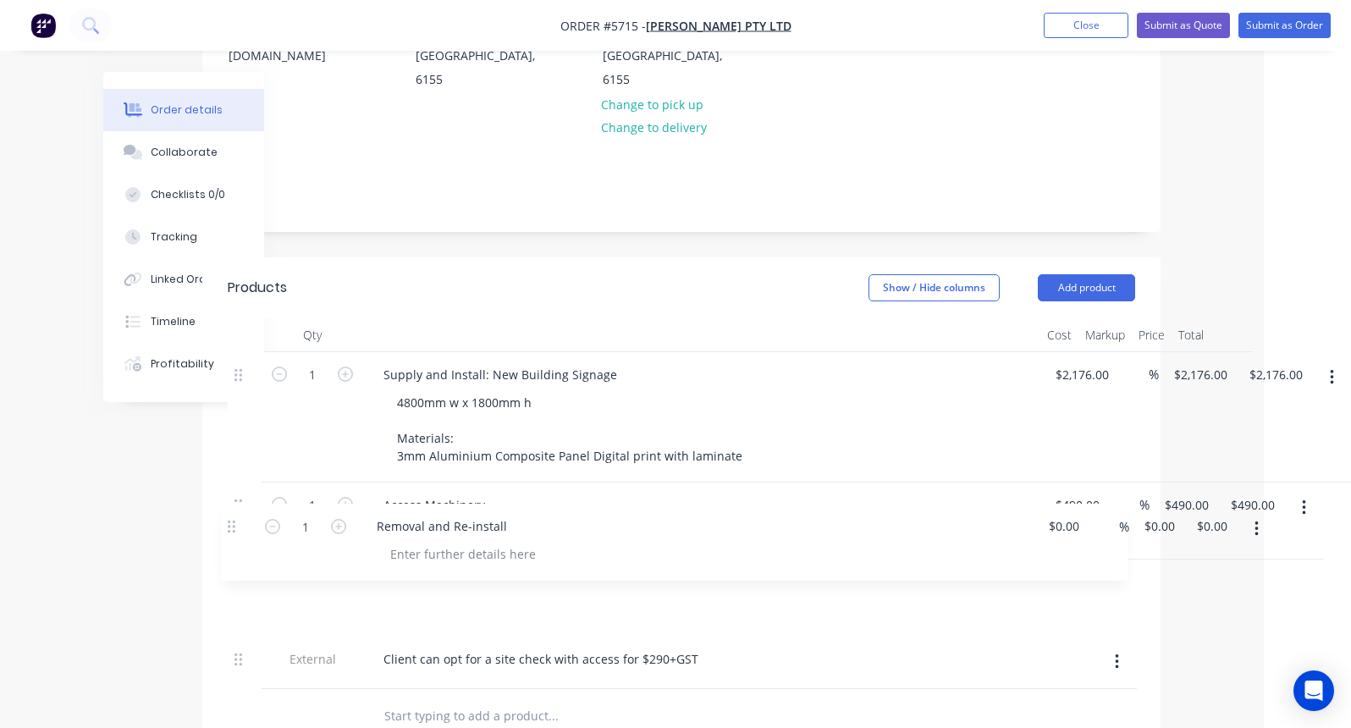
scroll to position [289, 87]
drag, startPoint x: 236, startPoint y: 602, endPoint x: 230, endPoint y: 512, distance: 89.9
click at [230, 512] on div "1 Supply and Install: New Building Signage 4800mm w x 1800mm h Materials: 3mm A…" at bounding box center [682, 519] width 908 height 337
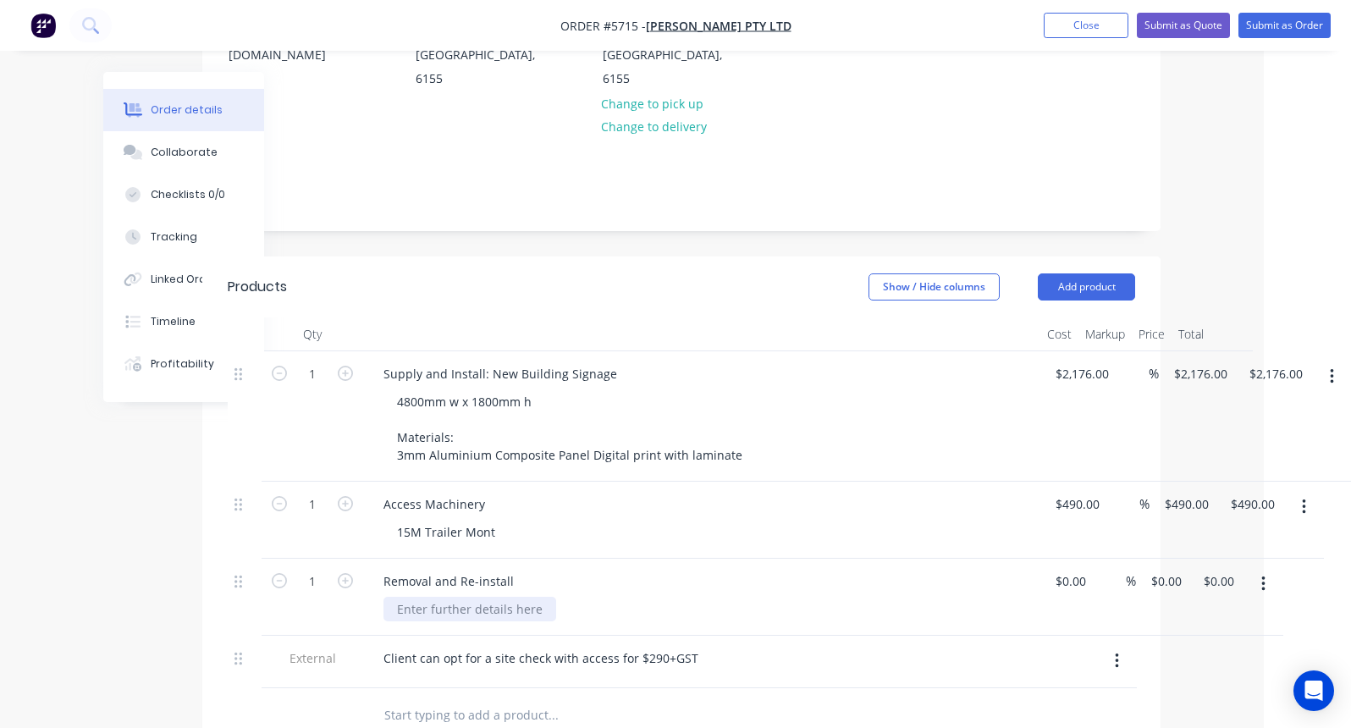
click at [424, 597] on div at bounding box center [470, 609] width 173 height 25
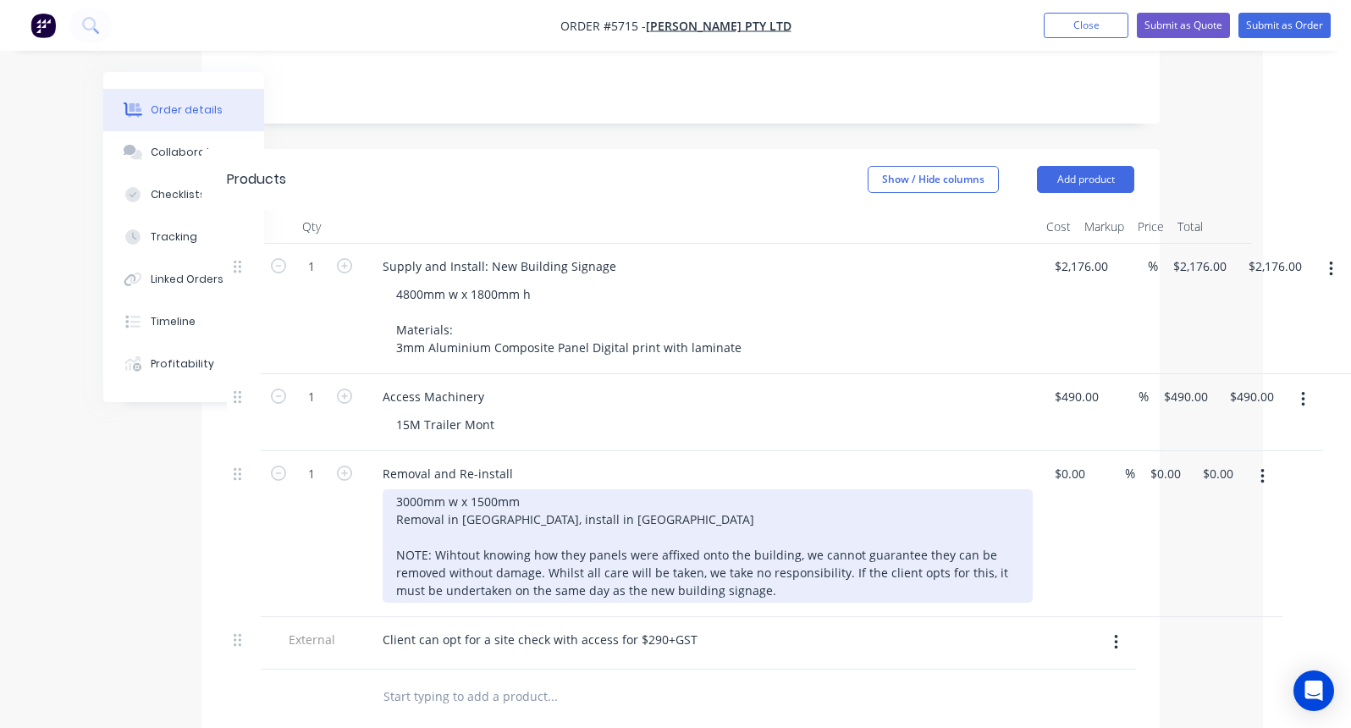
scroll to position [399, 88]
click at [644, 487] on div "3000mm w x 1500mm Removal in [GEOGRAPHIC_DATA], install in [GEOGRAPHIC_DATA] NO…" at bounding box center [708, 543] width 650 height 113
click at [475, 500] on div "3000mm w x 1500mm Removal in [GEOGRAPHIC_DATA], install in [GEOGRAPHIC_DATA]. N…" at bounding box center [708, 543] width 650 height 113
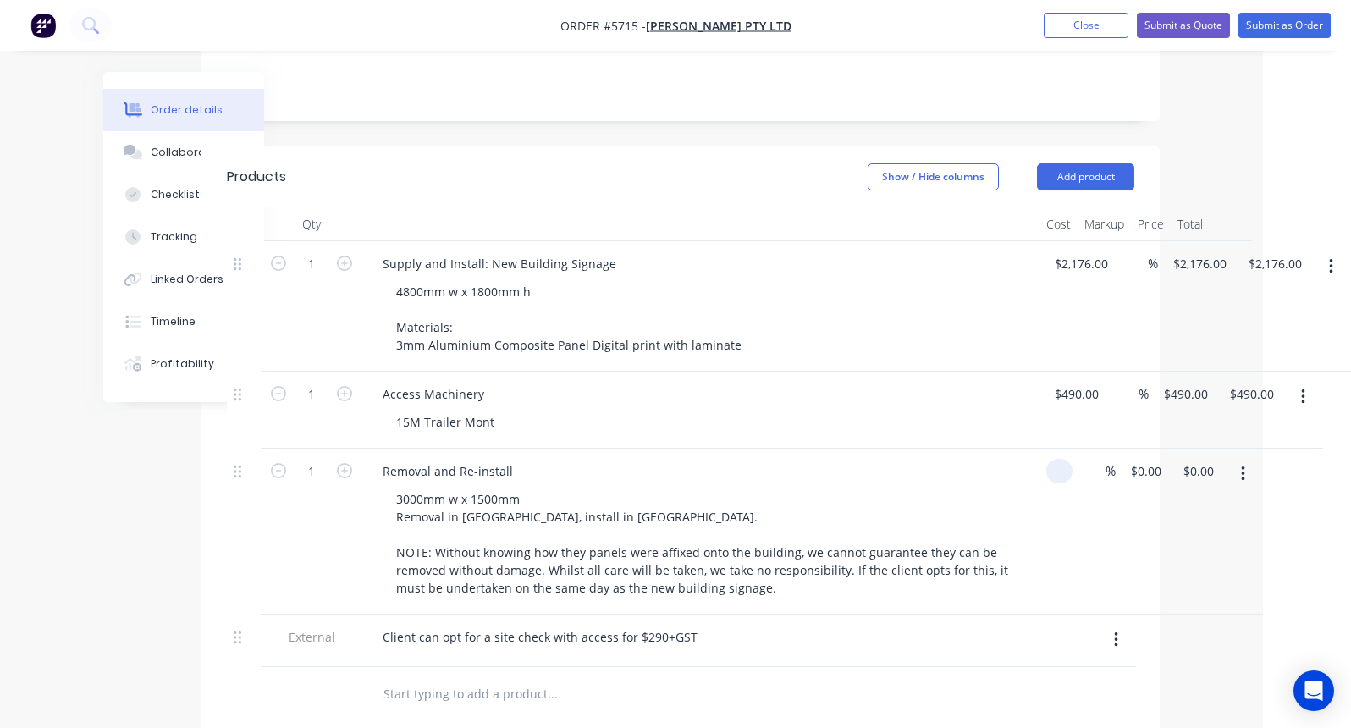
click at [1048, 459] on div at bounding box center [1060, 471] width 26 height 25
type input "$650.00"
click at [1042, 490] on div "$650.00 650" at bounding box center [1061, 532] width 42 height 166
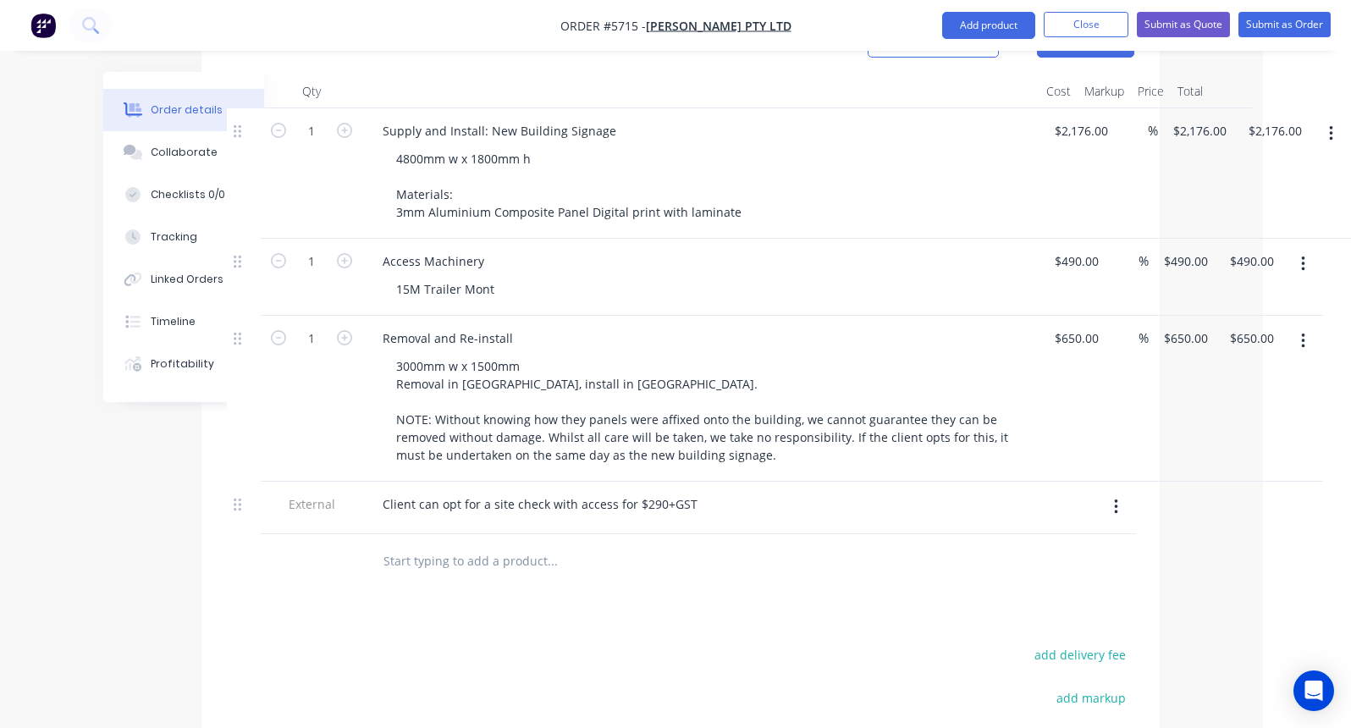
scroll to position [532, 88]
click at [608, 492] on div "Client can opt for a site check with access for $290+GST" at bounding box center [540, 504] width 342 height 25
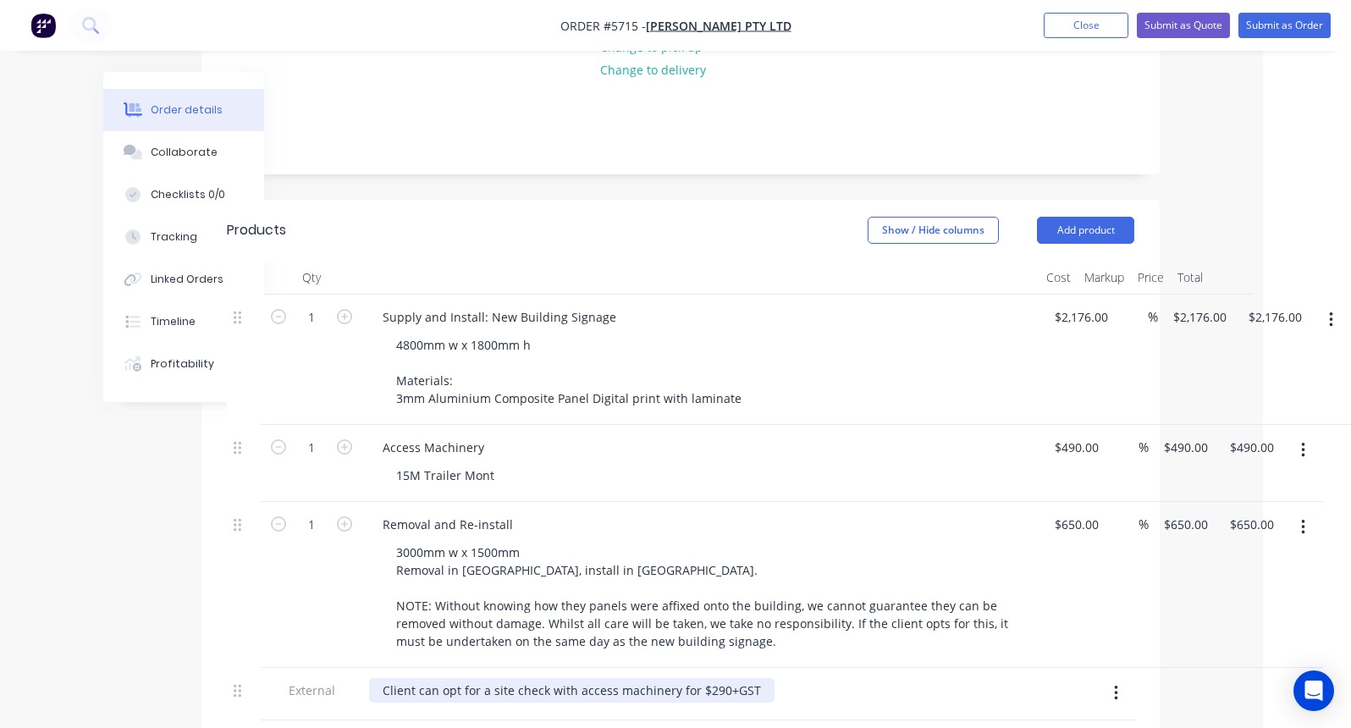
scroll to position [345, 88]
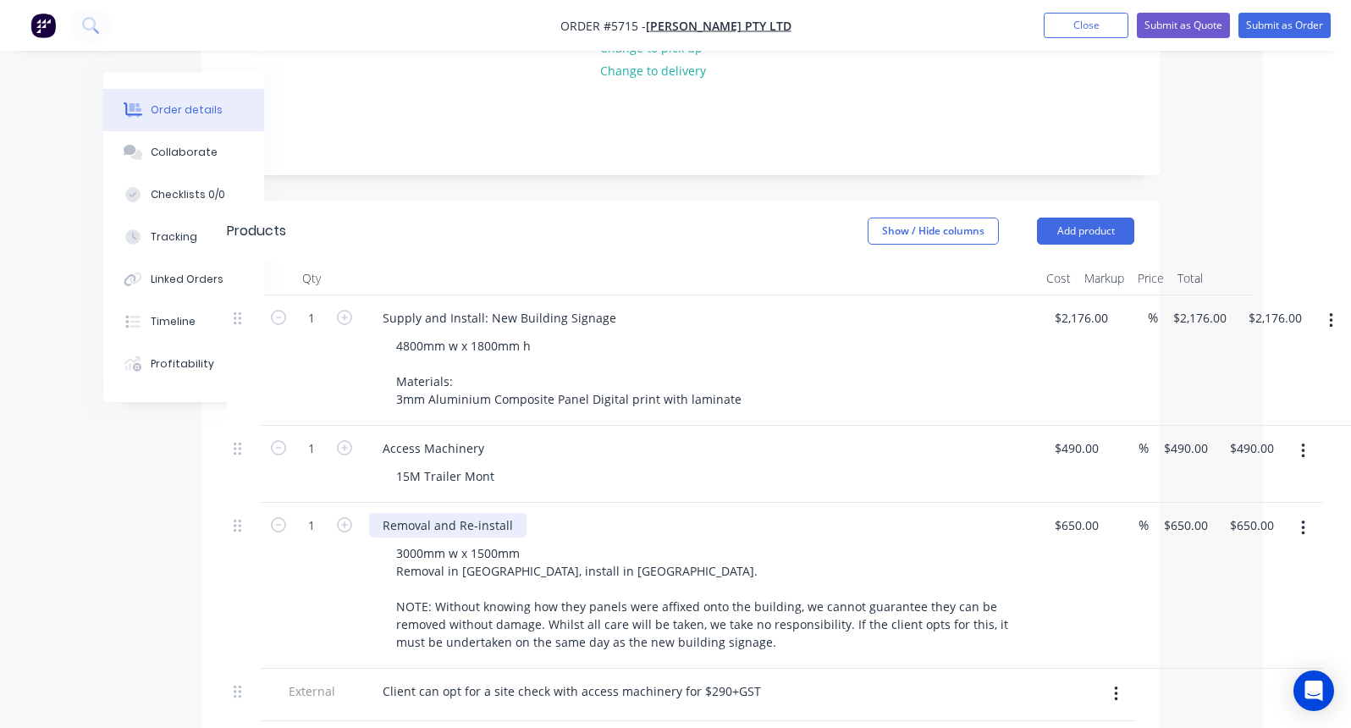
click at [514, 513] on div "Removal and Re-install" at bounding box center [447, 525] width 157 height 25
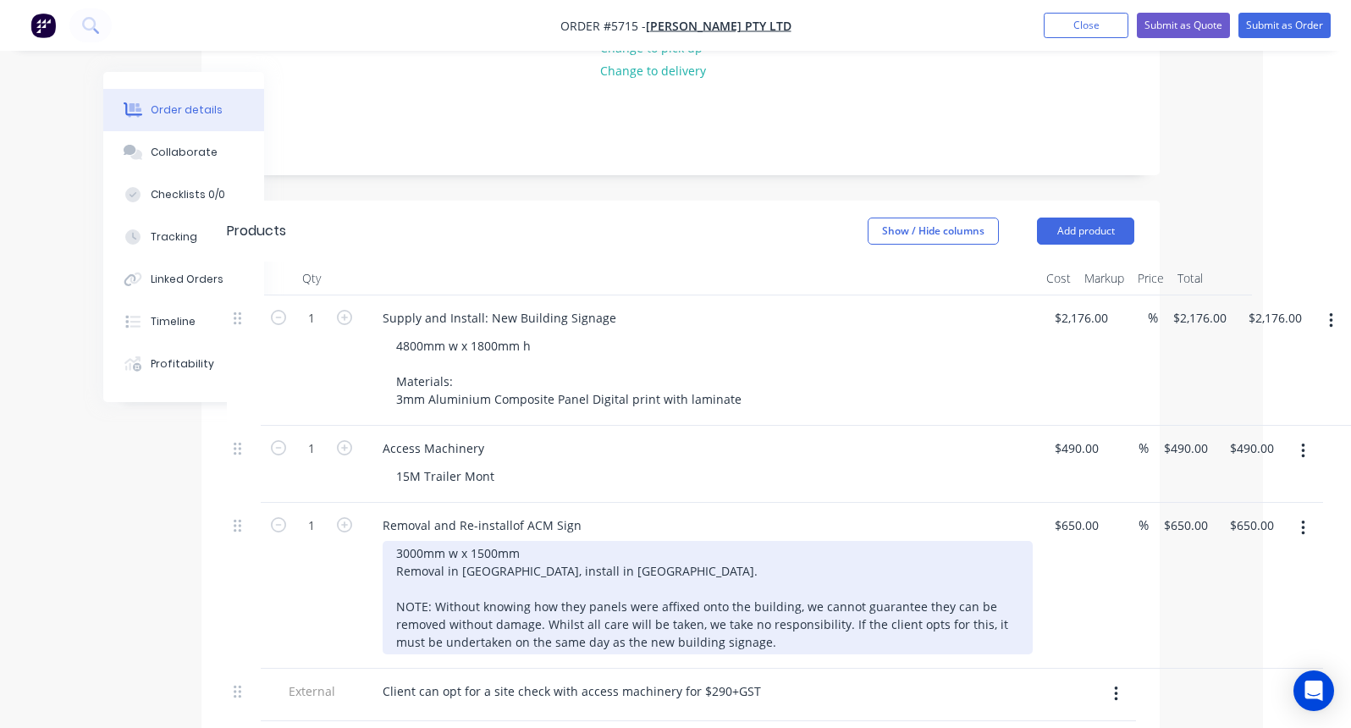
click at [837, 576] on div "3000mm w x 1500mm Removal in [GEOGRAPHIC_DATA], install in [GEOGRAPHIC_DATA]. N…" at bounding box center [708, 597] width 650 height 113
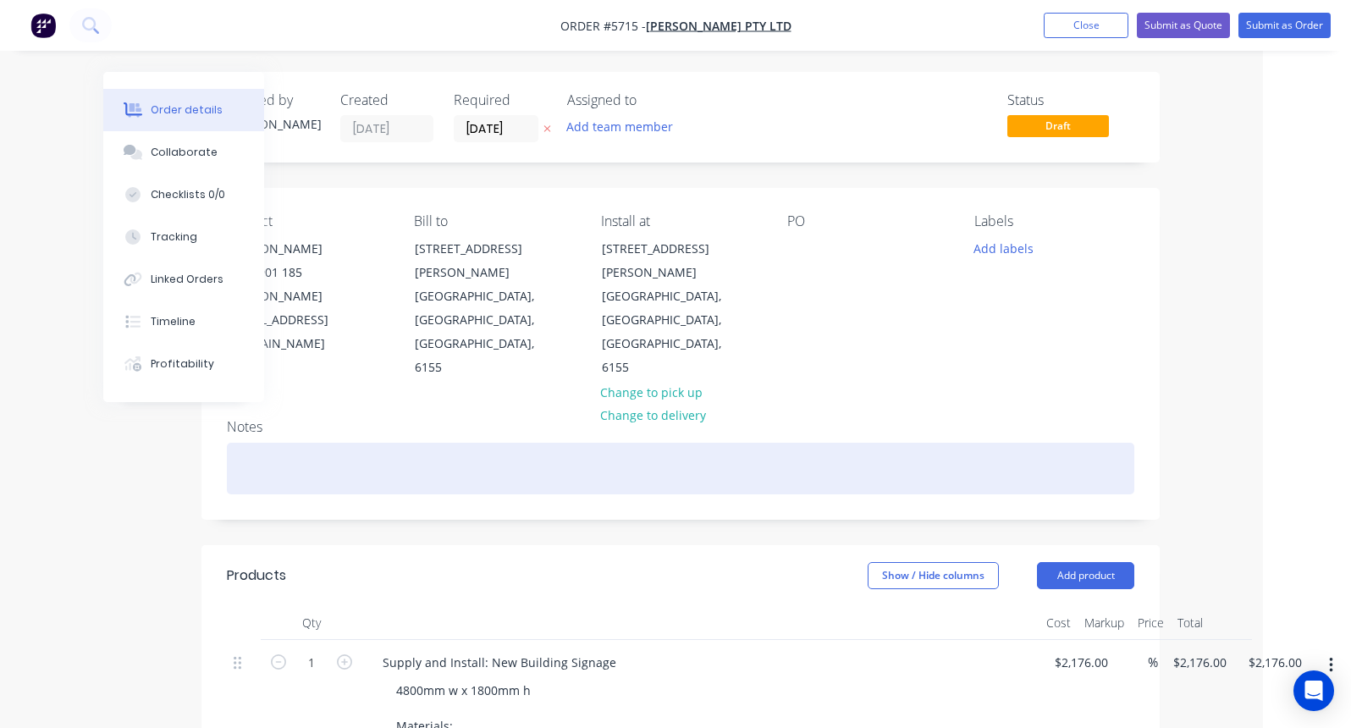
scroll to position [0, 88]
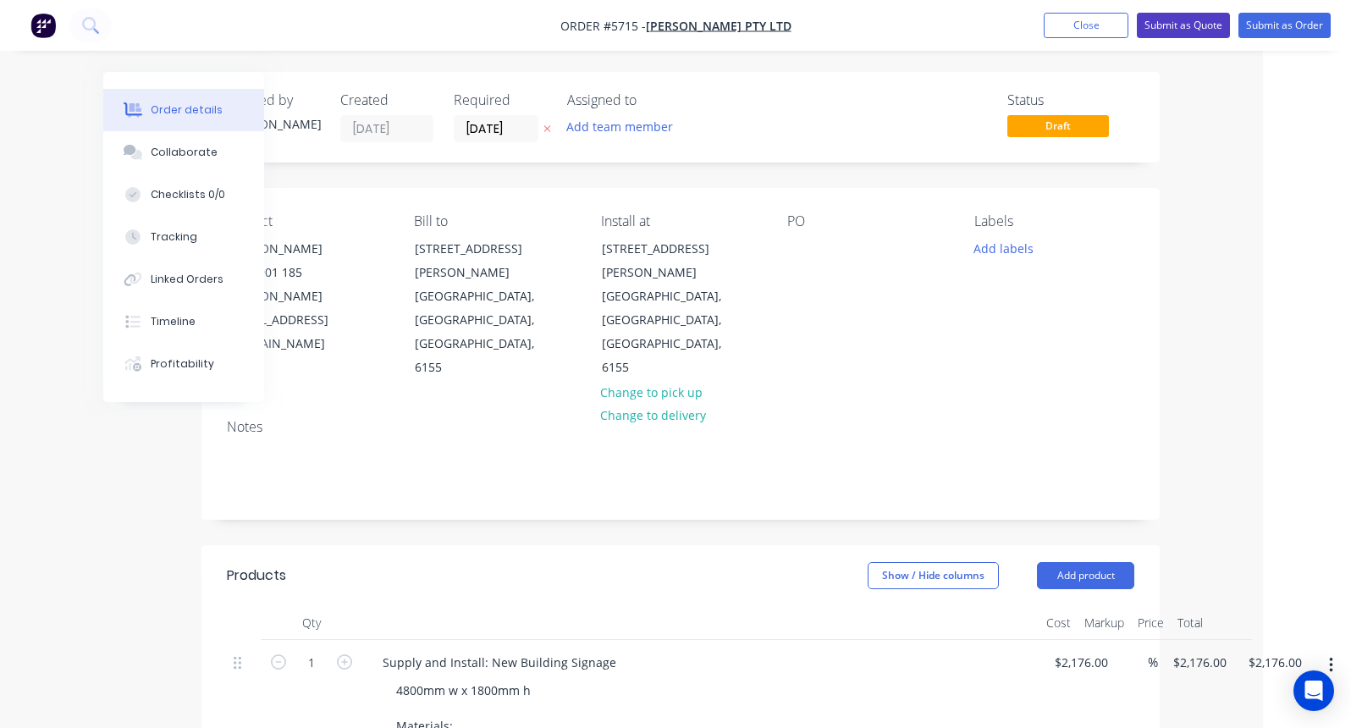
click at [1177, 23] on button "Submit as Quote" at bounding box center [1183, 25] width 93 height 25
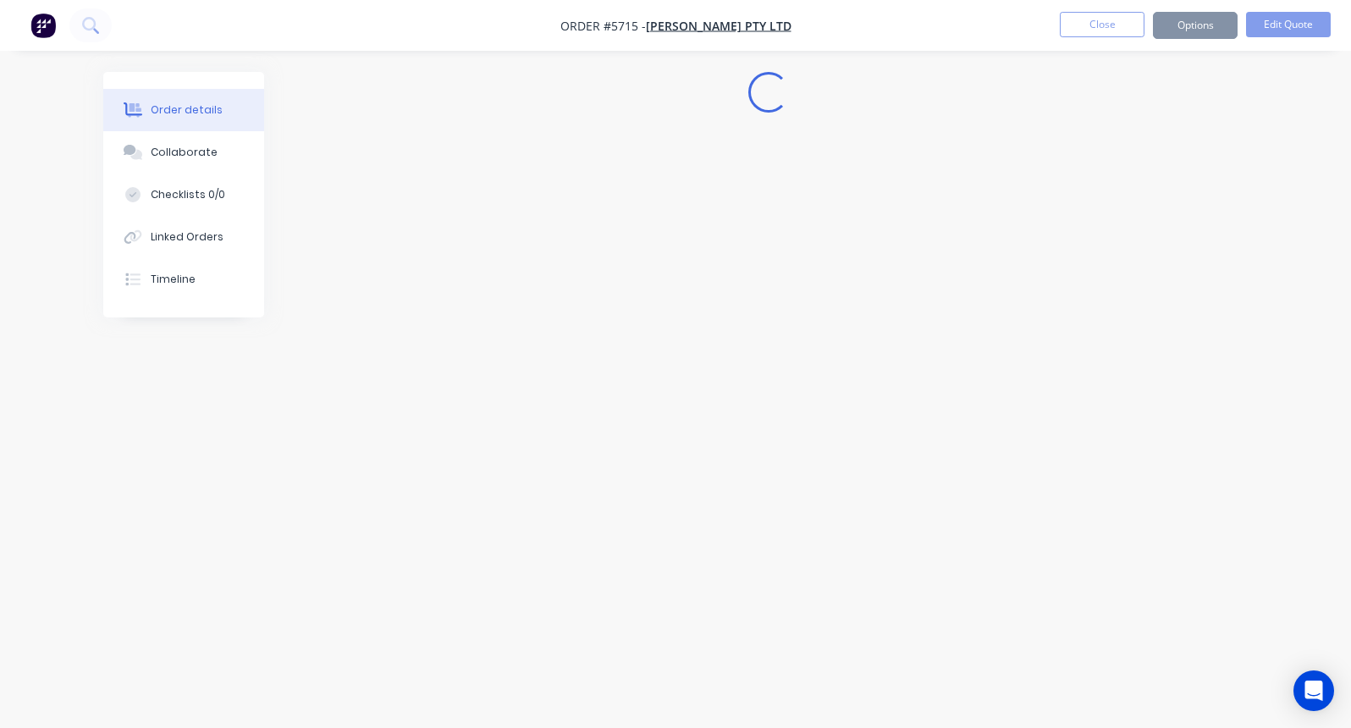
scroll to position [0, 0]
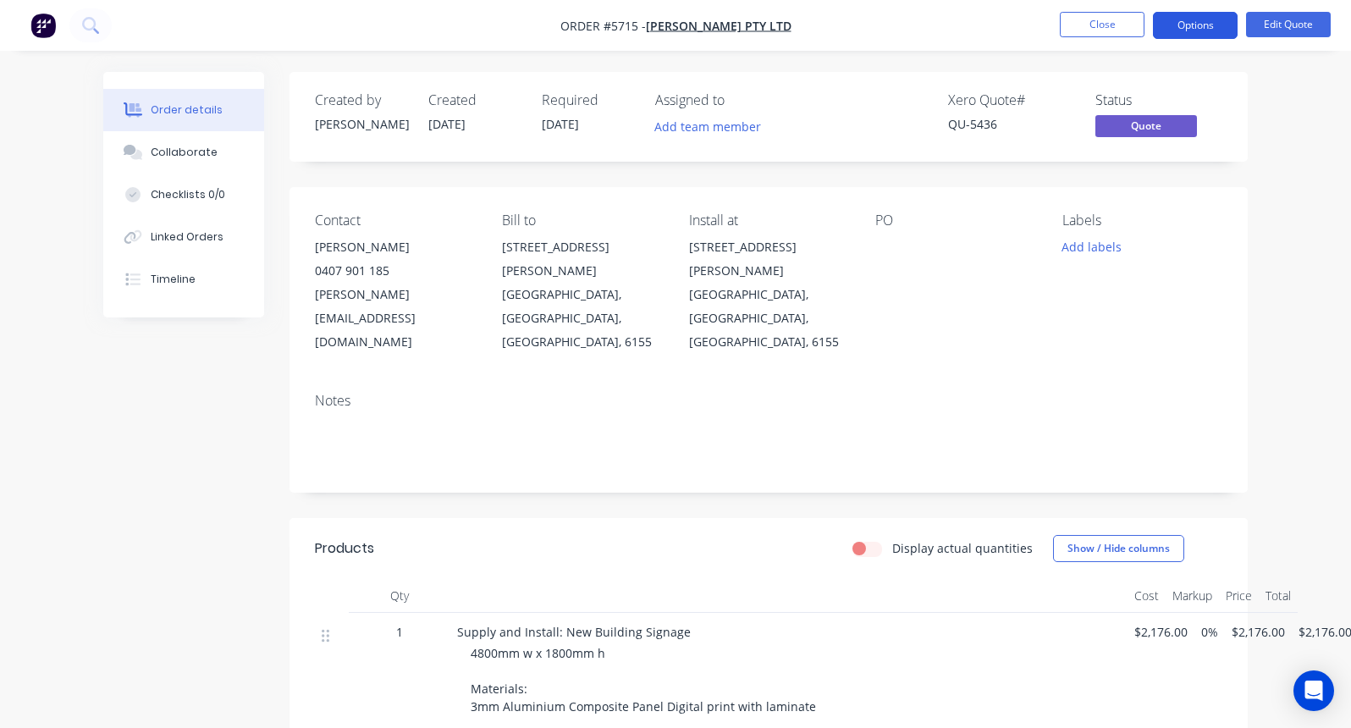
click at [1201, 29] on button "Options" at bounding box center [1195, 25] width 85 height 27
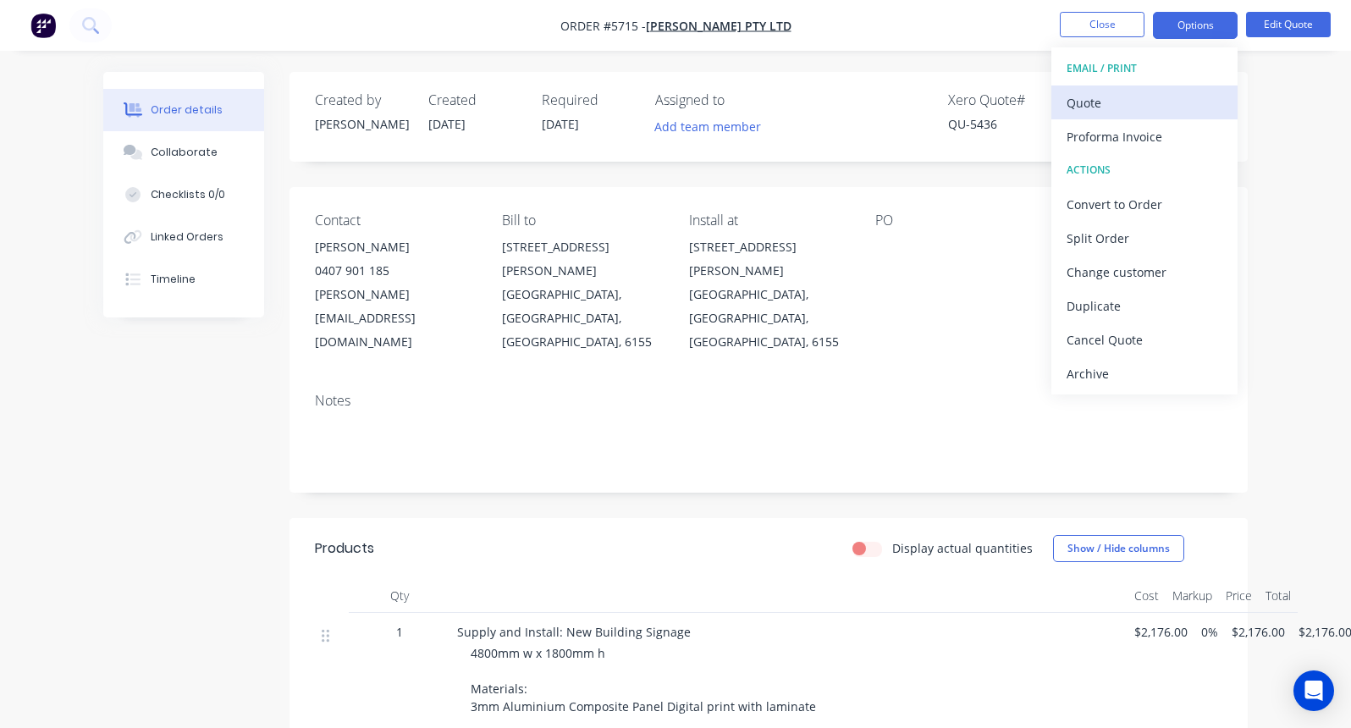
click at [1111, 102] on div "Quote" at bounding box center [1145, 103] width 156 height 25
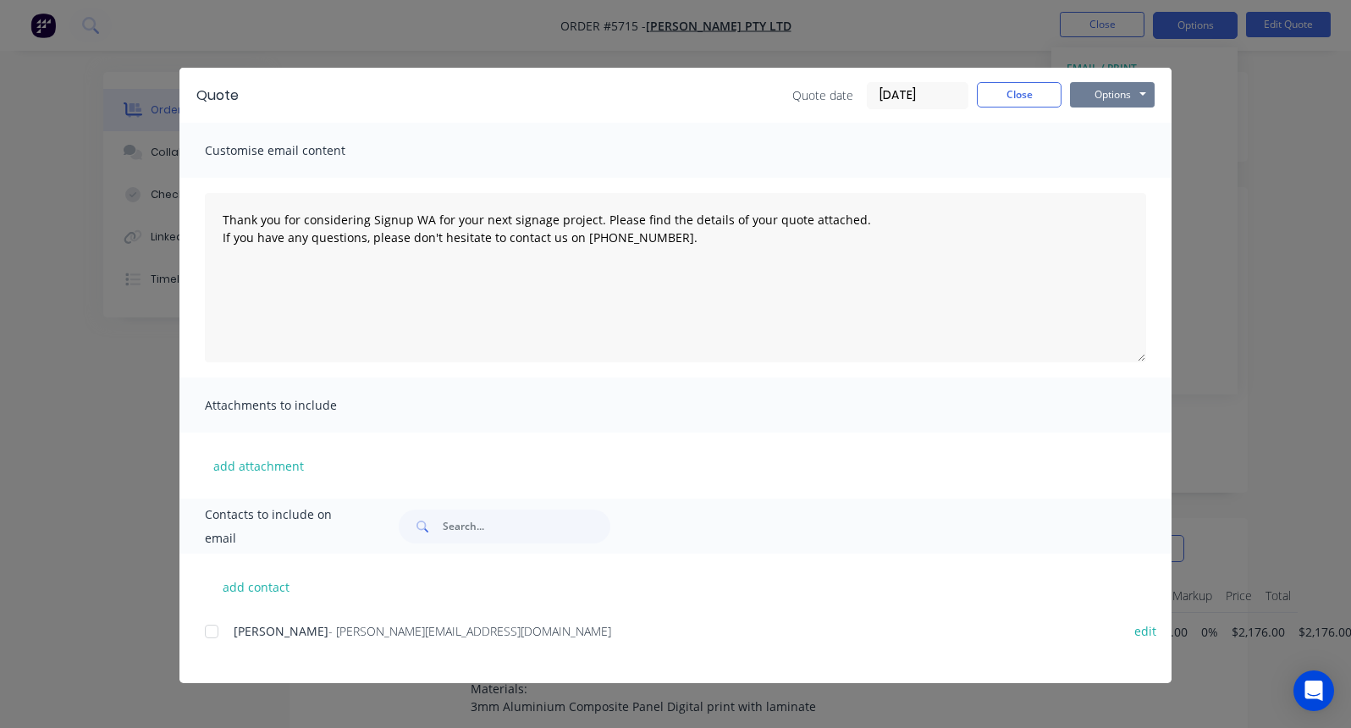
click at [1102, 87] on button "Options" at bounding box center [1112, 94] width 85 height 25
click at [1104, 150] on button "Print" at bounding box center [1124, 153] width 108 height 28
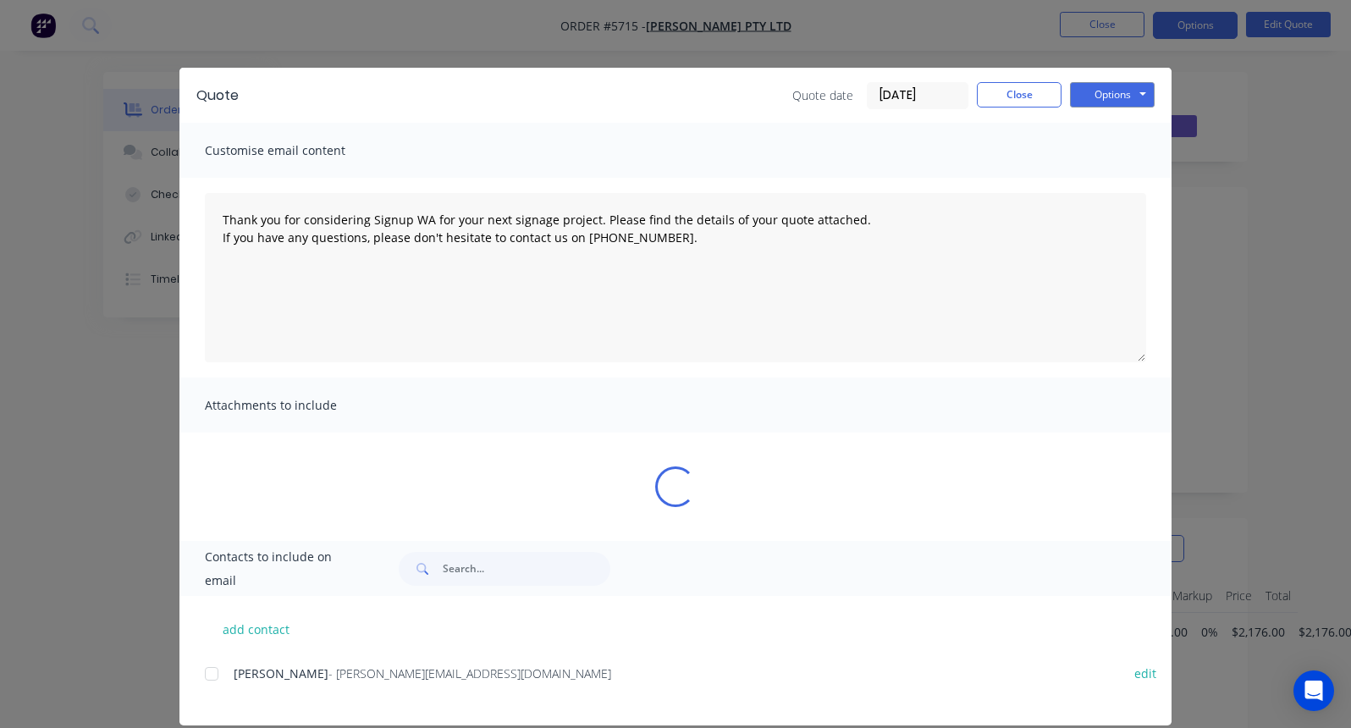
type textarea "Thank you for considering Signup WA for your next signage project. Please find …"
